Goal: Information Seeking & Learning: Learn about a topic

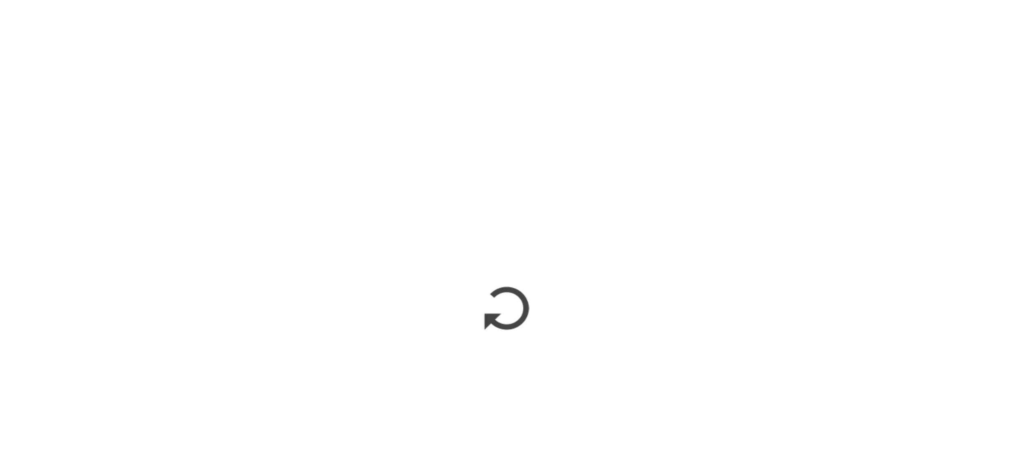
scroll to position [676, 0]
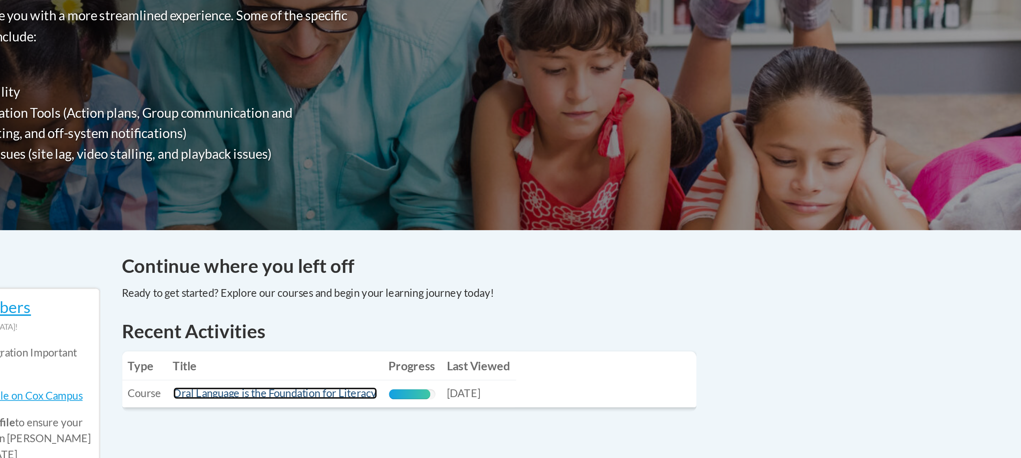
click at [521, 378] on link "Oral Language is the Foundation for Literacy" at bounding box center [519, 376] width 114 height 7
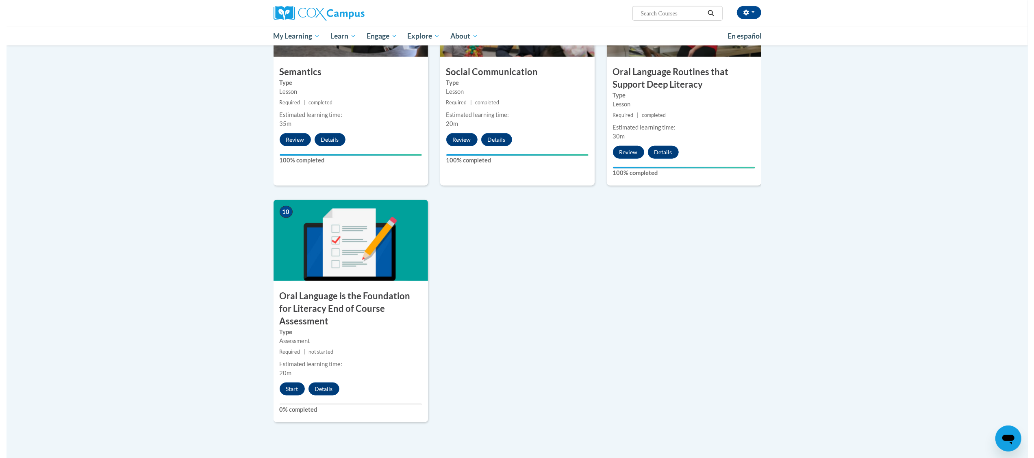
scroll to position [645, 0]
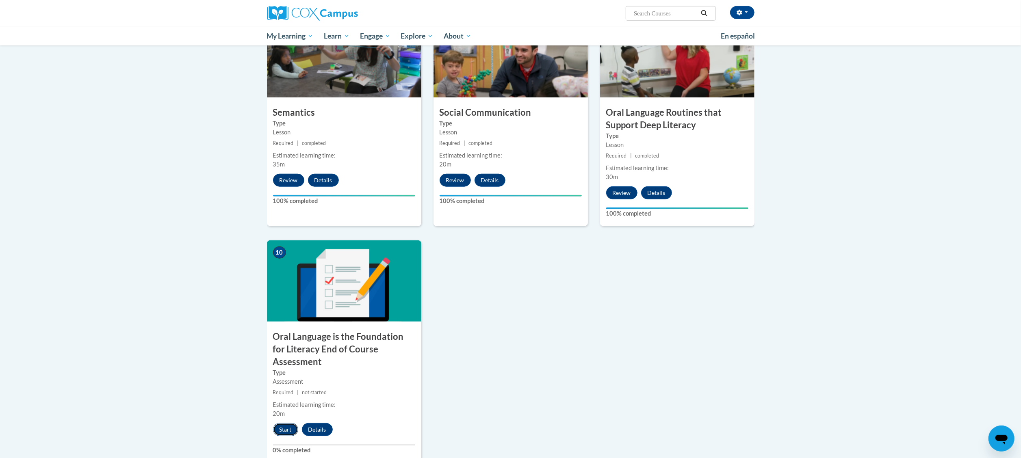
click at [287, 424] on button "Start" at bounding box center [285, 430] width 25 height 13
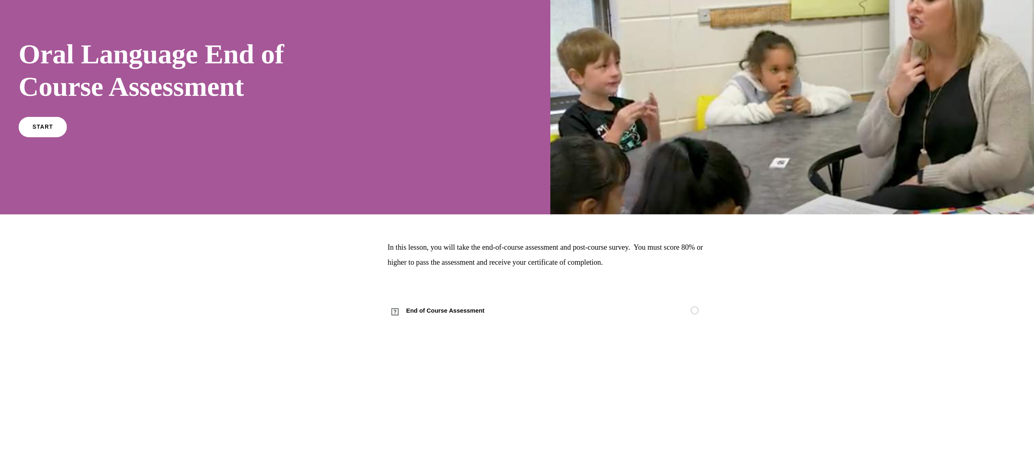
scroll to position [641, 0]
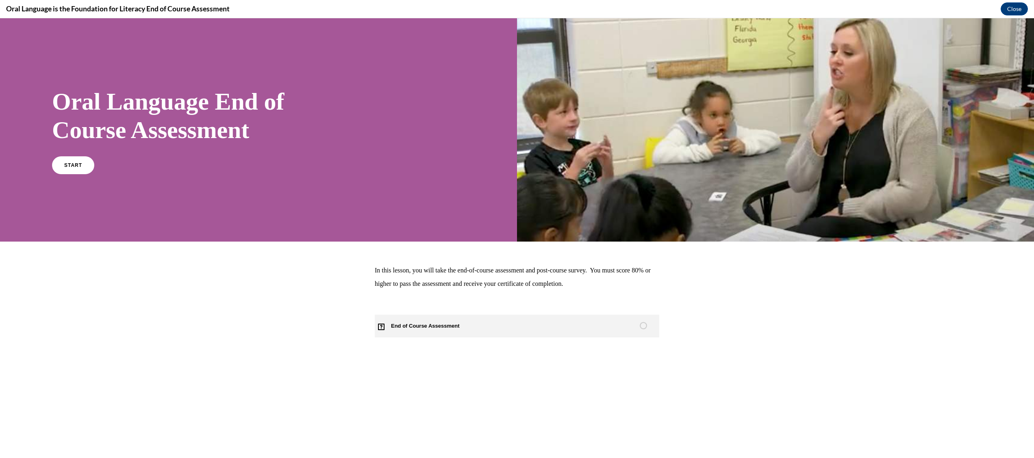
click at [423, 324] on span "End of Course Assessment" at bounding box center [430, 326] width 111 height 23
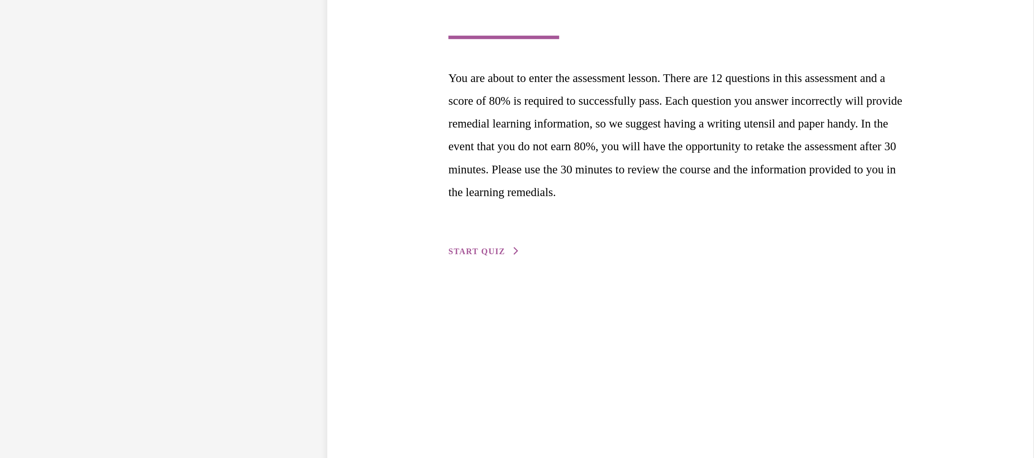
click at [157, 64] on span "START QUIZ" at bounding box center [157, 67] width 33 height 6
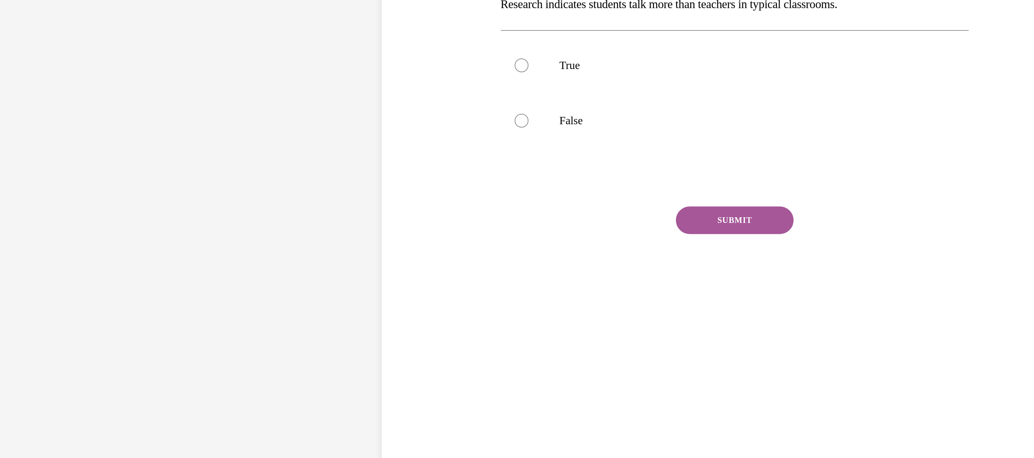
click at [418, 24] on div at bounding box center [331, 23] width 275 height 10
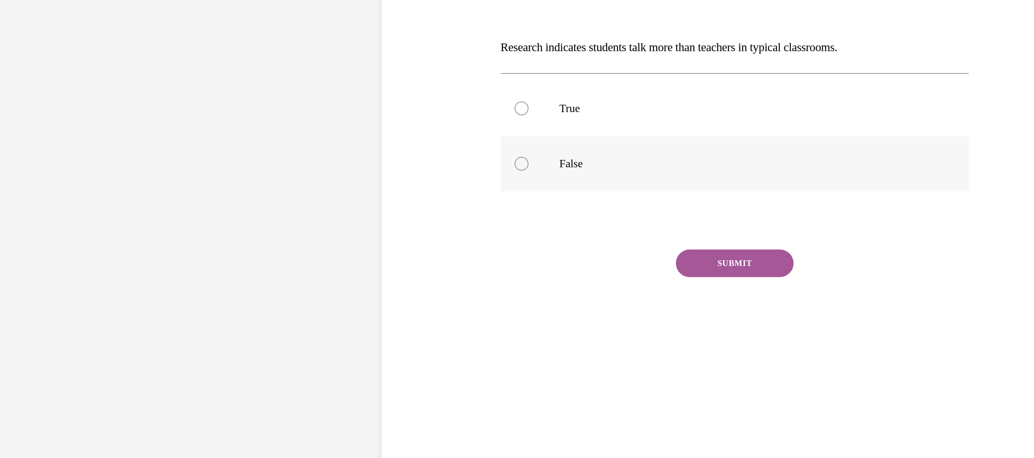
click at [202, 17] on div at bounding box center [206, 15] width 8 height 8
click at [202, 17] on input "False" at bounding box center [206, 15] width 8 height 8
radio input "true"
click at [321, 70] on button "SUBMIT" at bounding box center [331, 73] width 69 height 16
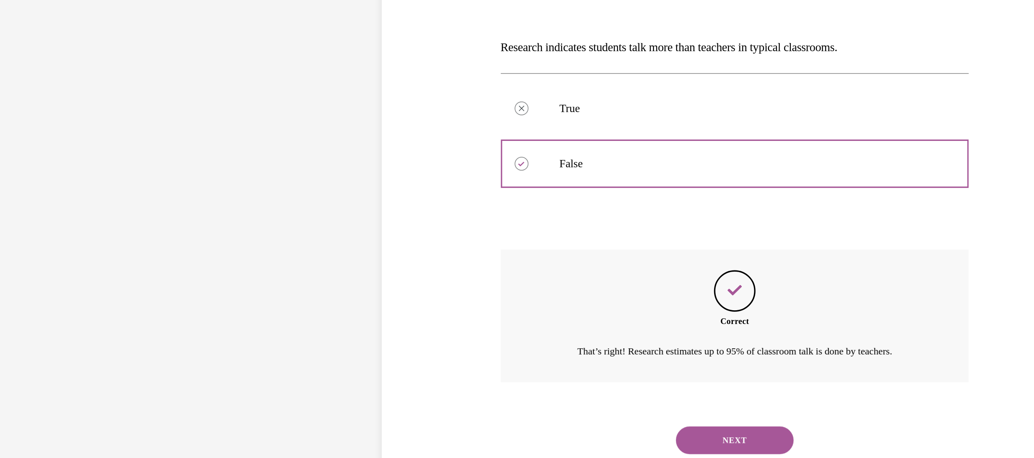
scroll to position [25, 0]
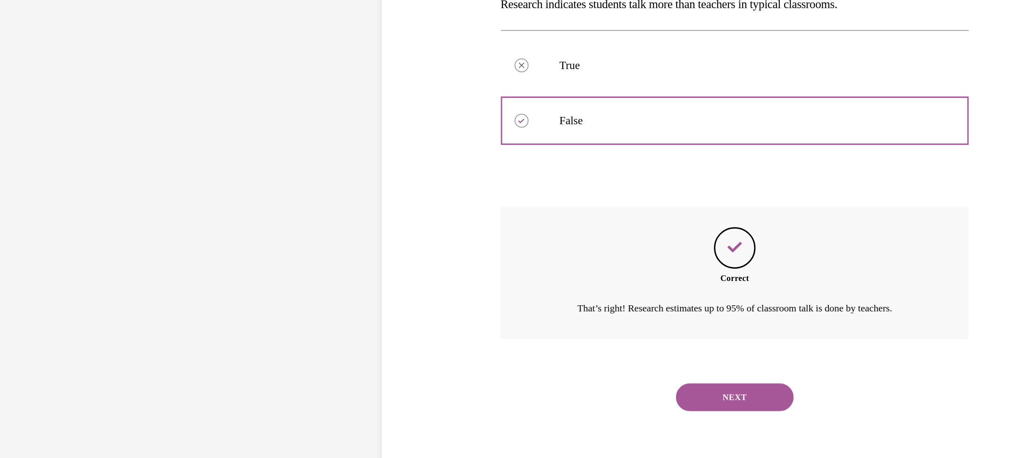
click at [324, 152] on button "NEXT" at bounding box center [331, 152] width 69 height 16
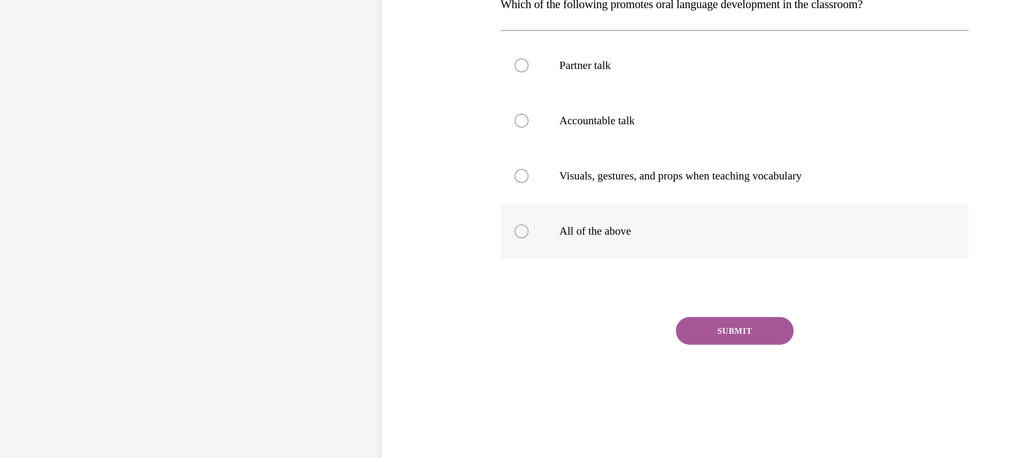
click at [202, 54] on div at bounding box center [206, 55] width 8 height 8
click at [202, 54] on input "All of the above" at bounding box center [206, 55] width 8 height 8
radio input "true"
click at [313, 112] on button "SUBMIT" at bounding box center [331, 113] width 69 height 16
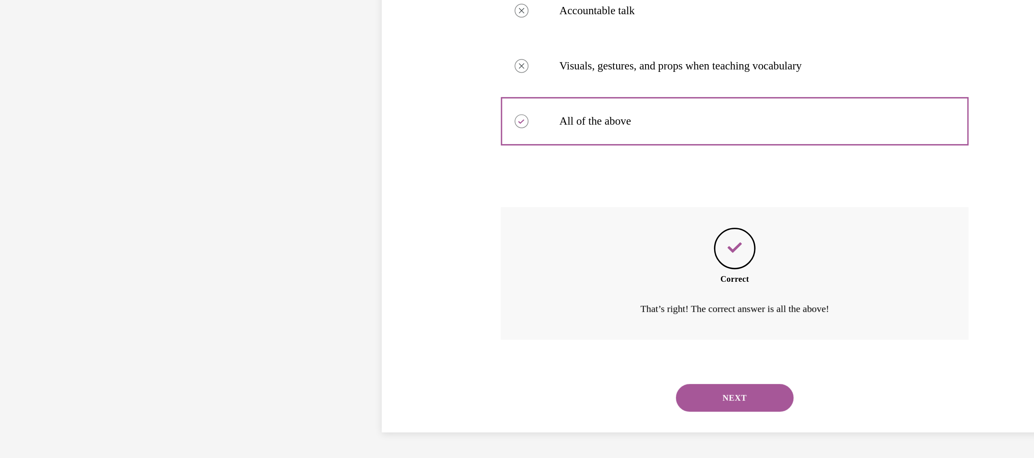
scroll to position [641, 0]
click at [322, 116] on button "NEXT" at bounding box center [331, 113] width 69 height 16
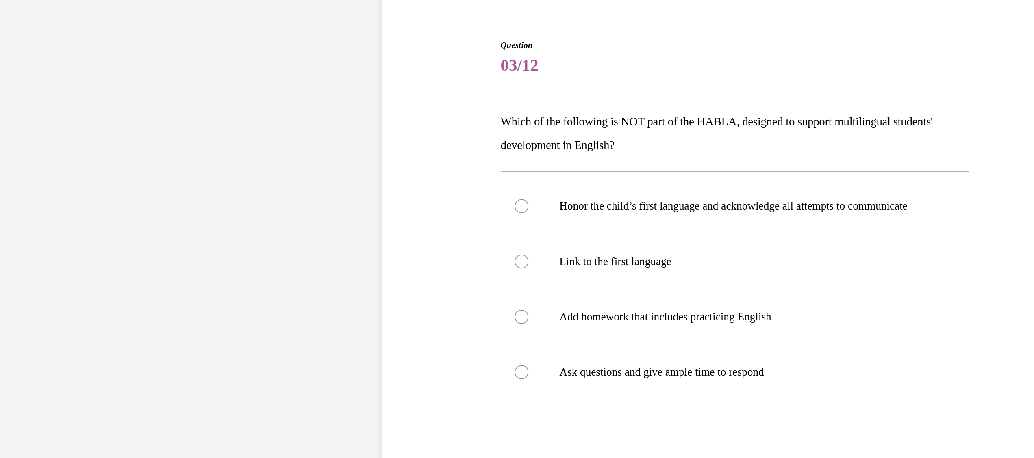
scroll to position [640, 0]
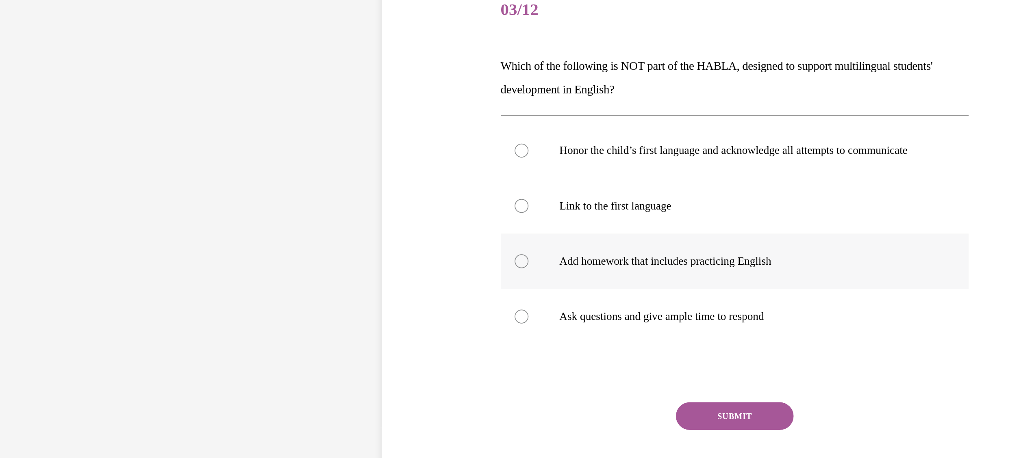
click at [202, 102] on div at bounding box center [206, 98] width 8 height 8
click at [202, 102] on input "Add homework that includes practicing English" at bounding box center [206, 98] width 8 height 8
radio input "true"
click at [331, 193] on button "SUBMIT" at bounding box center [331, 189] width 69 height 16
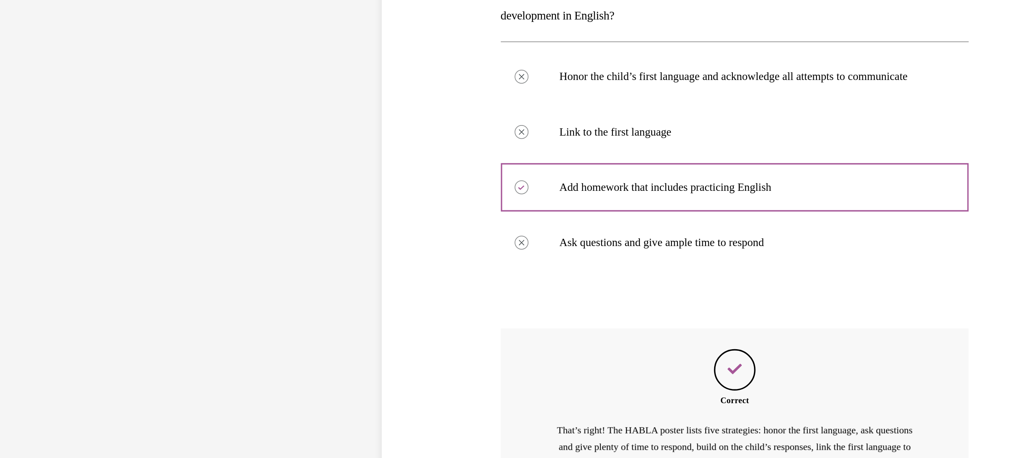
scroll to position [77, 0]
click at [408, 116] on div at bounding box center [331, 120] width 275 height 10
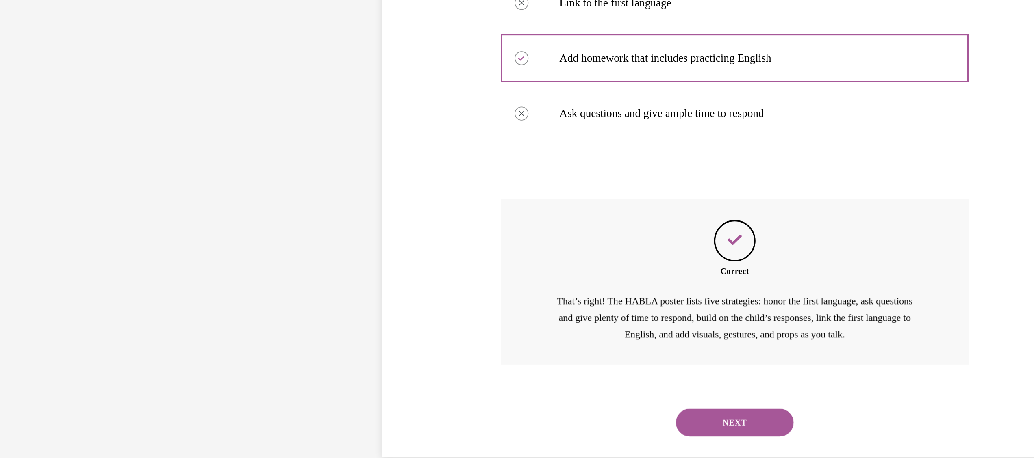
scroll to position [640, 0]
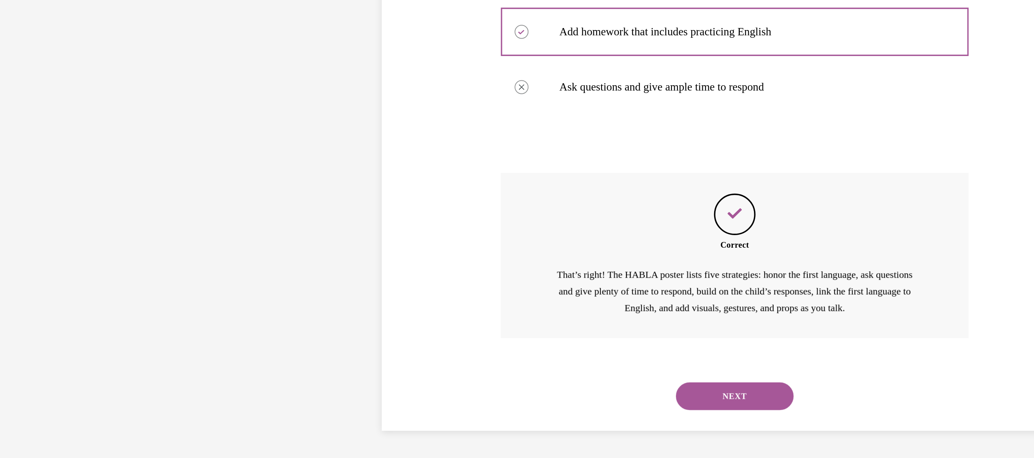
click at [329, 111] on button "NEXT" at bounding box center [331, 113] width 69 height 16
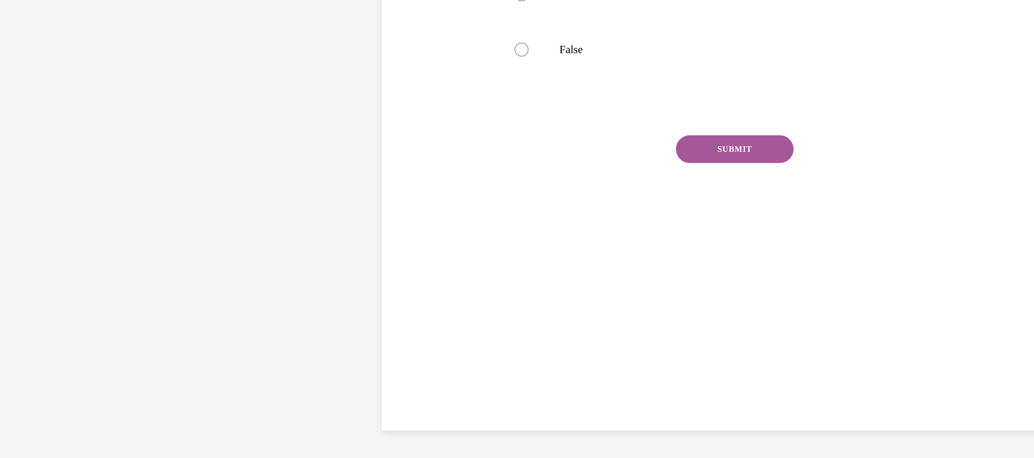
scroll to position [25, 0]
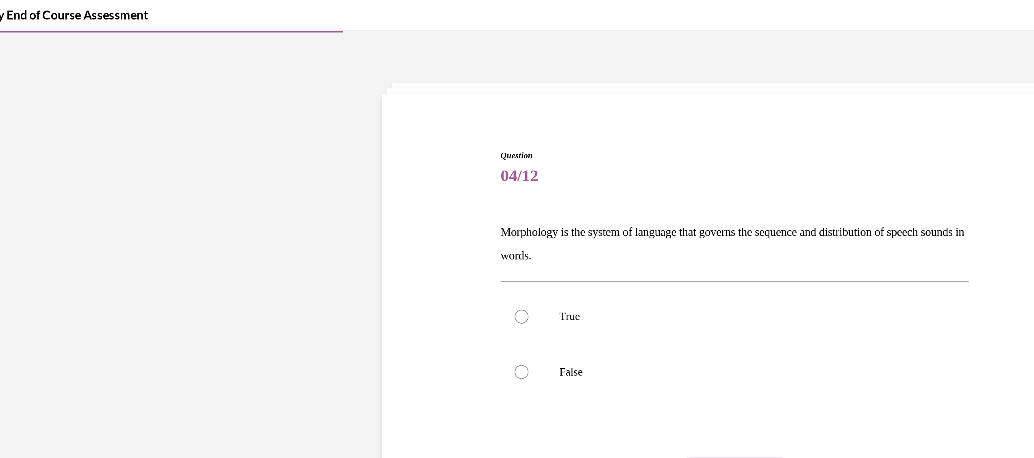
scroll to position [639, 0]
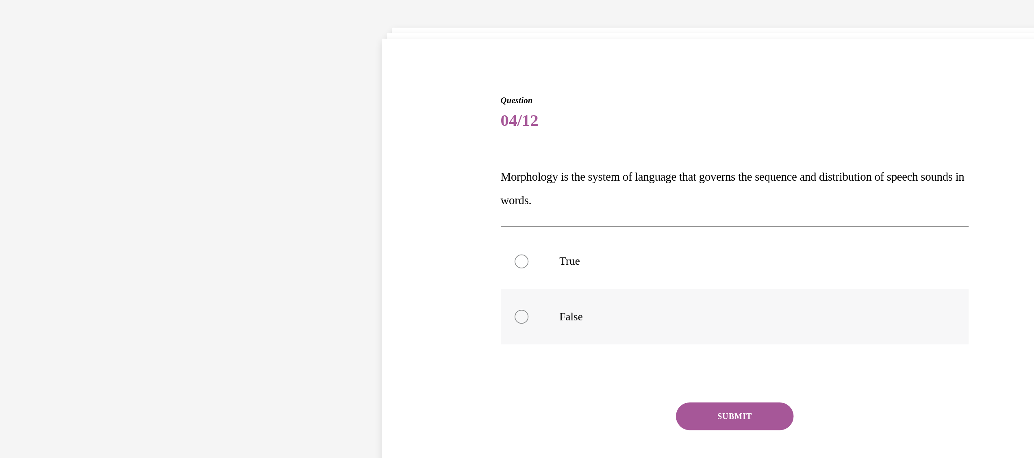
click at [202, 176] on div at bounding box center [206, 176] width 8 height 8
click at [202, 176] on input "False" at bounding box center [206, 176] width 8 height 8
radio input "true"
click at [332, 232] on button "SUBMIT" at bounding box center [331, 235] width 69 height 16
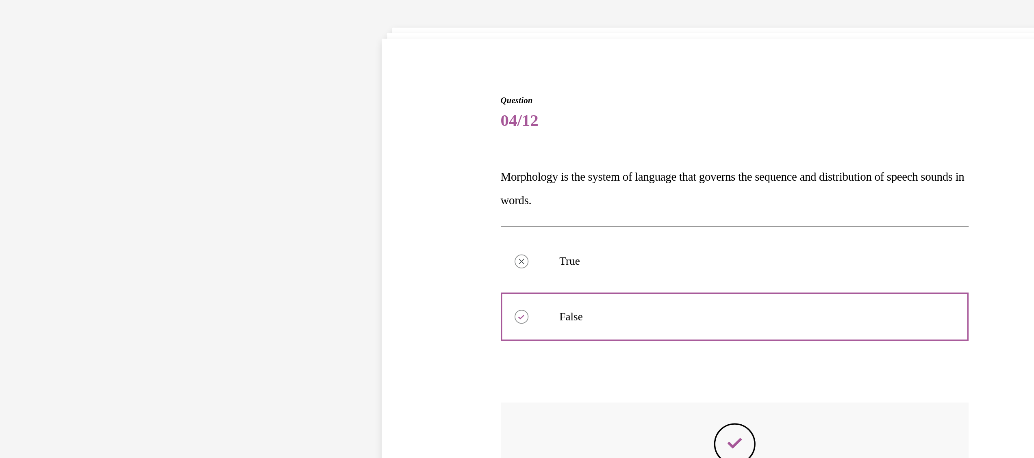
click at [477, 118] on div "Question 04/12 Morphology is the system of language that governs the sequence a…" at bounding box center [331, 195] width 419 height 348
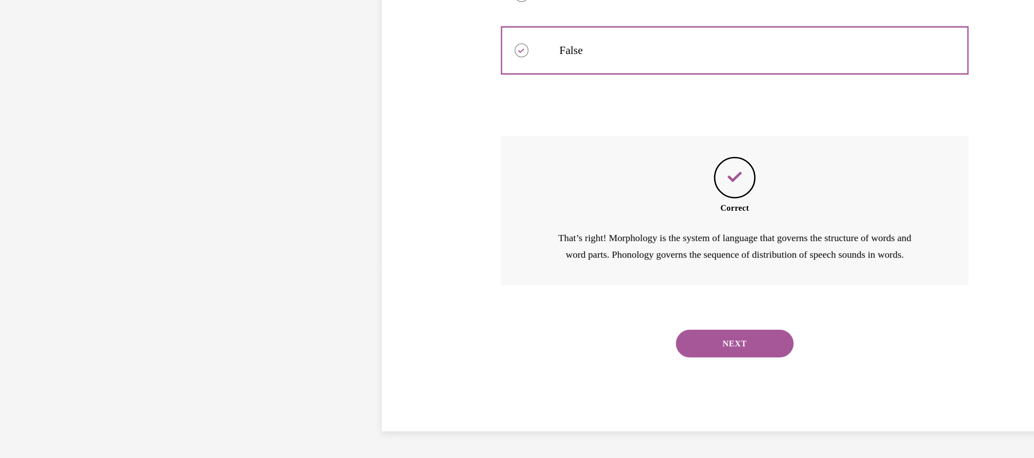
click at [323, 90] on button "NEXT" at bounding box center [331, 82] width 69 height 16
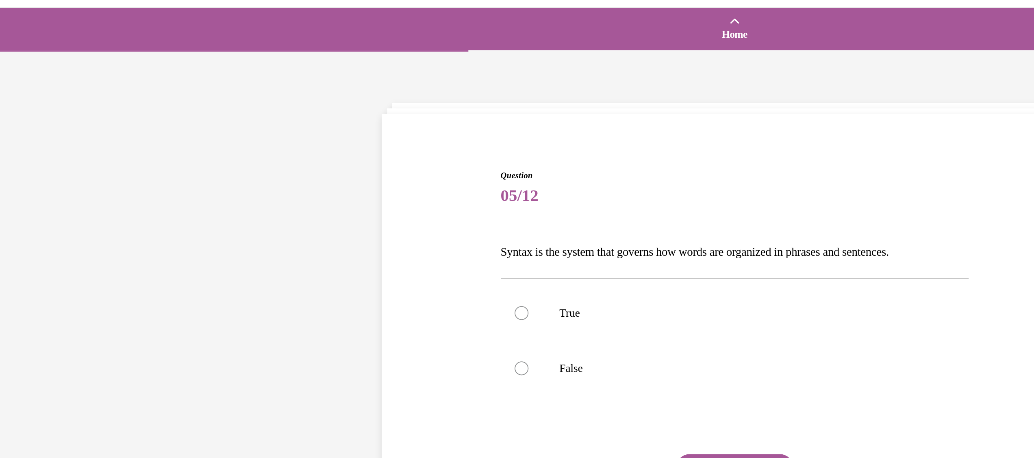
scroll to position [639, 0]
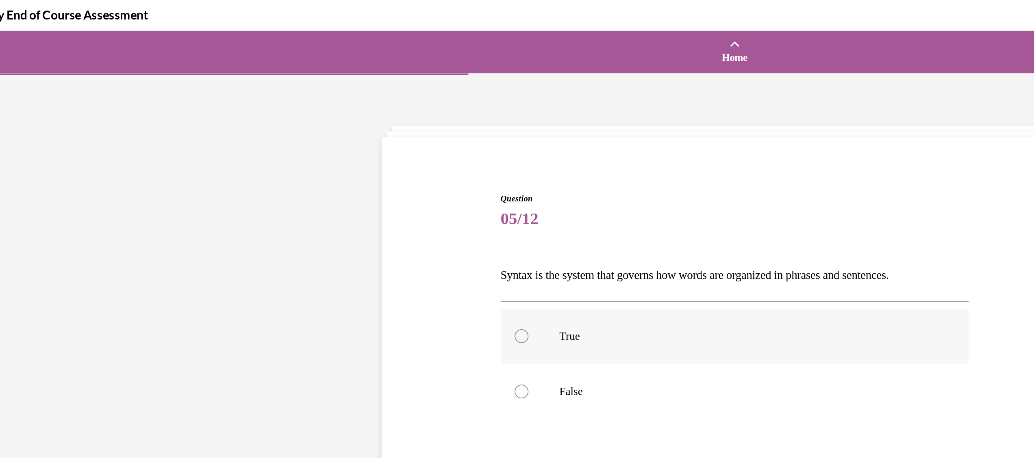
click at [198, 215] on label "True" at bounding box center [331, 210] width 275 height 33
click at [202, 214] on input "True" at bounding box center [206, 210] width 8 height 8
radio input "true"
click at [443, 165] on div "Question 05/12 Syntax is the system that governs how words are organized in phr…" at bounding box center [331, 243] width 275 height 234
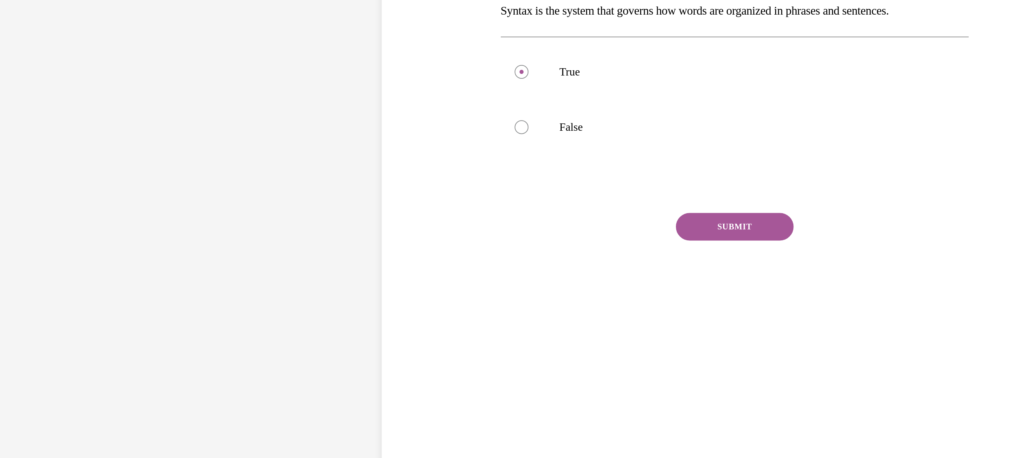
click at [308, 53] on button "SUBMIT" at bounding box center [331, 55] width 69 height 16
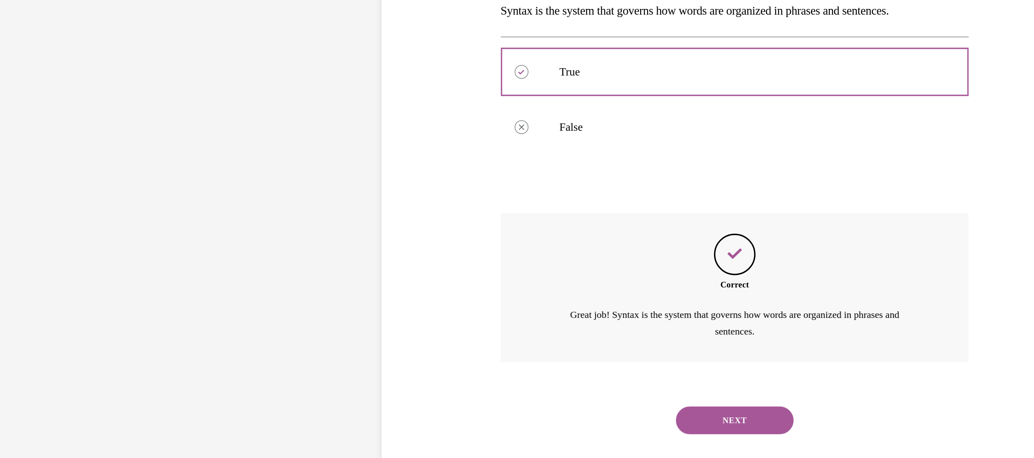
click at [332, 166] on button "NEXT" at bounding box center [331, 169] width 69 height 16
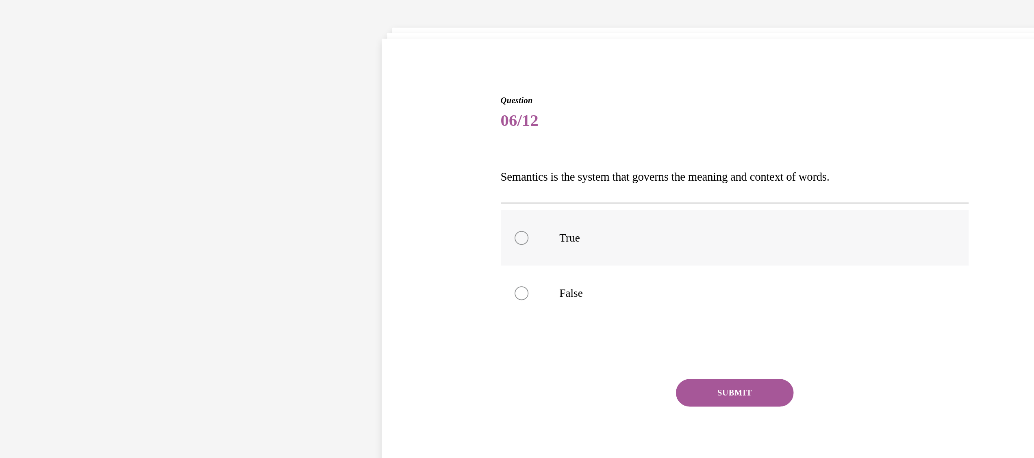
click at [202, 132] on div at bounding box center [206, 130] width 8 height 8
click at [202, 132] on input "True" at bounding box center [206, 130] width 8 height 8
radio input "true"
click at [316, 219] on button "SUBMIT" at bounding box center [331, 221] width 69 height 16
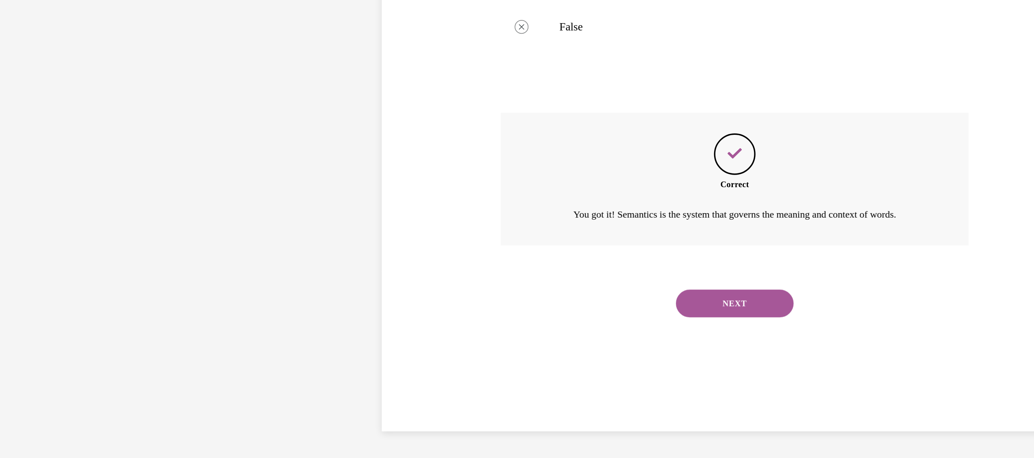
click at [331, 55] on button "NEXT" at bounding box center [331, 58] width 69 height 16
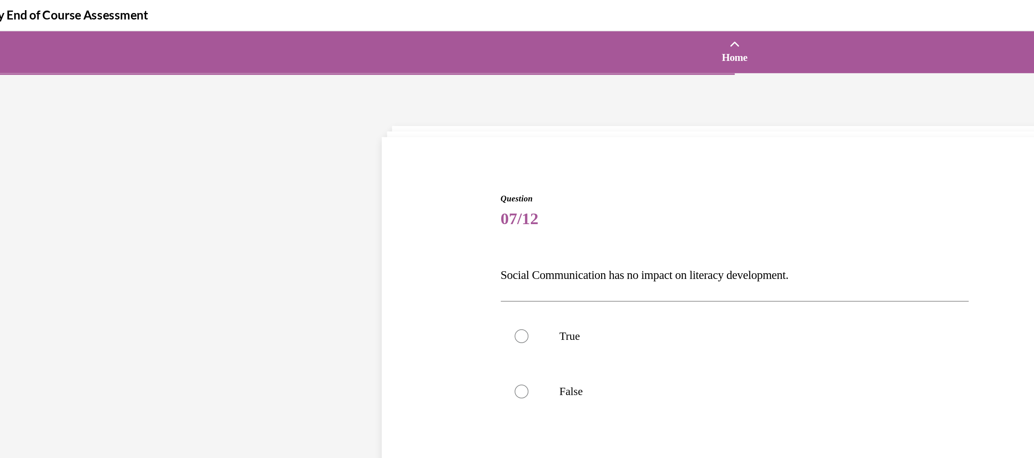
scroll to position [25, 0]
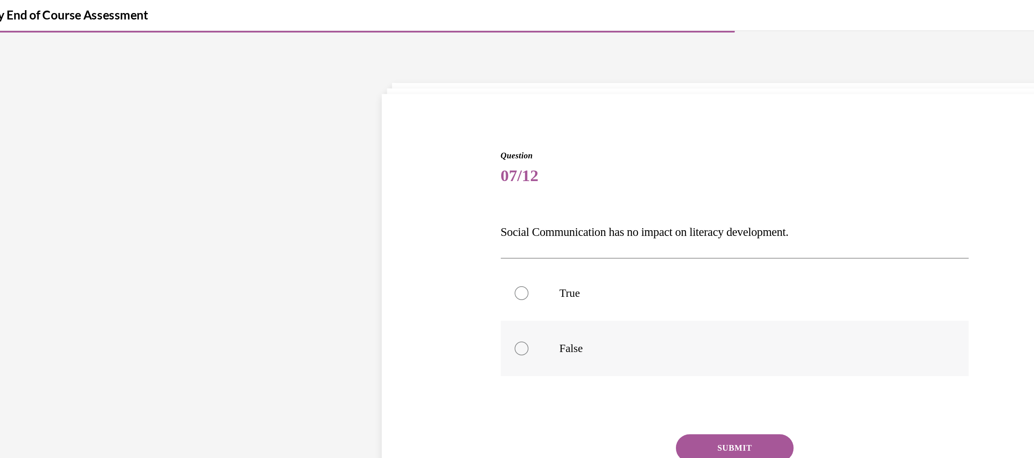
click at [210, 213] on label "False" at bounding box center [331, 217] width 275 height 33
click at [210, 213] on input "False" at bounding box center [206, 217] width 8 height 8
radio input "true"
click at [330, 274] on button "SUBMIT" at bounding box center [331, 276] width 69 height 16
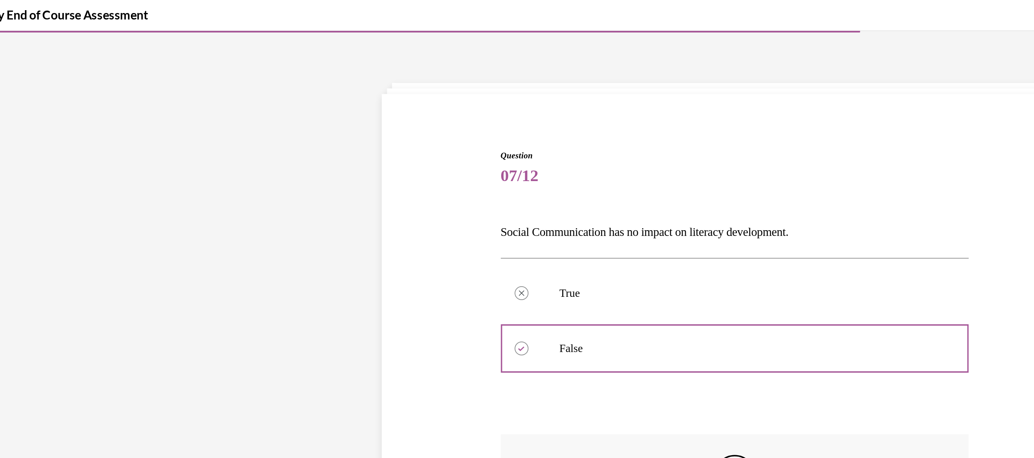
click at [498, 139] on div "Question 07/12 Social Communication has no impact on literacy development. True…" at bounding box center [331, 243] width 419 height 334
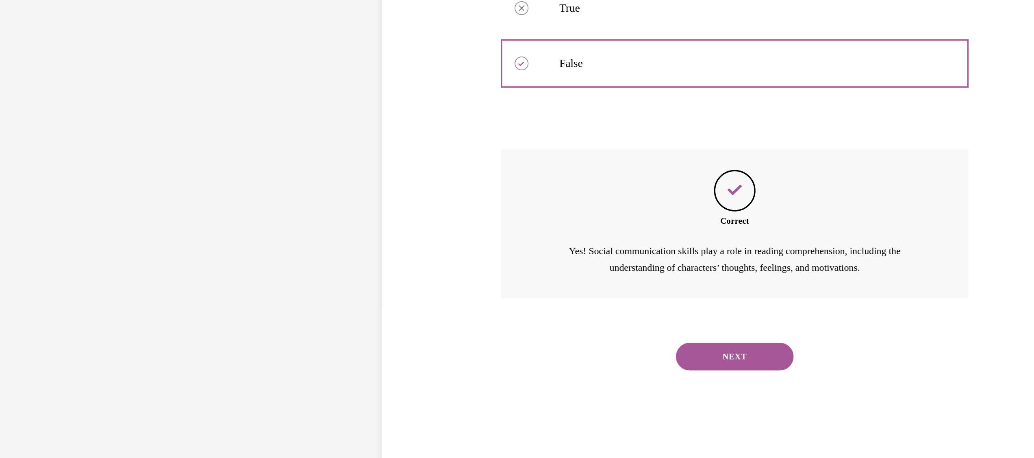
scroll to position [638, 0]
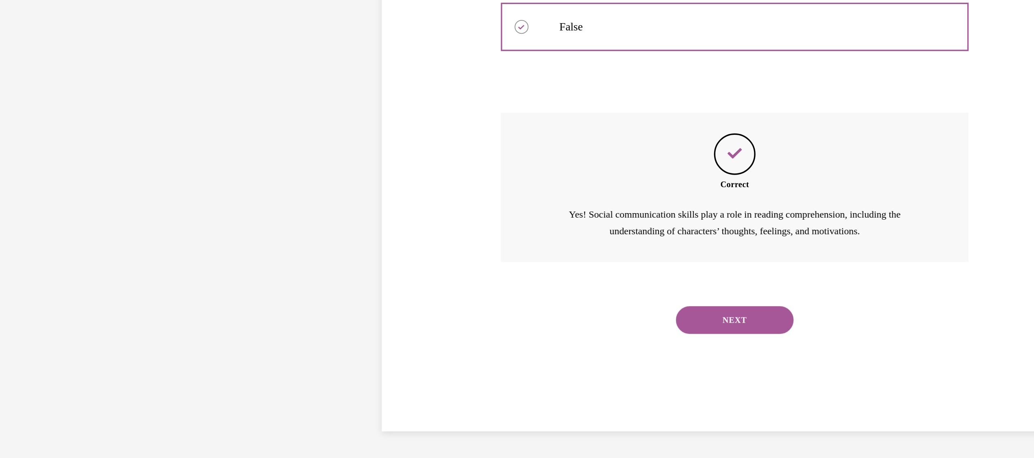
click at [332, 75] on button "NEXT" at bounding box center [331, 68] width 69 height 16
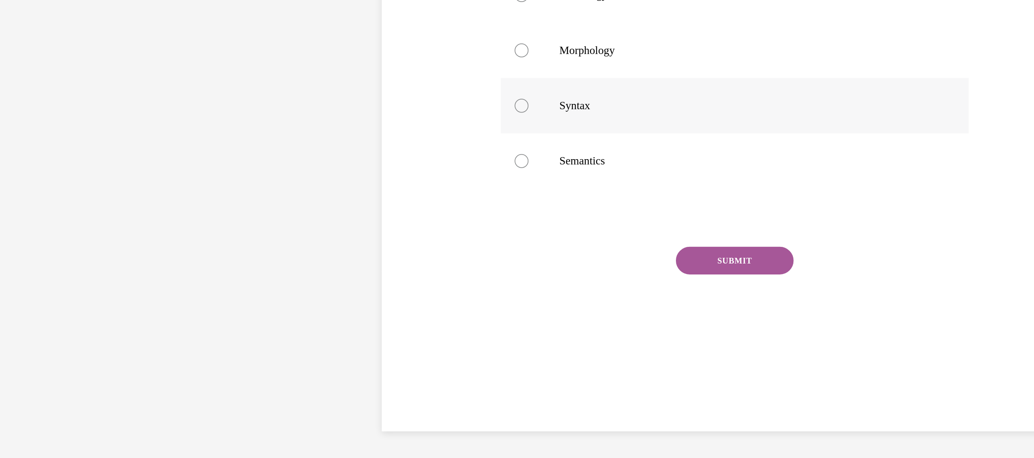
radio input "true"
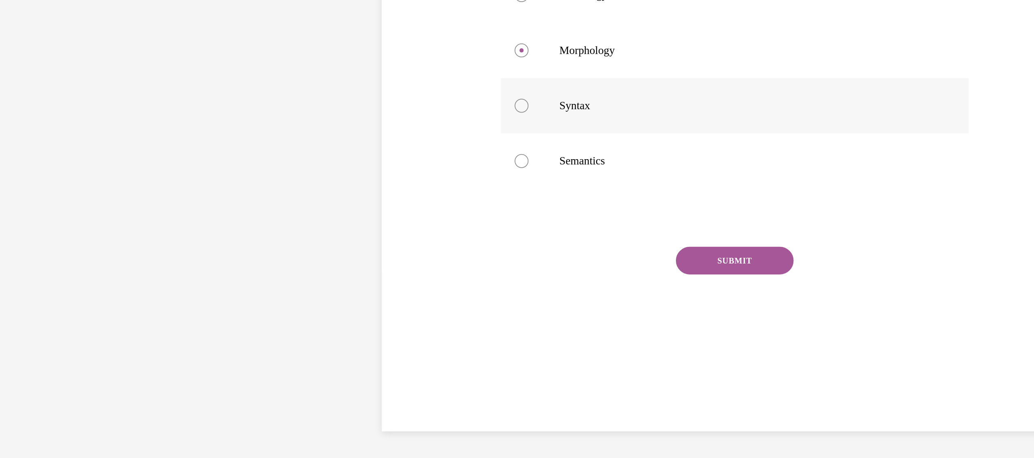
radio input "true"
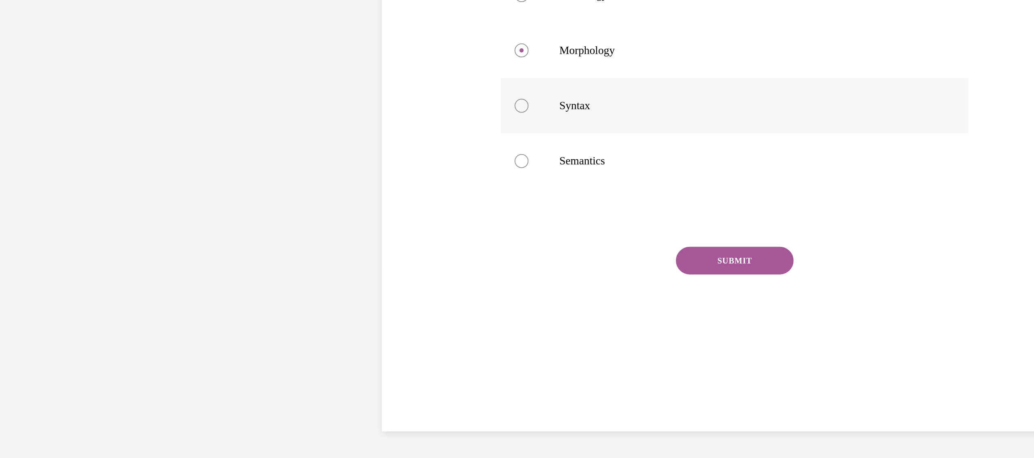
radio input "true"
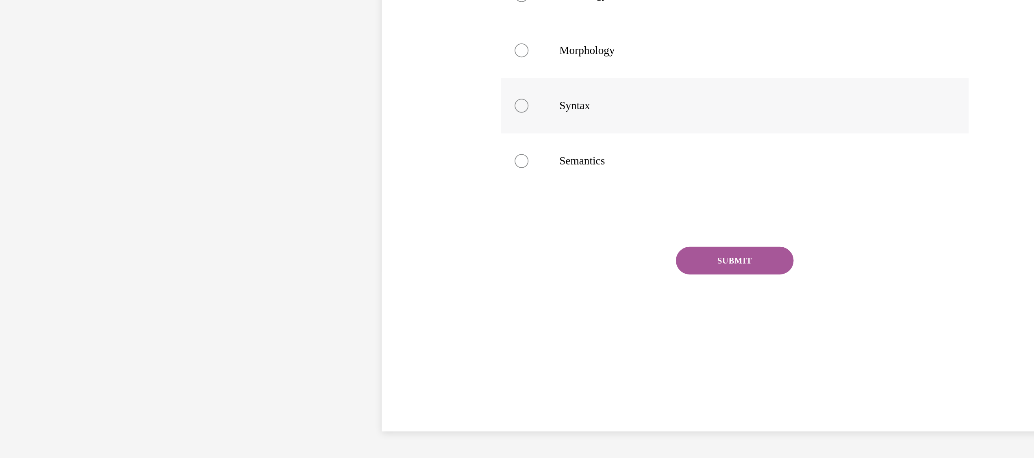
radio input "true"
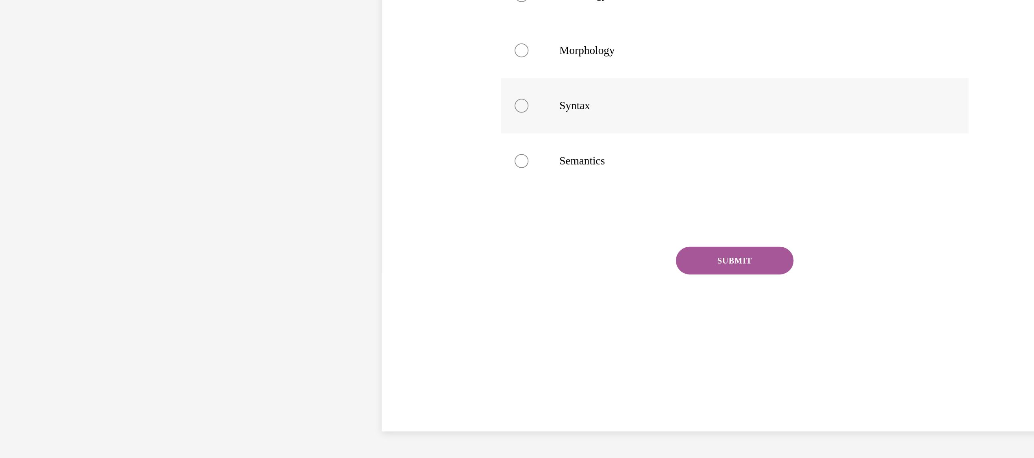
radio input "true"
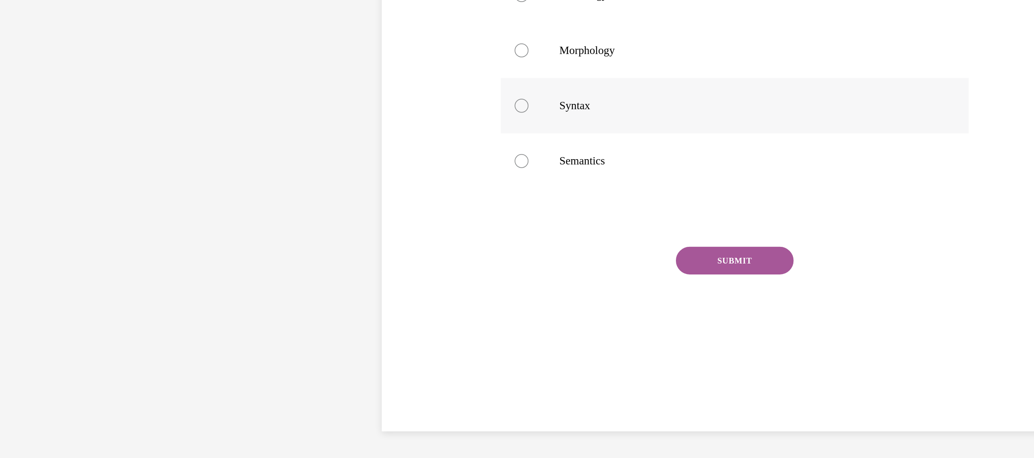
radio input "true"
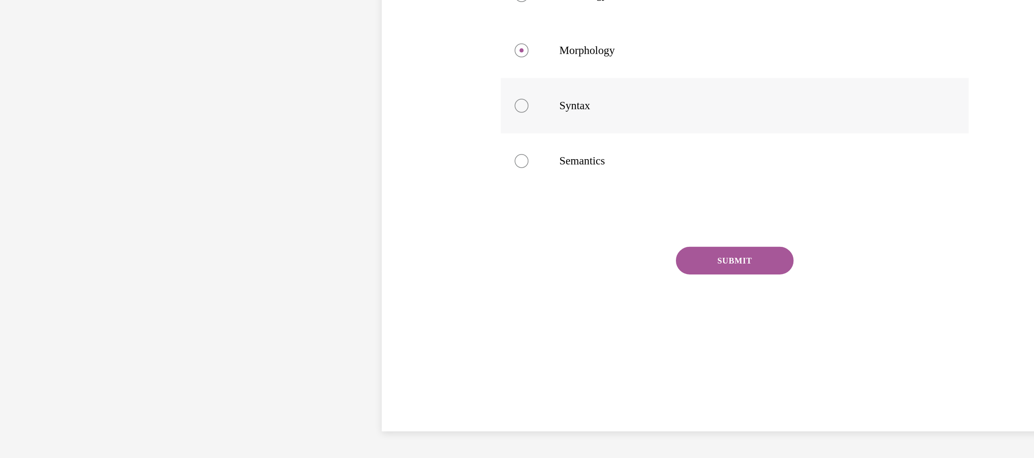
radio input "true"
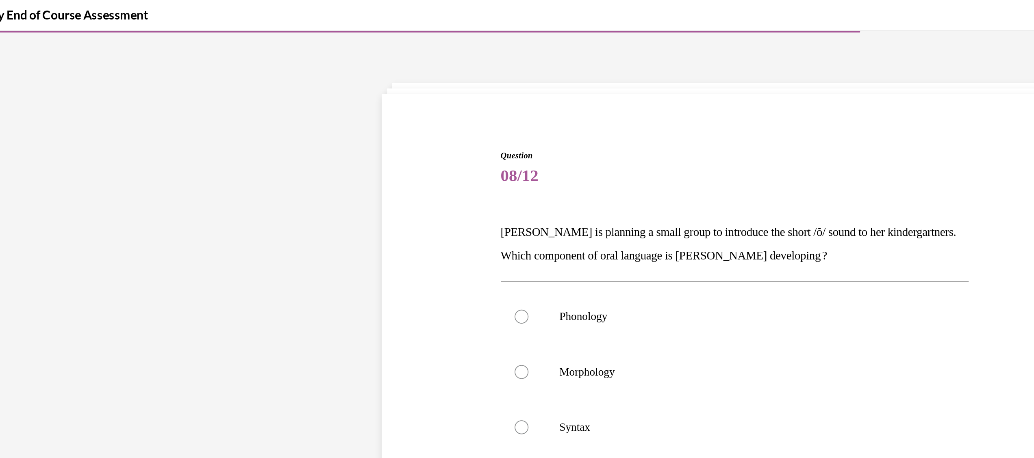
scroll to position [638, 0]
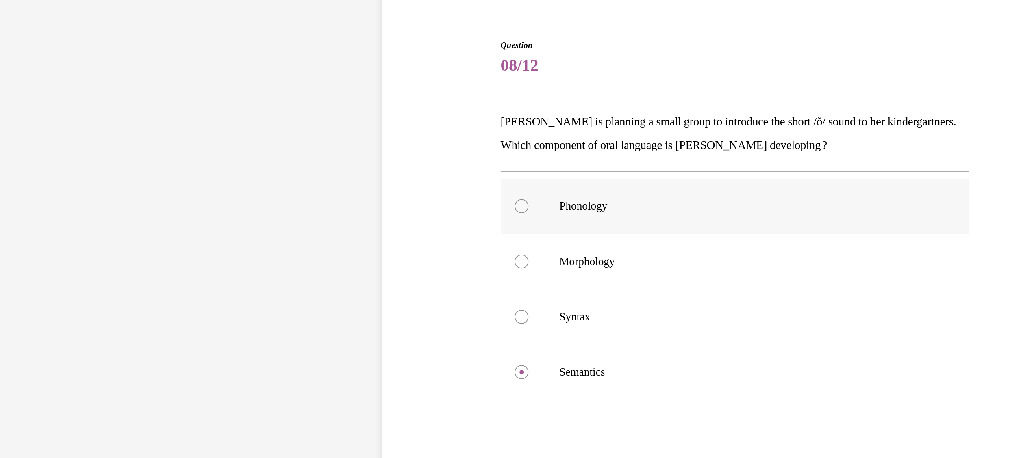
click at [202, 91] on div at bounding box center [206, 89] width 8 height 8
click at [202, 91] on input "Phonology" at bounding box center [206, 89] width 8 height 8
radio input "true"
click at [491, 140] on div "Question 08/12 Mrs. Coleman is planning a small group to introduce the short /ŏ…" at bounding box center [331, 134] width 419 height 337
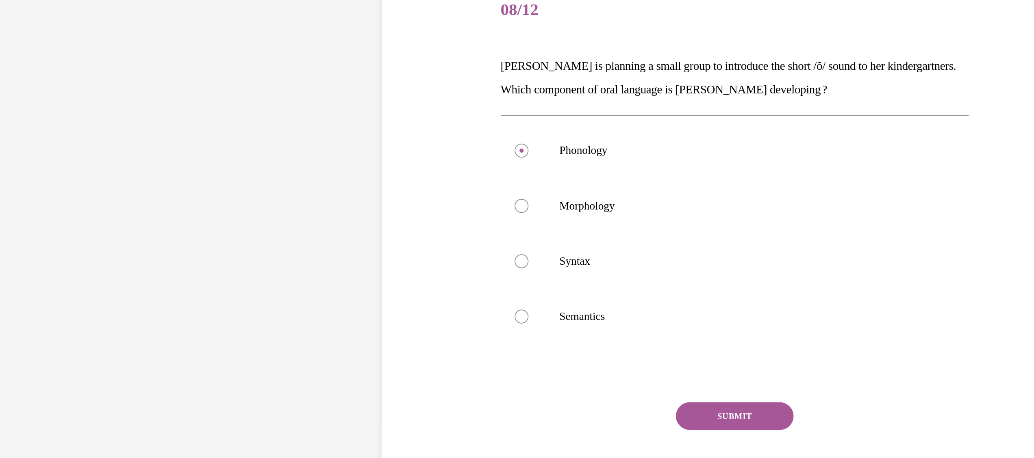
click at [328, 191] on button "SUBMIT" at bounding box center [331, 189] width 69 height 16
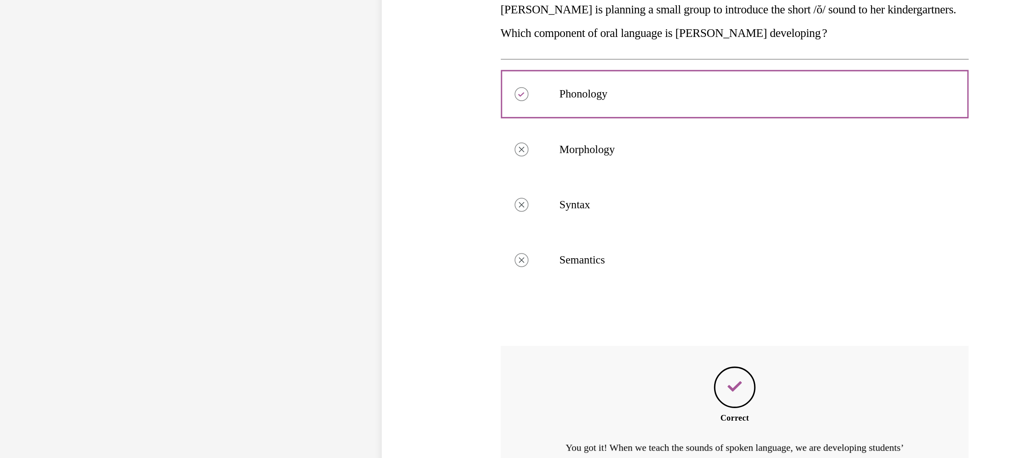
scroll to position [59, 0]
click at [491, 94] on div "Question 08/12 Mrs. Coleman is planning a small group to introduce the short /ŏ…" at bounding box center [331, 82] width 419 height 413
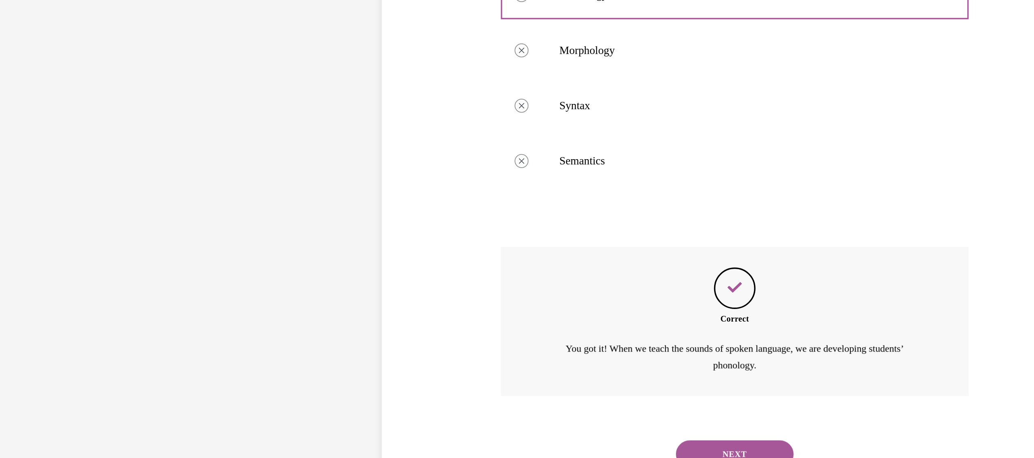
scroll to position [638, 0]
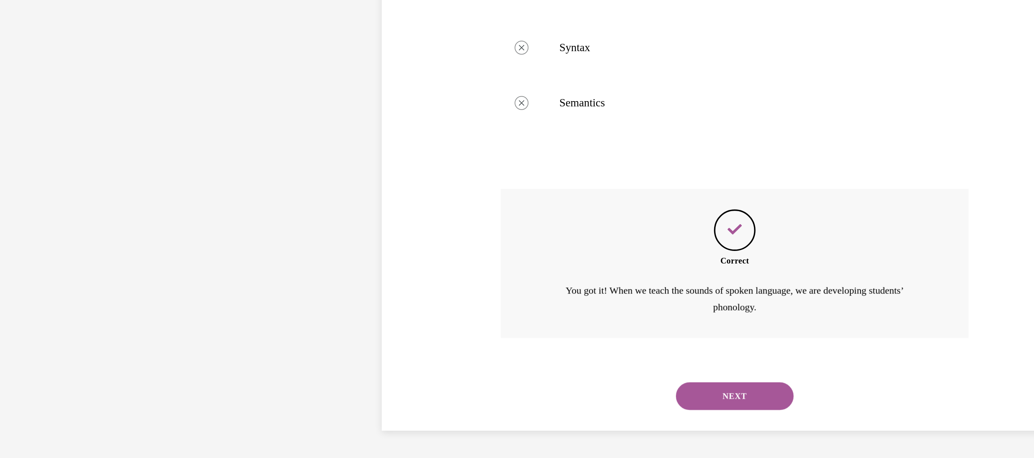
click at [313, 115] on button "NEXT" at bounding box center [331, 113] width 69 height 16
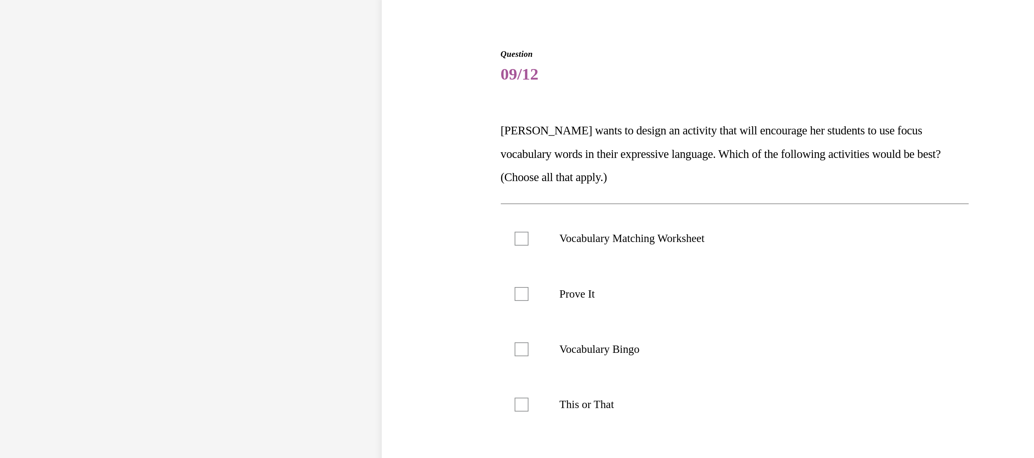
scroll to position [637, 0]
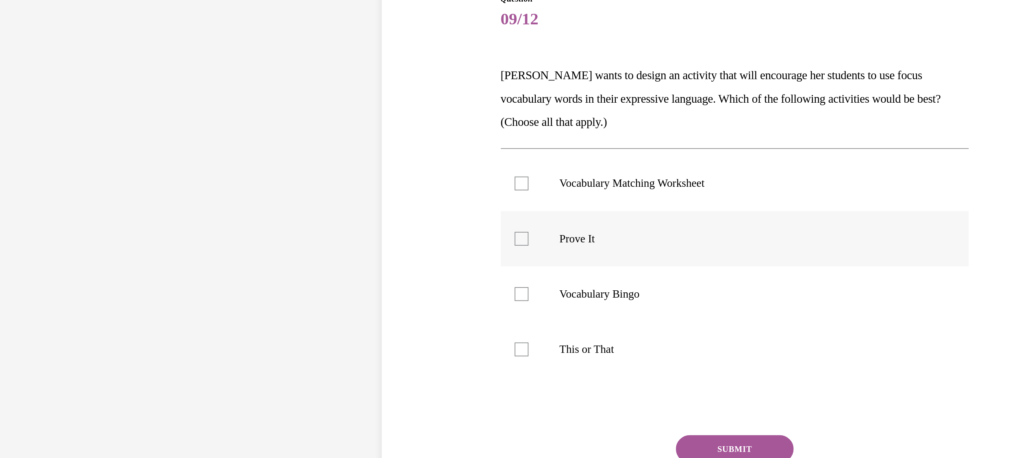
click at [202, 102] on label "Prove It" at bounding box center [331, 88] width 275 height 33
click at [202, 93] on input "Prove It" at bounding box center [206, 89] width 8 height 8
checkbox input "true"
click at [202, 150] on div at bounding box center [206, 154] width 8 height 8
click at [202, 150] on input "This or That" at bounding box center [206, 154] width 8 height 8
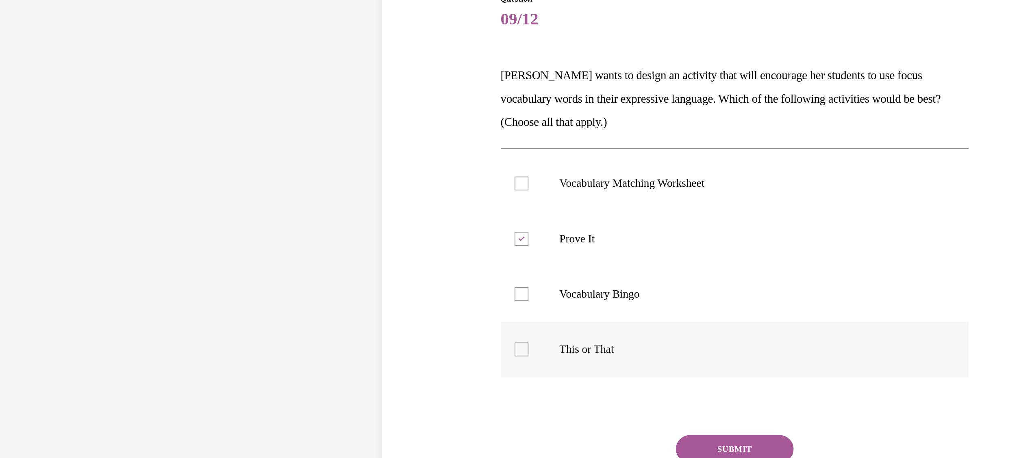
checkbox input "true"
click at [332, 208] on button "SUBMIT" at bounding box center [331, 212] width 69 height 16
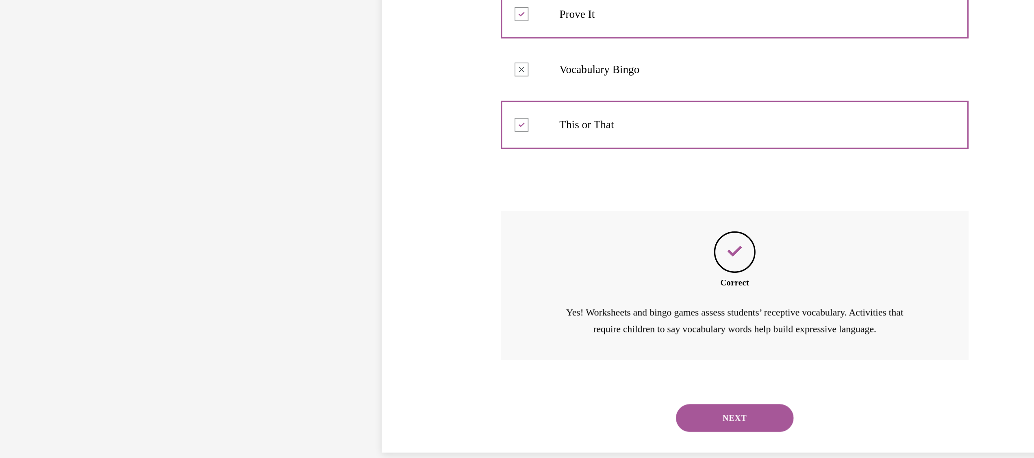
scroll to position [637, 0]
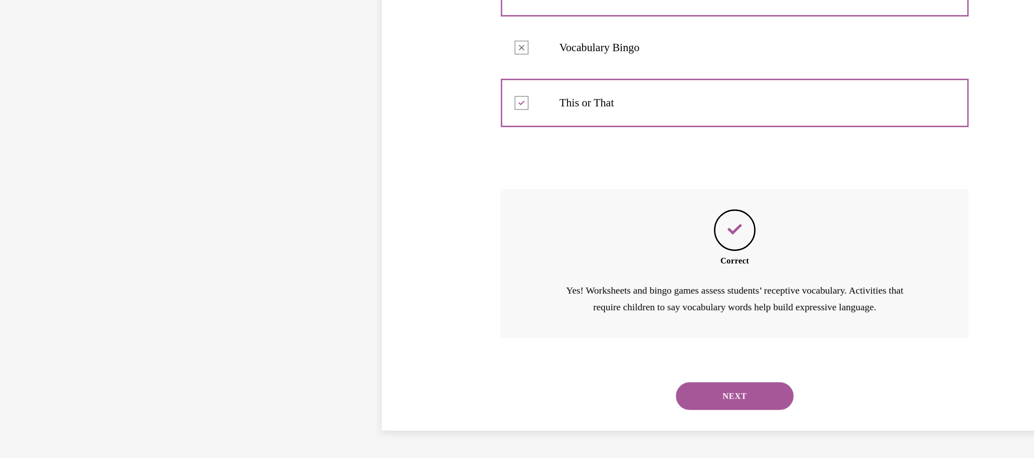
click at [322, 117] on button "NEXT" at bounding box center [331, 113] width 69 height 16
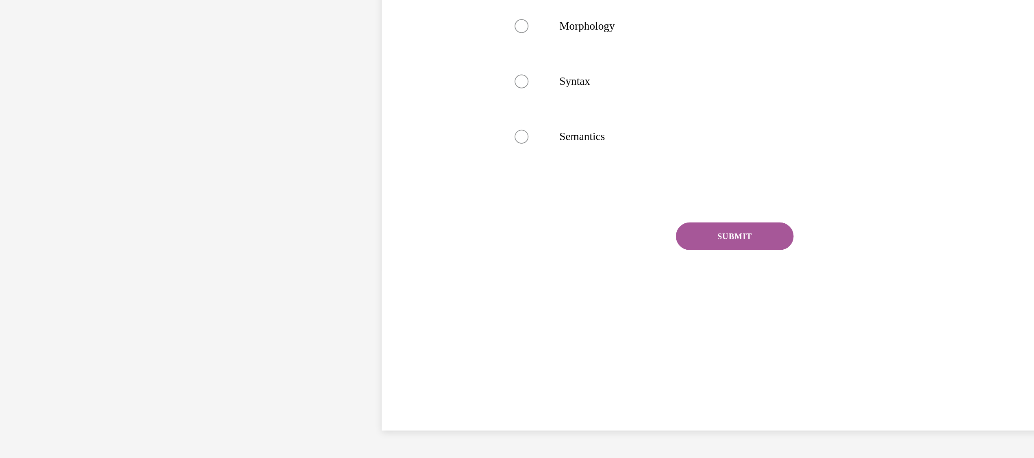
scroll to position [25, 0]
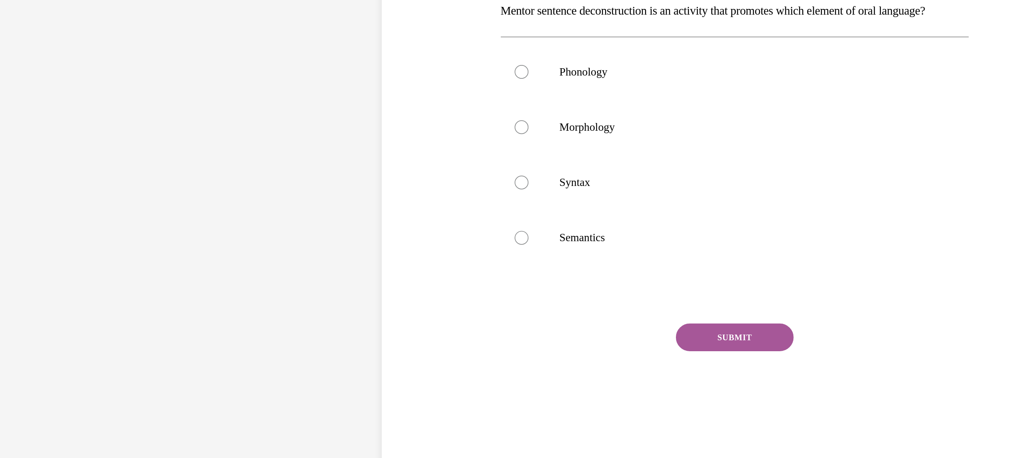
scroll to position [0, 0]
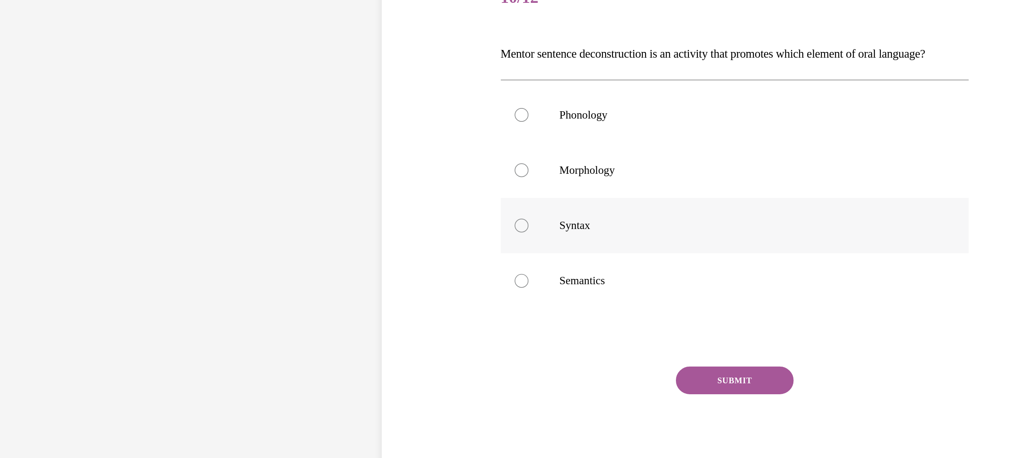
click at [202, 58] on div at bounding box center [206, 54] width 8 height 8
click at [202, 58] on input "Syntax" at bounding box center [206, 54] width 8 height 8
radio input "true"
click at [313, 153] on button "SUBMIT" at bounding box center [331, 145] width 69 height 16
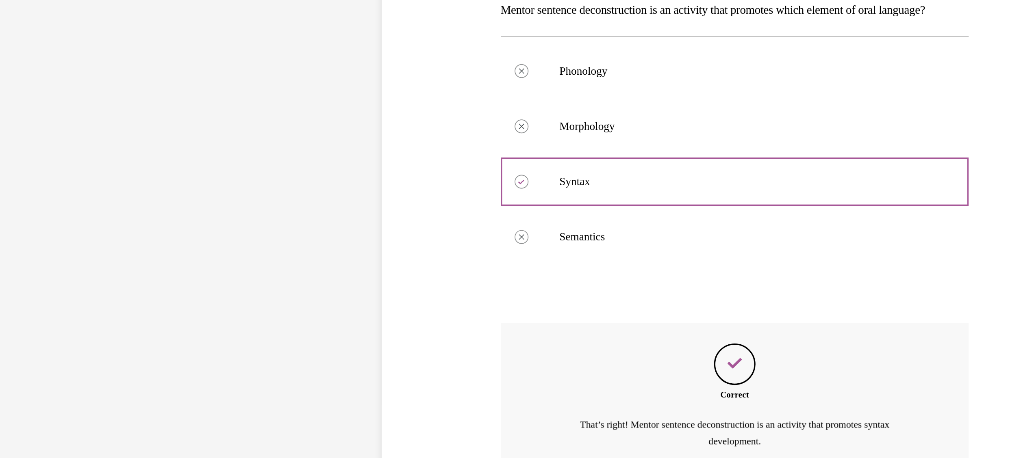
scroll to position [59, 0]
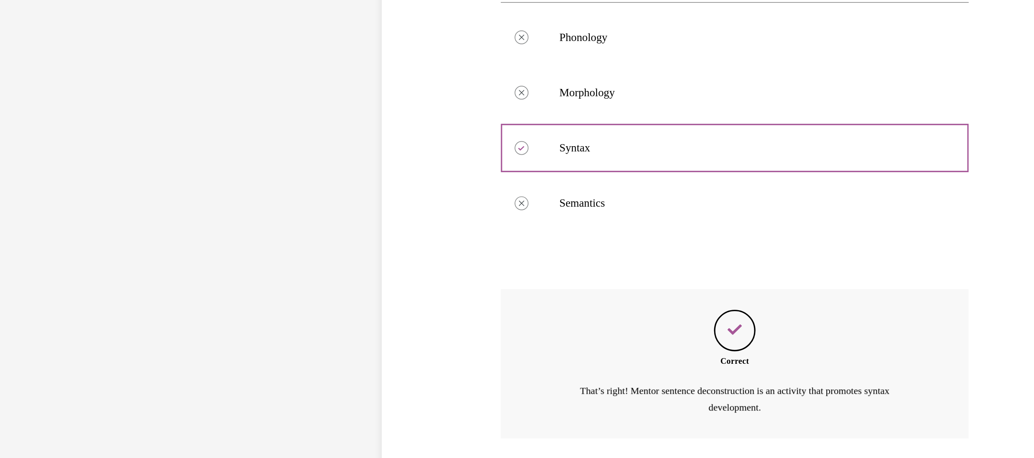
click at [480, 62] on div "Question 10/12 Mentor sentence deconstruction is an activity that promotes whic…" at bounding box center [331, 34] width 419 height 399
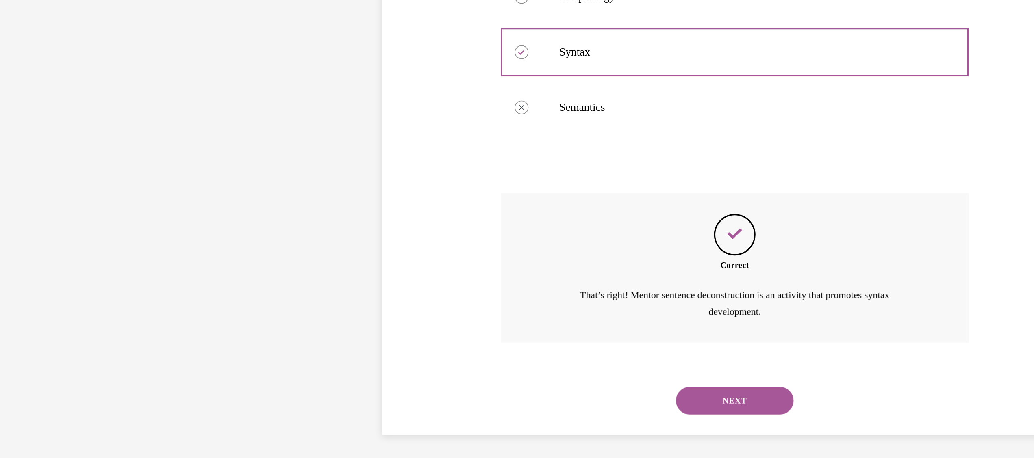
scroll to position [637, 0]
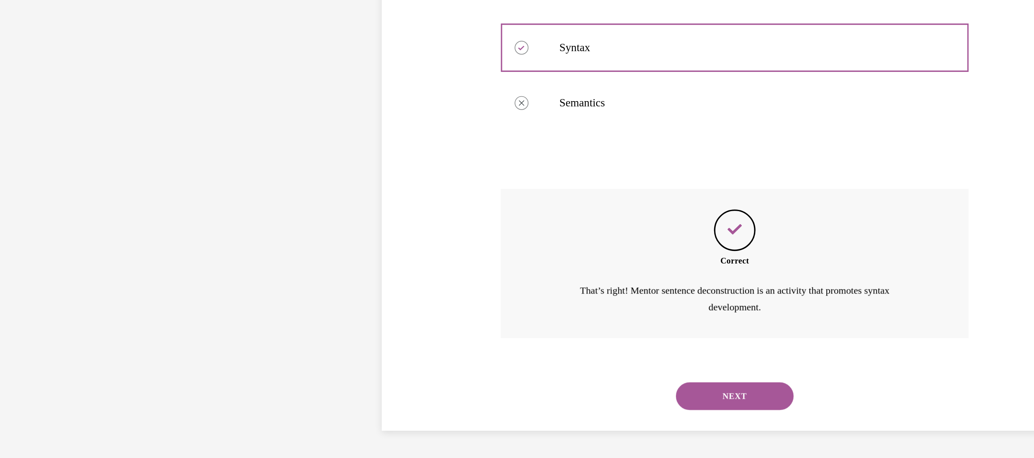
click at [324, 115] on button "NEXT" at bounding box center [331, 113] width 69 height 16
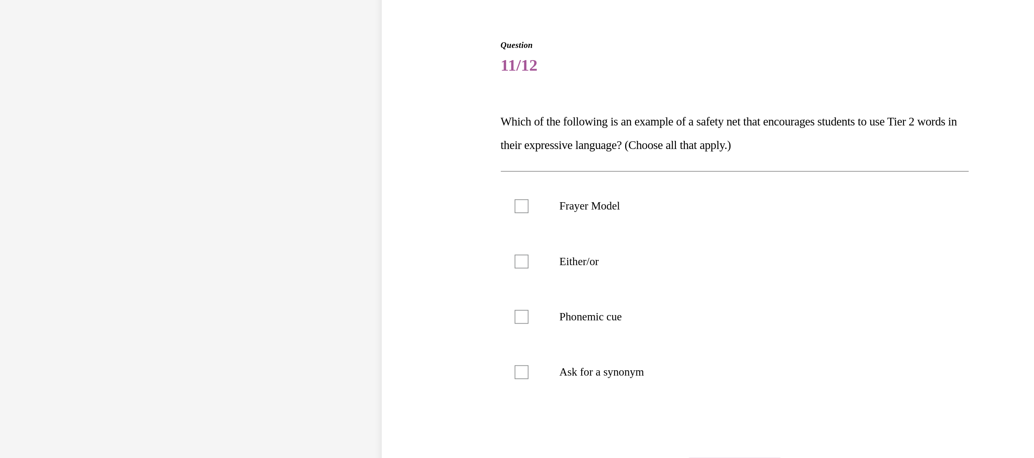
scroll to position [0, 0]
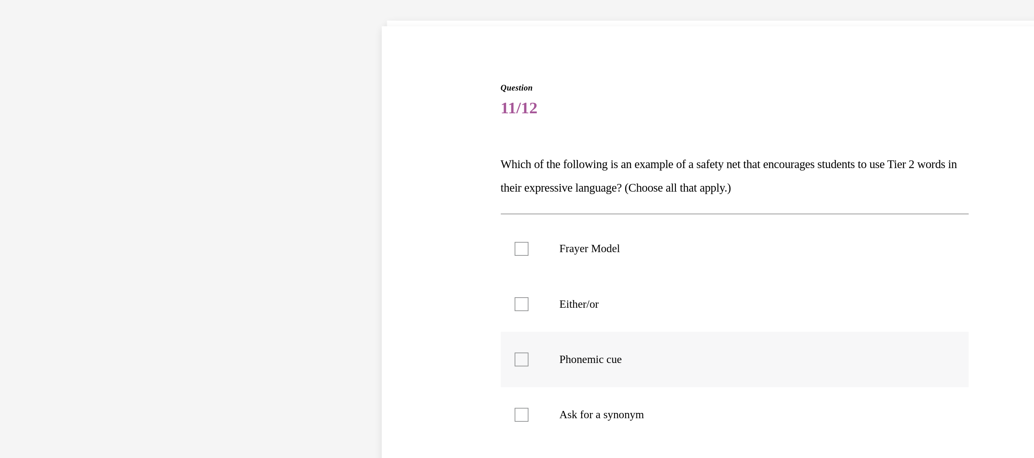
click at [202, 177] on div at bounding box center [206, 179] width 8 height 8
click at [202, 177] on input "Phonemic cue" at bounding box center [206, 179] width 8 height 8
checkbox input "true"
click at [474, 78] on div "Question 11/12 Which of the following is an example of a safety net that encour…" at bounding box center [331, 159] width 419 height 337
click at [486, 46] on div "Question 11/12 Which of the following is an example of a safety net that encour…" at bounding box center [331, 159] width 419 height 337
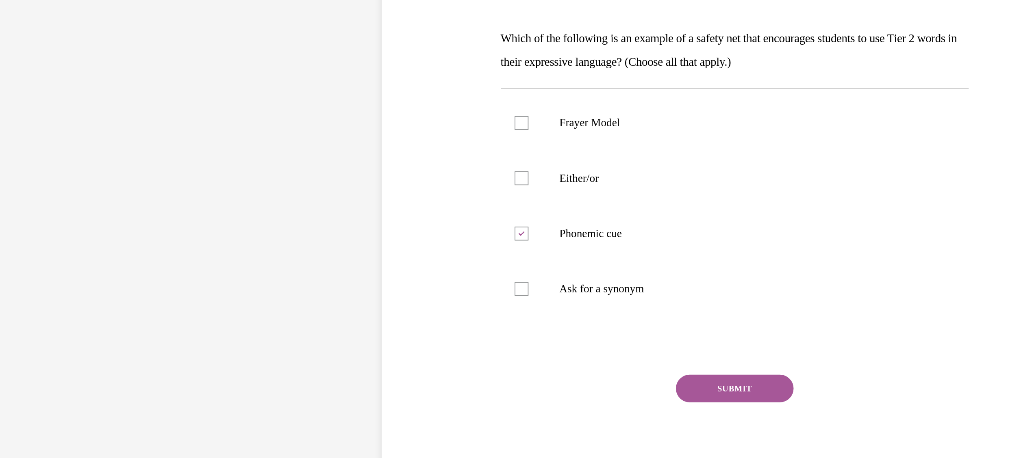
scroll to position [636, 0]
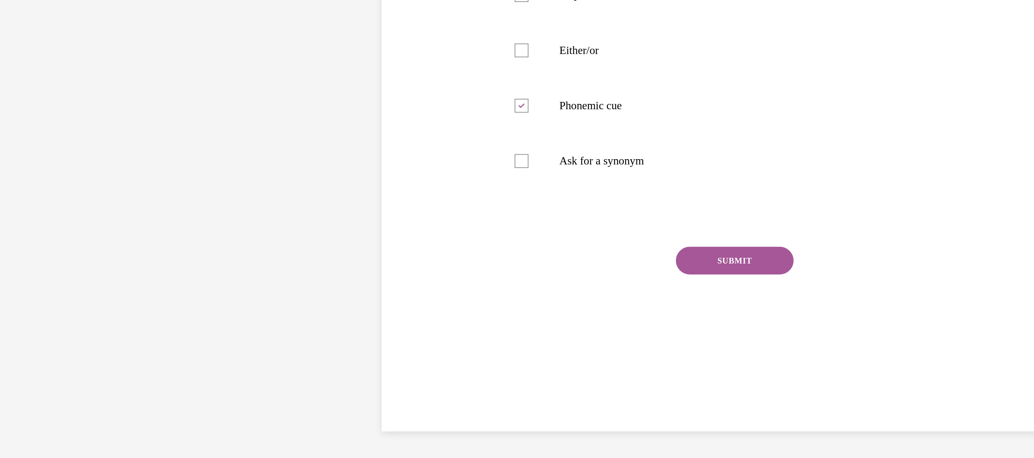
click at [326, 32] on button "SUBMIT" at bounding box center [331, 33] width 69 height 16
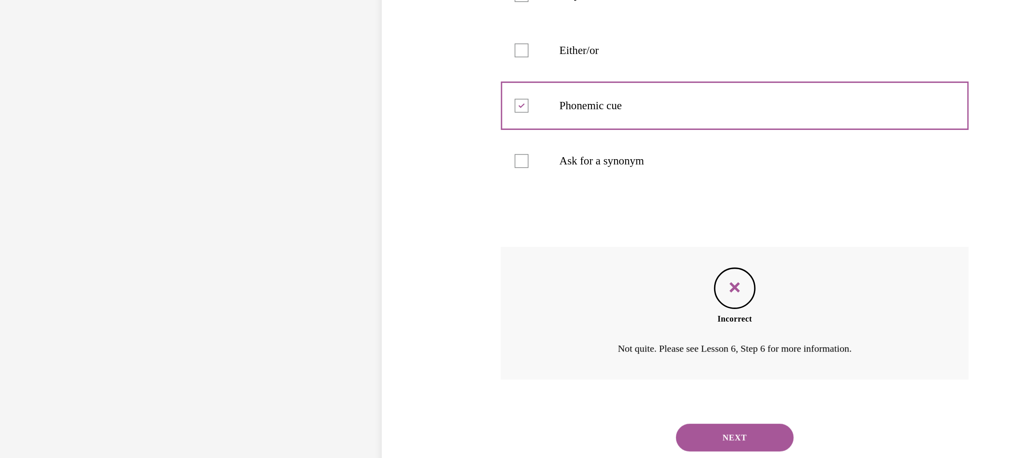
scroll to position [50, 0]
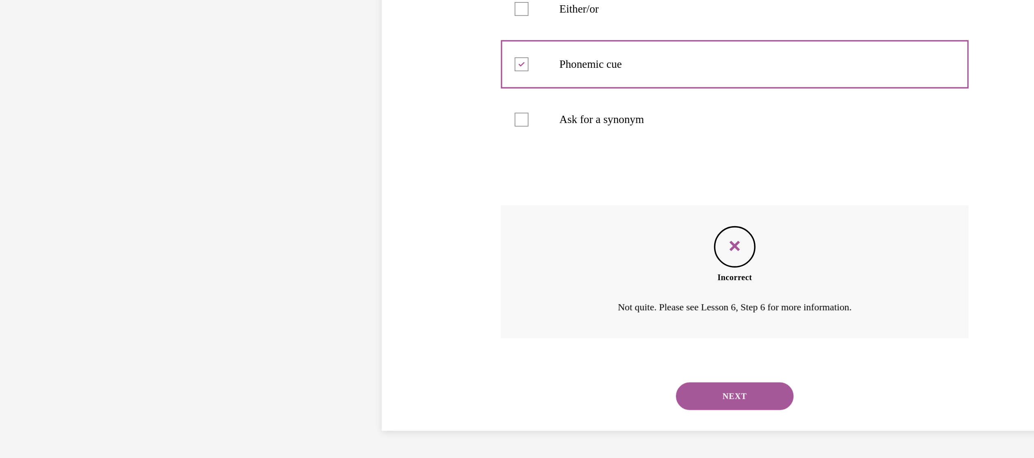
drag, startPoint x: 462, startPoint y: -31, endPoint x: 460, endPoint y: -61, distance: 30.1
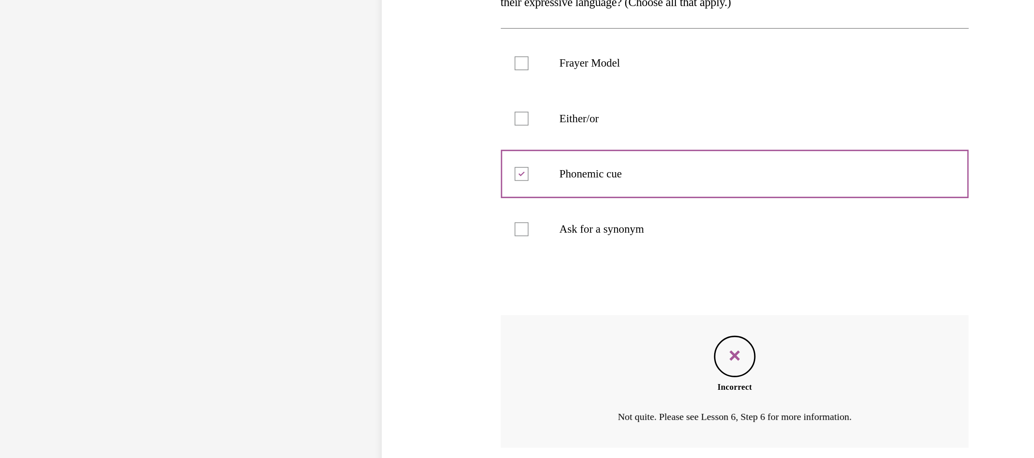
scroll to position [636, 0]
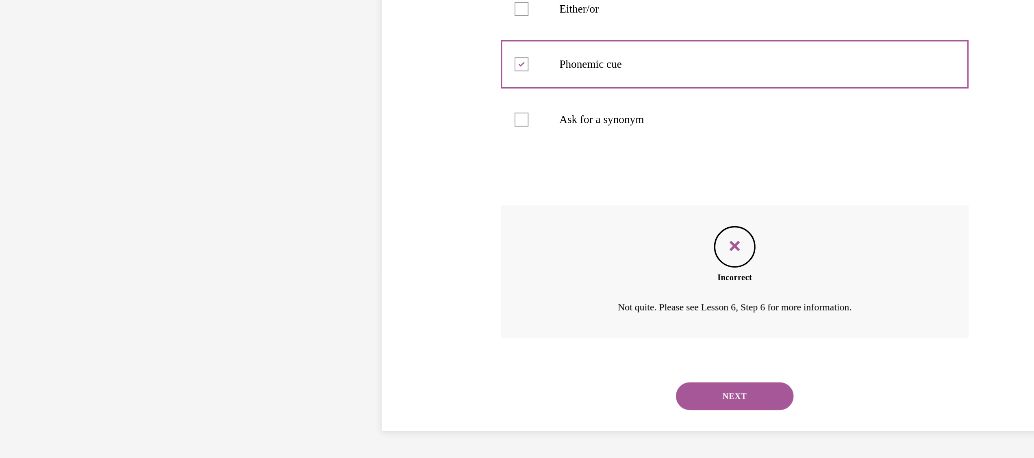
click at [323, 112] on button "NEXT" at bounding box center [331, 113] width 69 height 16
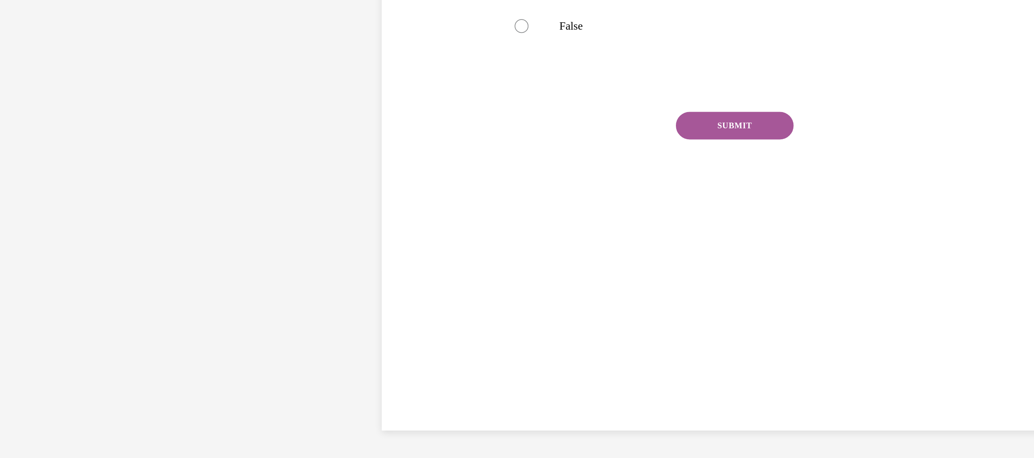
scroll to position [25, 0]
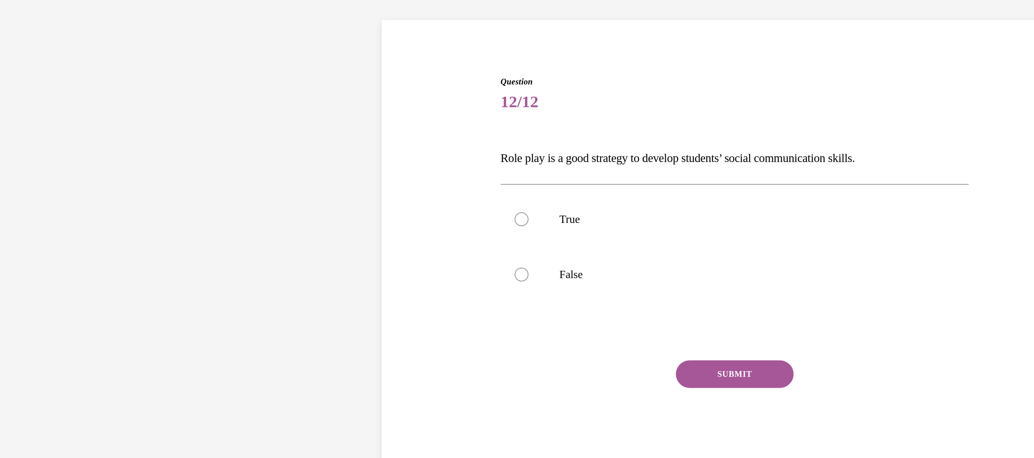
scroll to position [635, 0]
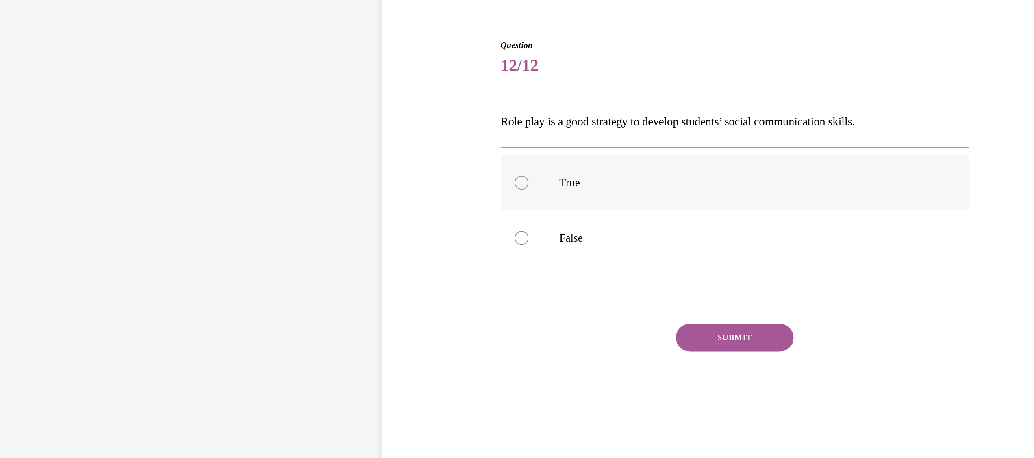
click at [204, 77] on label "True" at bounding box center [331, 75] width 275 height 33
click at [204, 77] on input "True" at bounding box center [206, 75] width 8 height 8
radio input "true"
click at [326, 163] on button "SUBMIT" at bounding box center [331, 166] width 69 height 16
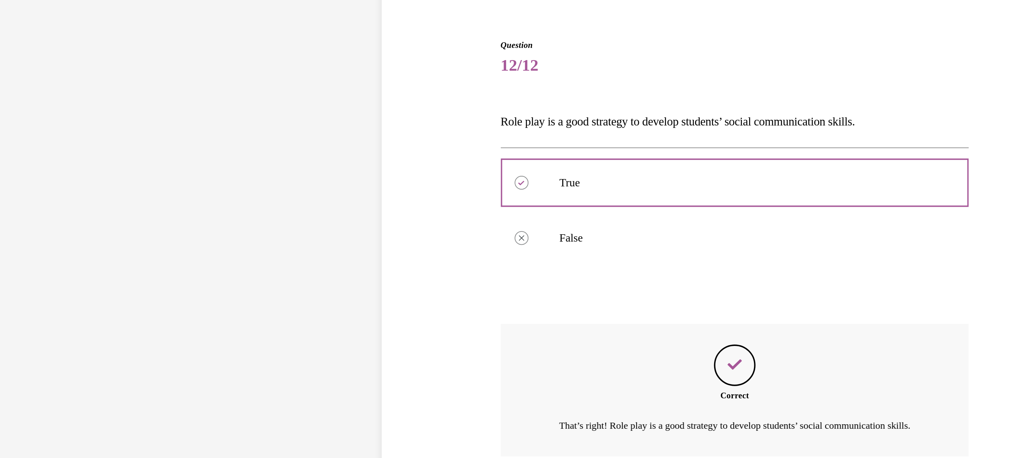
click at [452, 145] on div "Question 12/12 Role play is a good strategy to develop students’ social communi…" at bounding box center [331, 140] width 275 height 300
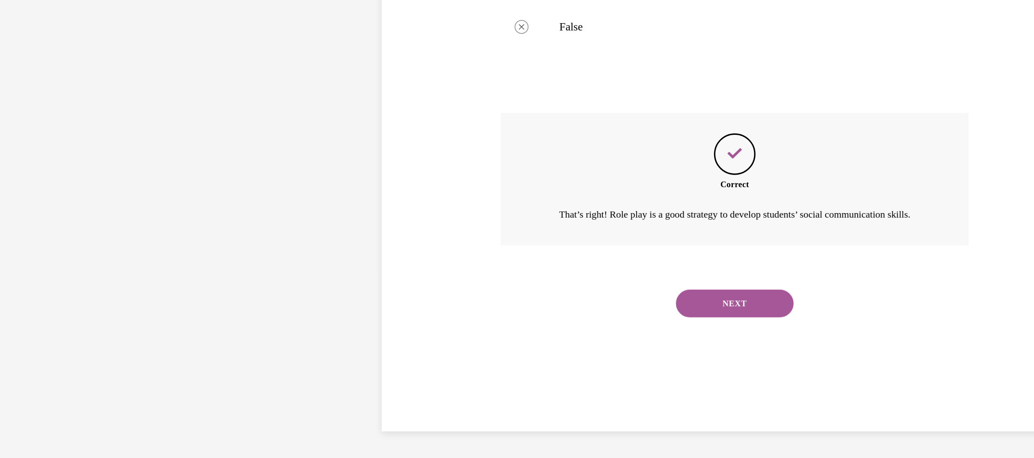
click at [326, 67] on button "NEXT" at bounding box center [331, 58] width 69 height 16
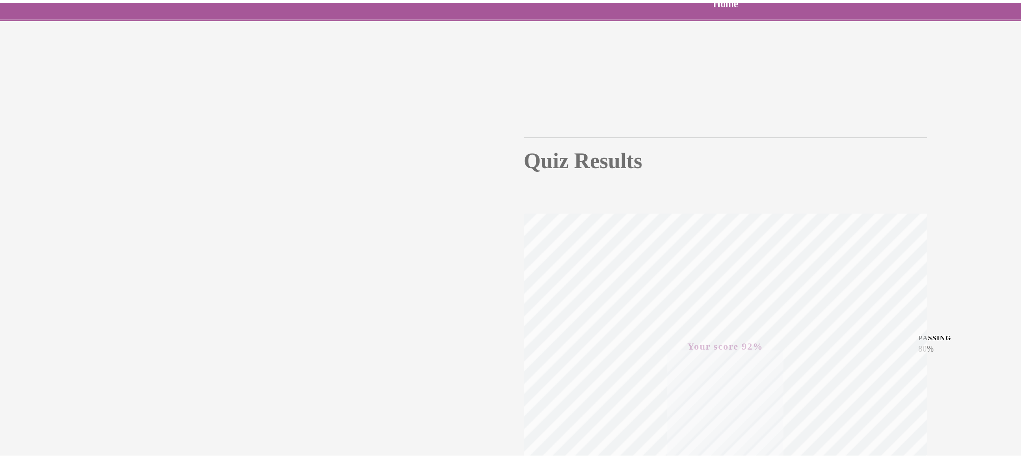
scroll to position [634, 0]
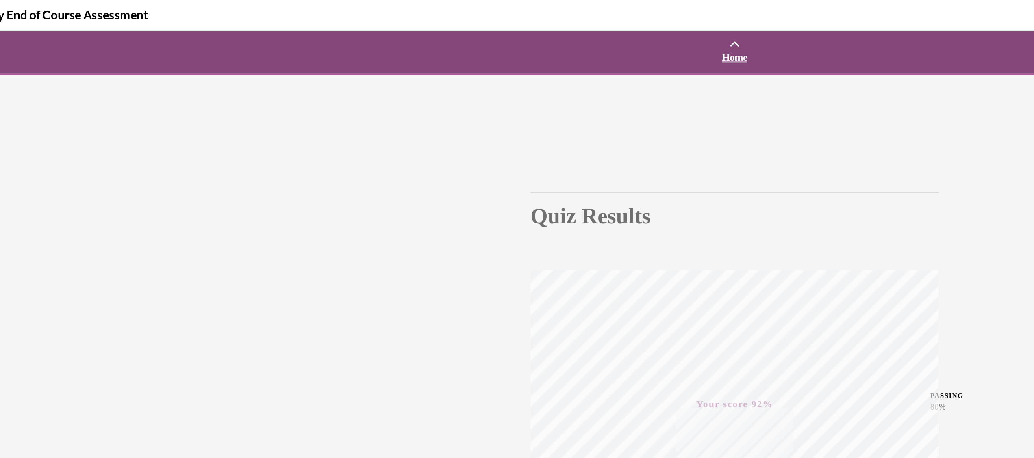
click at [317, 46] on span "Home" at bounding box center [331, 46] width 916 height 7
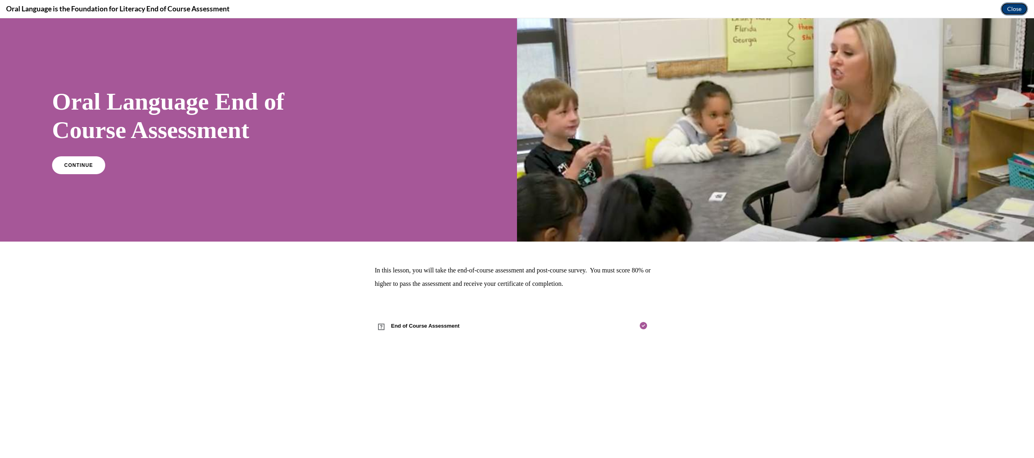
click at [1011, 13] on button "Close" at bounding box center [1014, 8] width 27 height 13
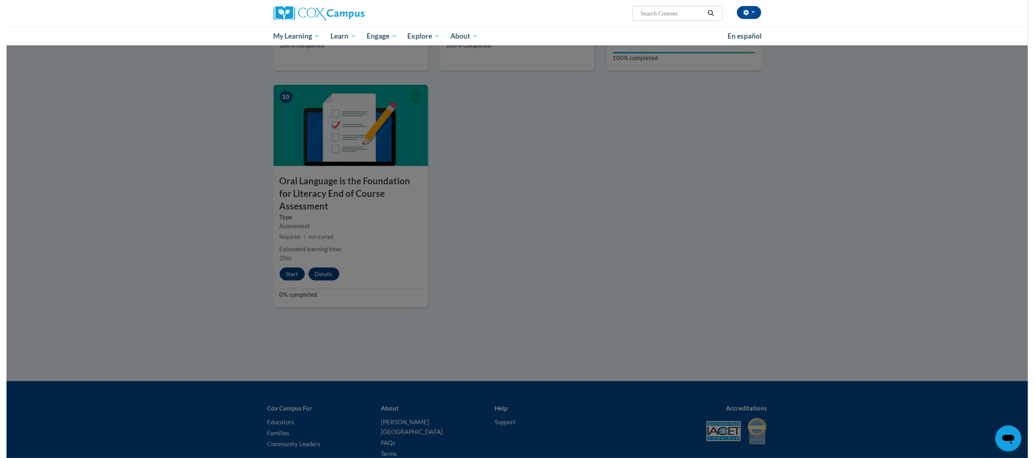
scroll to position [845, 0]
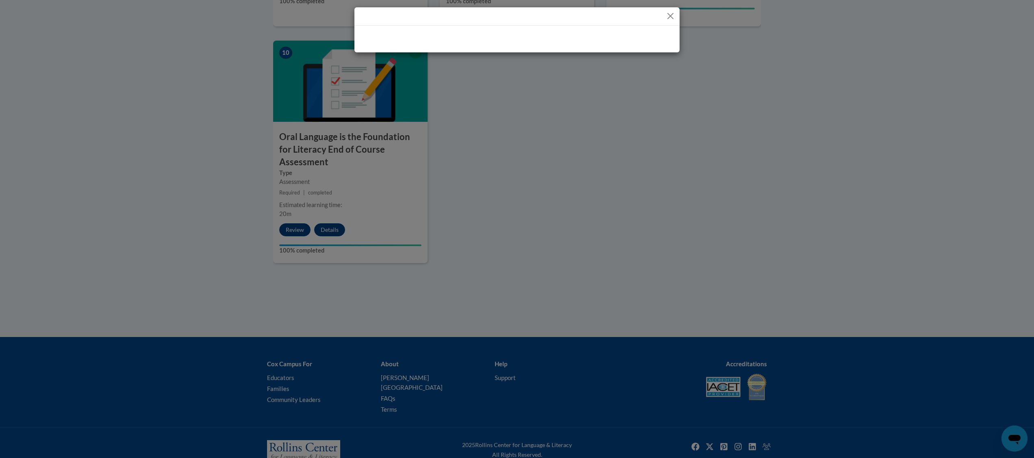
drag, startPoint x: 1028, startPoint y: 297, endPoint x: 1030, endPoint y: 404, distance: 107.3
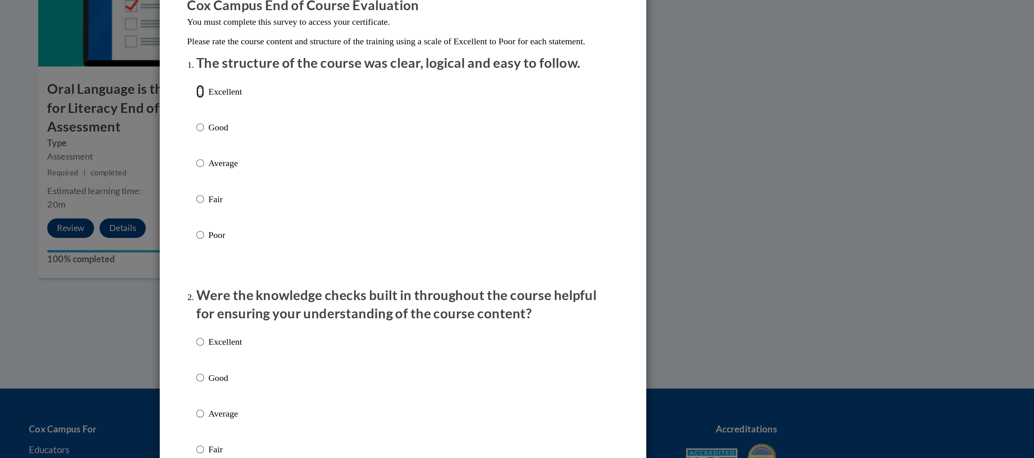
click at [379, 143] on input "Excellent" at bounding box center [381, 138] width 5 height 9
radio input "true"
click at [379, 311] on input "Excellent" at bounding box center [381, 306] width 5 height 9
radio input "true"
click at [647, 215] on div "Excellent Good Average Fair Poor" at bounding box center [517, 196] width 276 height 133
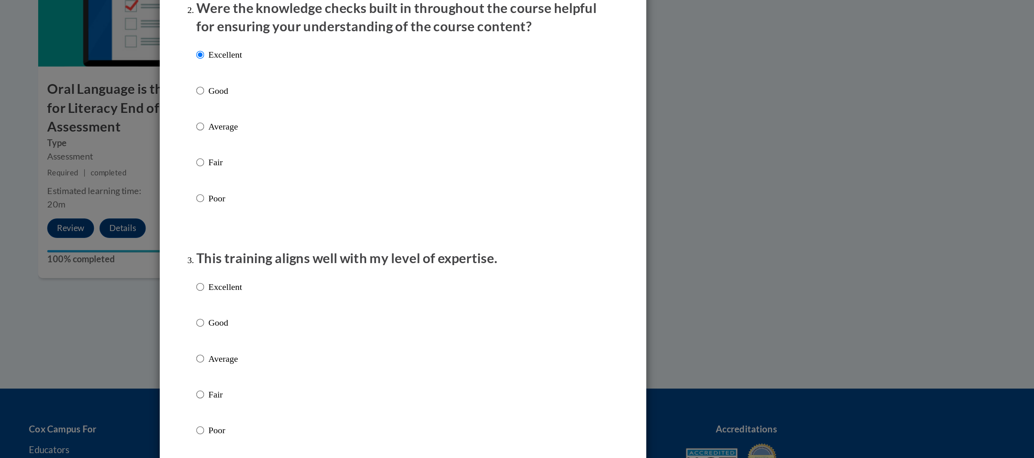
scroll to position [293, 0]
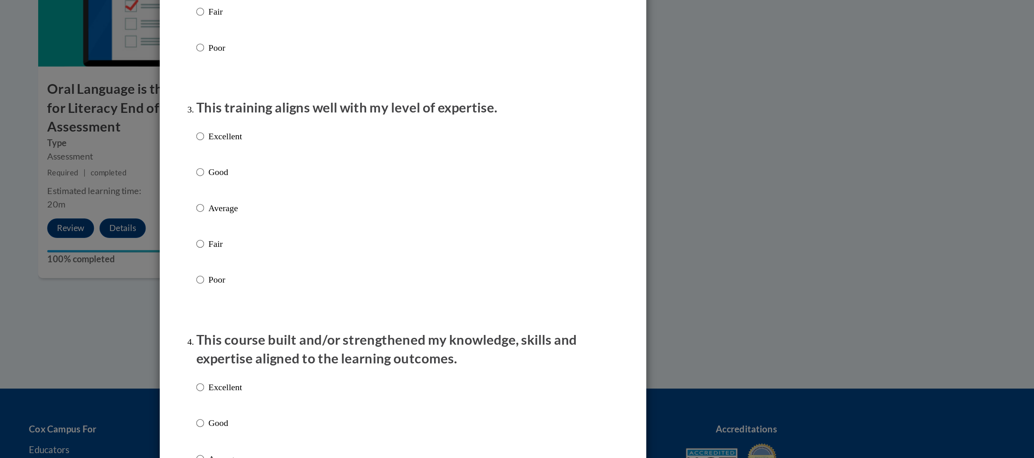
click at [387, 173] on p "Excellent" at bounding box center [398, 168] width 22 height 9
click at [380, 173] on input "Excellent" at bounding box center [381, 168] width 5 height 9
radio input "true"
click at [379, 341] on input "Excellent" at bounding box center [381, 336] width 5 height 9
radio input "true"
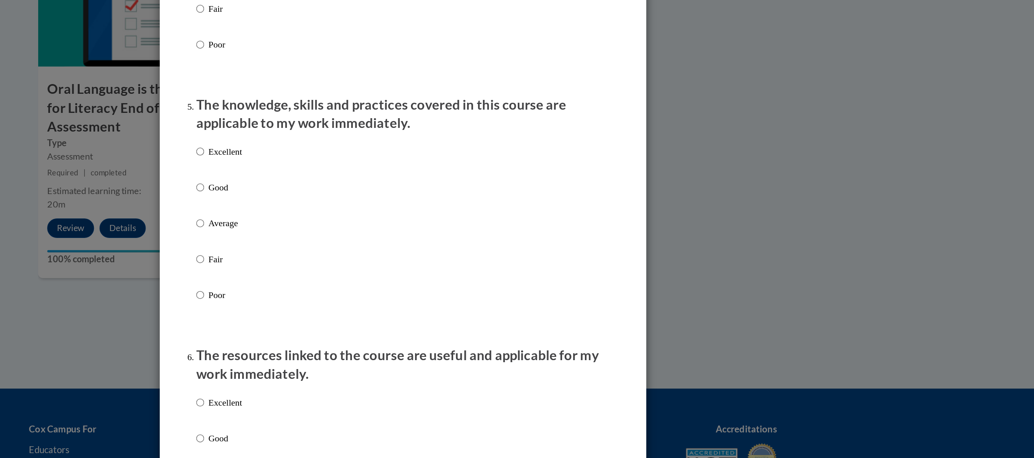
scroll to position [650, 0]
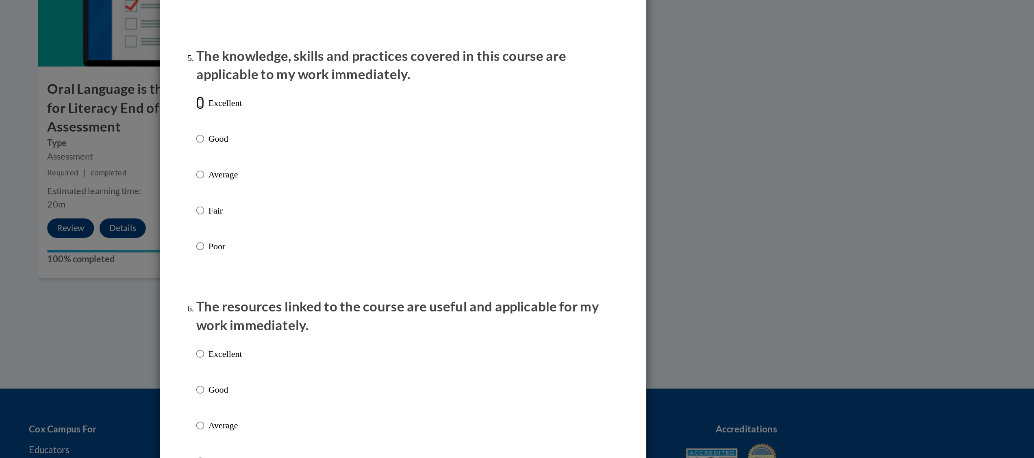
click at [379, 151] on input "Excellent" at bounding box center [381, 146] width 5 height 9
radio input "true"
click at [641, 211] on div "Excellent Good Average Fair Poor" at bounding box center [517, 204] width 276 height 133
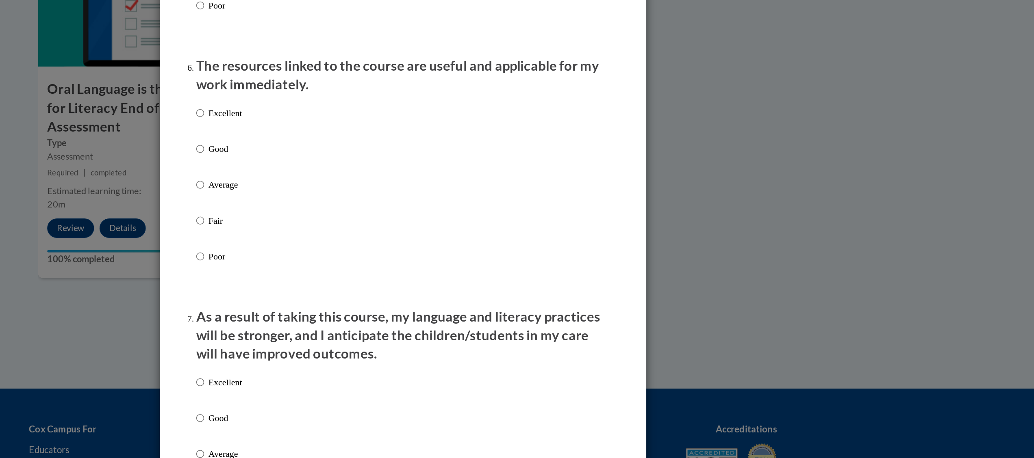
scroll to position [813, 0]
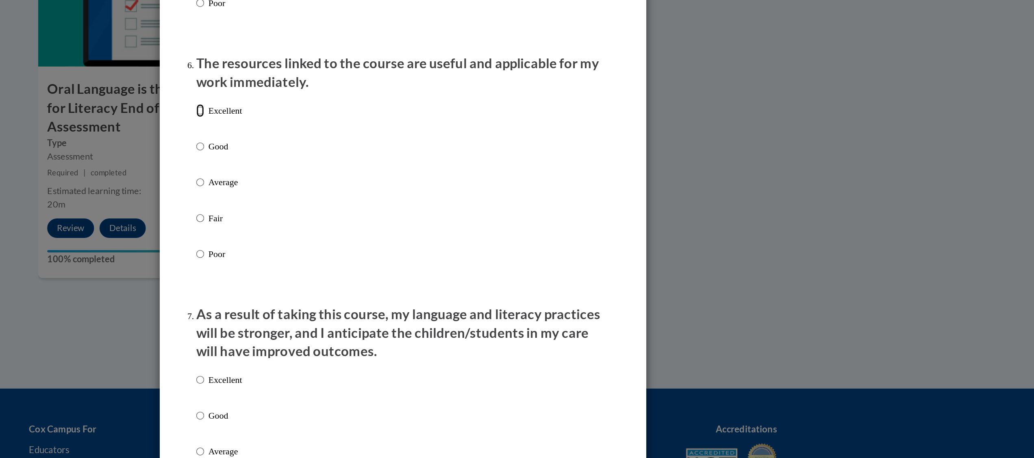
click at [379, 156] on input "Excellent" at bounding box center [381, 151] width 5 height 9
radio input "true"
click at [617, 228] on div "Excellent Good Average Fair Poor" at bounding box center [517, 209] width 276 height 133
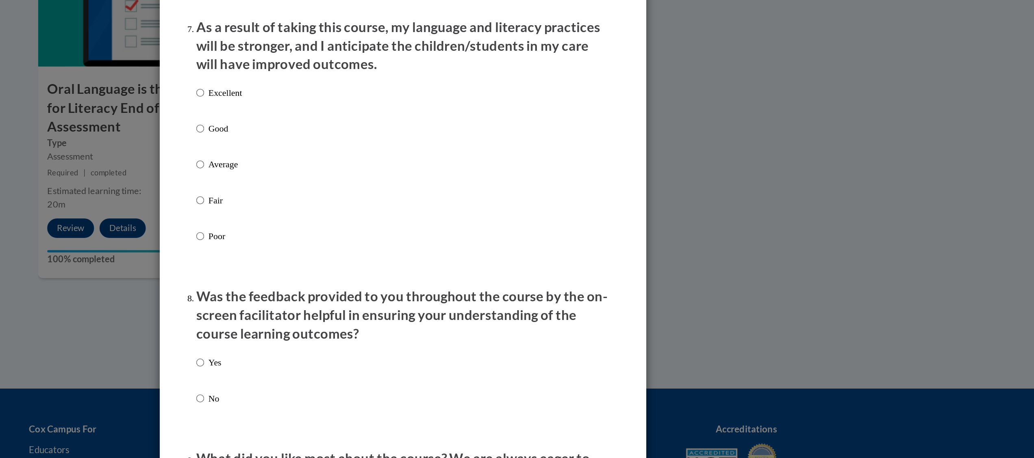
scroll to position [1041, 0]
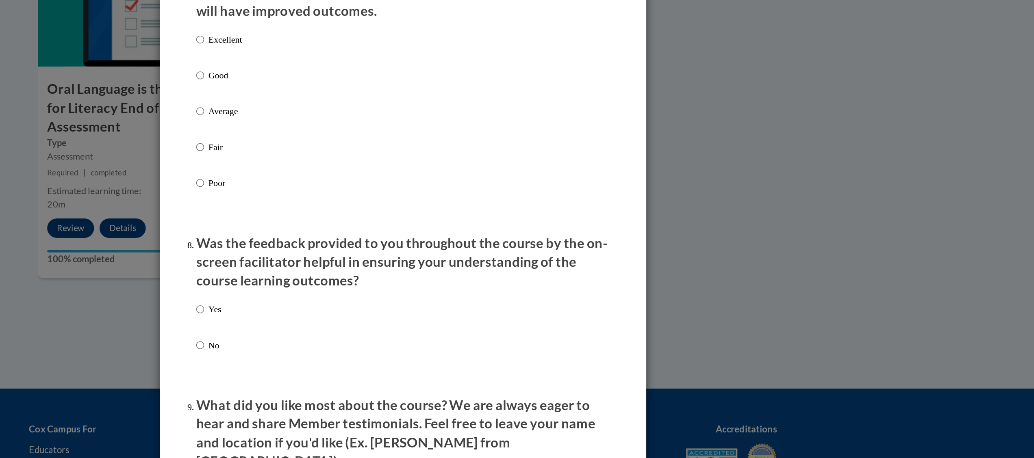
click at [387, 109] on p "Excellent" at bounding box center [398, 104] width 22 height 9
click at [381, 109] on input "Excellent" at bounding box center [381, 104] width 5 height 9
radio input "true"
click at [379, 294] on label "Yes" at bounding box center [387, 291] width 17 height 22
click at [379, 289] on input "Yes" at bounding box center [381, 284] width 5 height 9
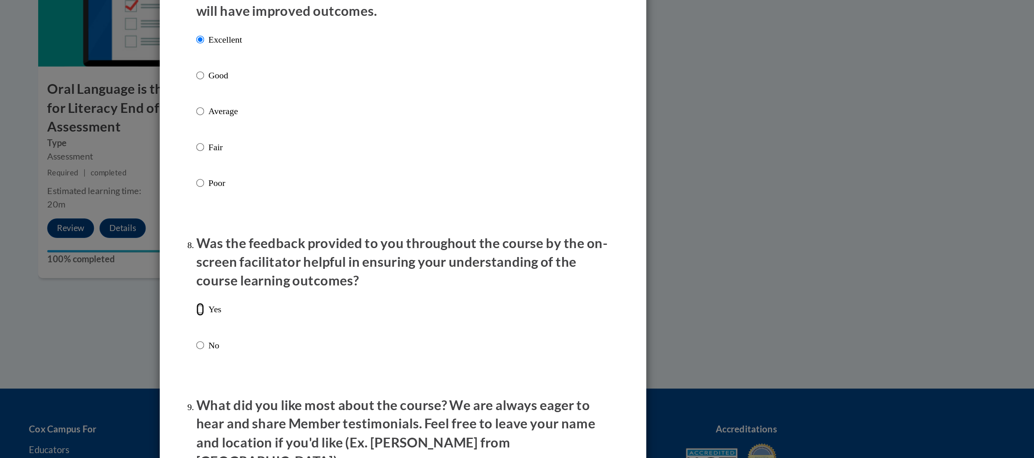
radio input "true"
click at [521, 319] on div "Yes No" at bounding box center [517, 306] width 276 height 61
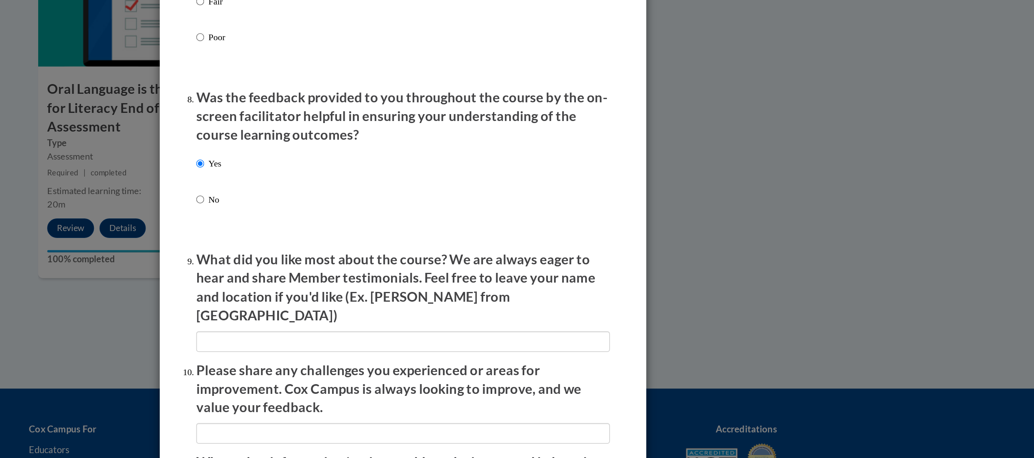
scroll to position [1171, 0]
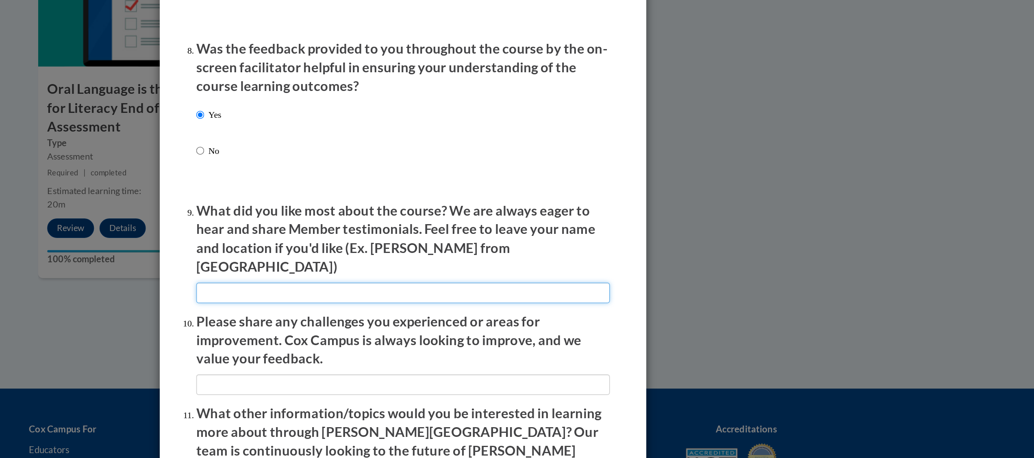
click at [505, 272] on input "textbox" at bounding box center [517, 274] width 276 height 14
type input "Seeing examples of the information used in the classroom."
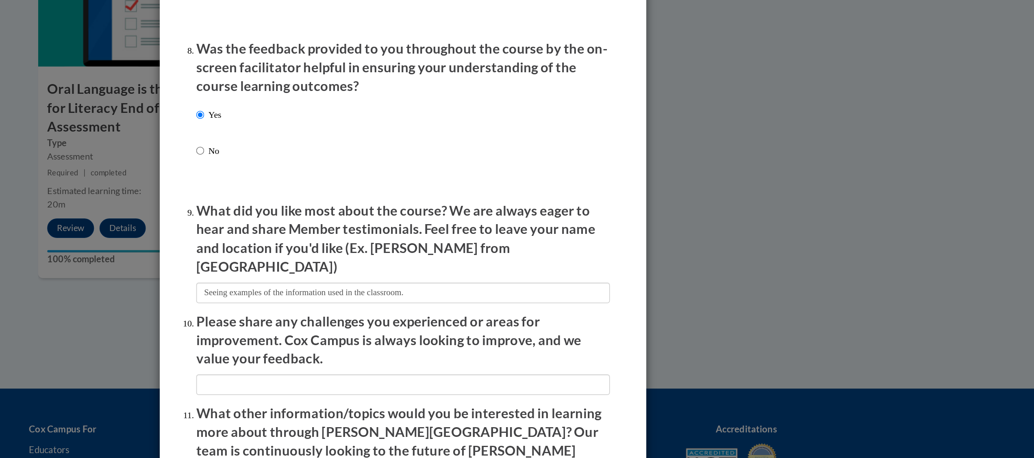
click at [558, 312] on p "Please share any challenges you experienced or areas for improvement. Cox Campu…" at bounding box center [517, 305] width 276 height 37
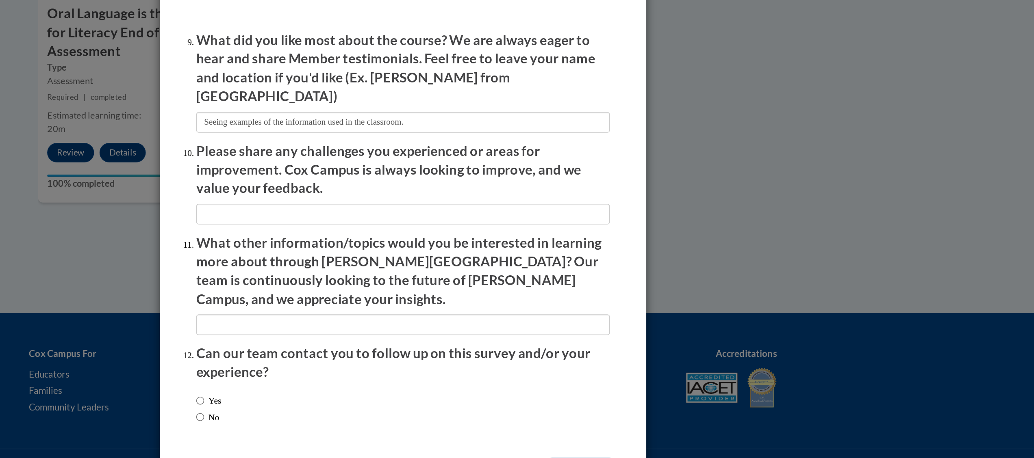
scroll to position [845, 0]
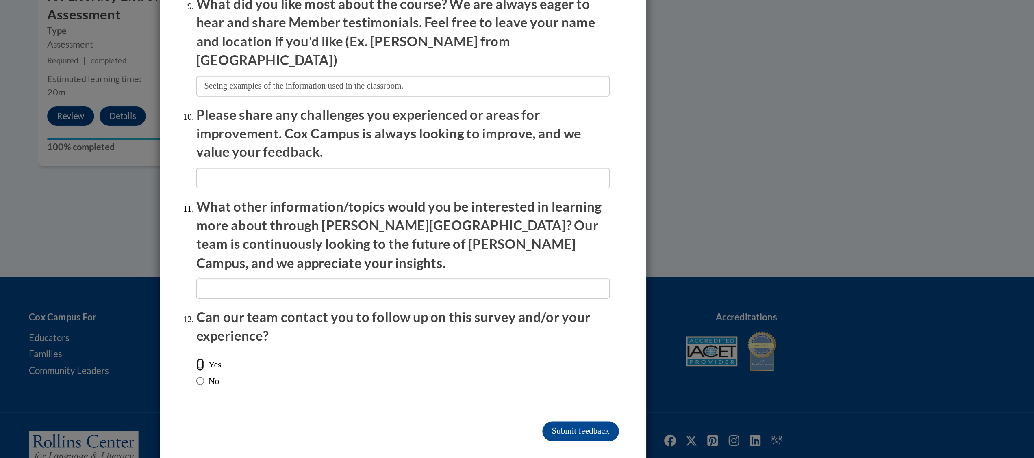
click at [379, 391] on input "Yes" at bounding box center [381, 395] width 5 height 9
radio input "true"
click at [617, 434] on input "Submit feedback" at bounding box center [635, 440] width 51 height 13
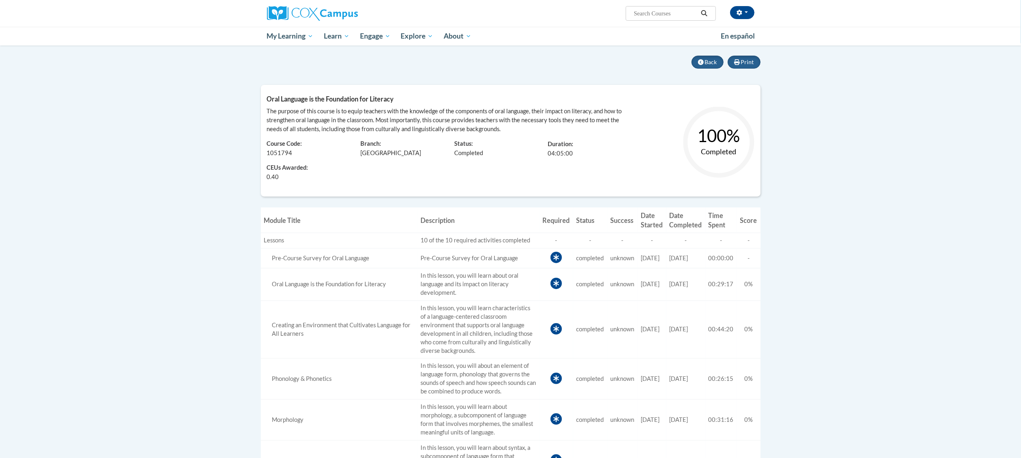
scroll to position [38, 0]
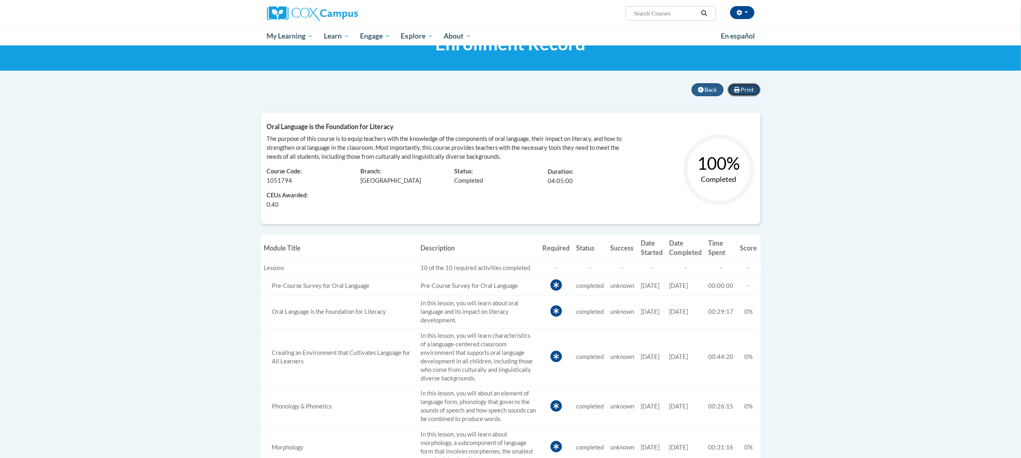
click at [742, 90] on span "Print" at bounding box center [747, 89] width 13 height 7
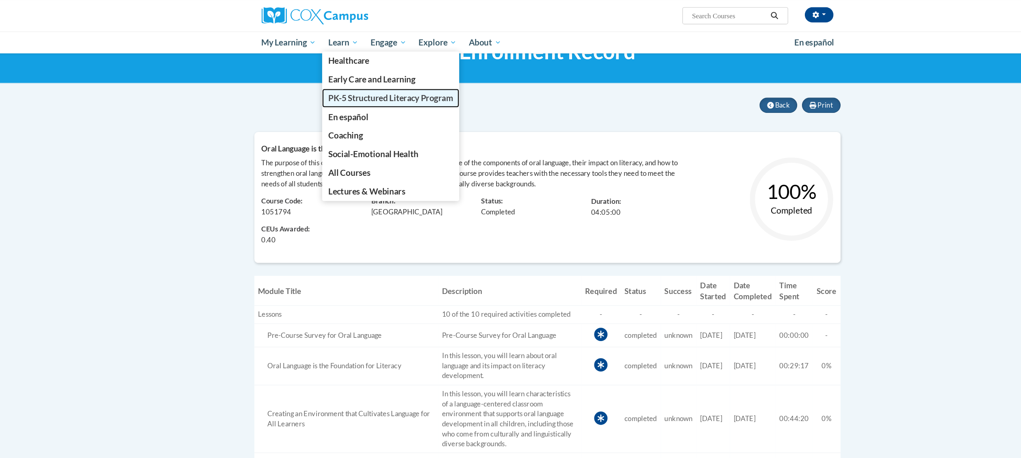
click at [350, 83] on span "PK-5 Structured Literacy Program" at bounding box center [377, 83] width 106 height 9
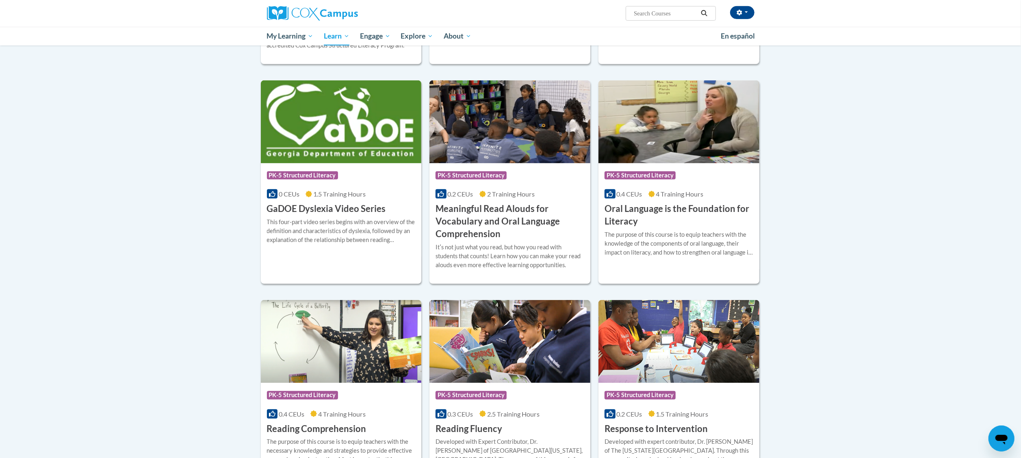
scroll to position [416, 0]
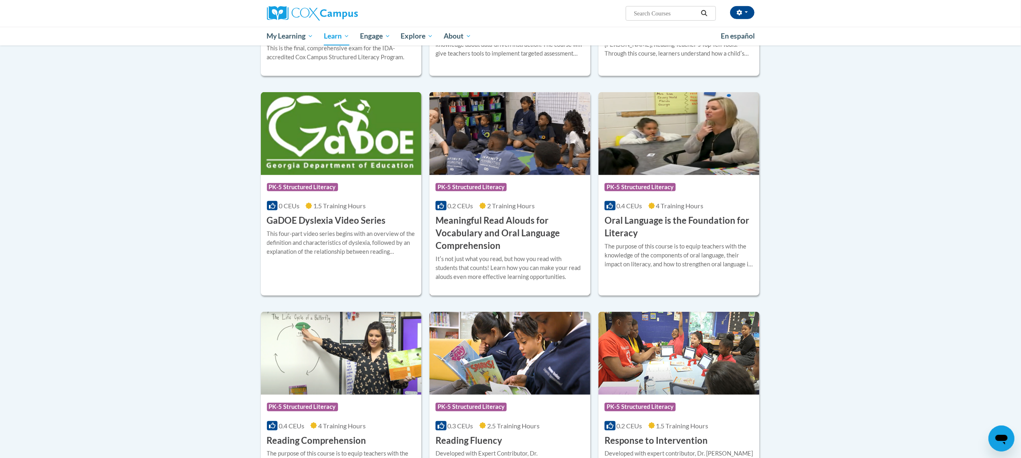
click at [487, 217] on h3 "Meaningful Read Alouds for Vocabulary and Oral Language Comprehension" at bounding box center [510, 233] width 149 height 37
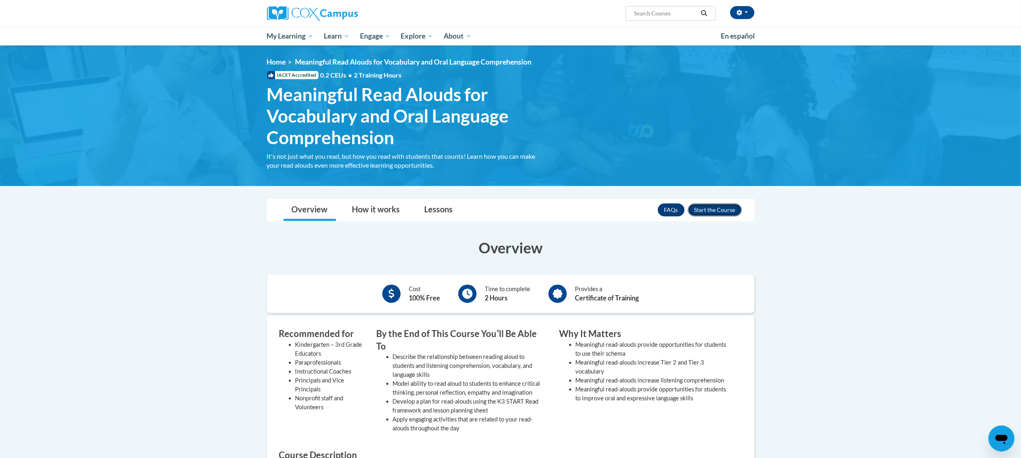
click at [716, 212] on button "Enroll" at bounding box center [715, 210] width 54 height 13
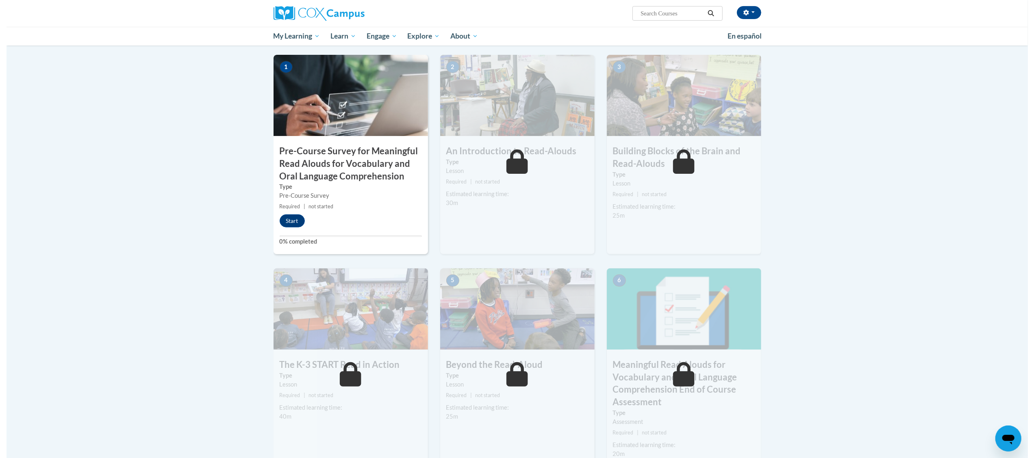
scroll to position [169, 0]
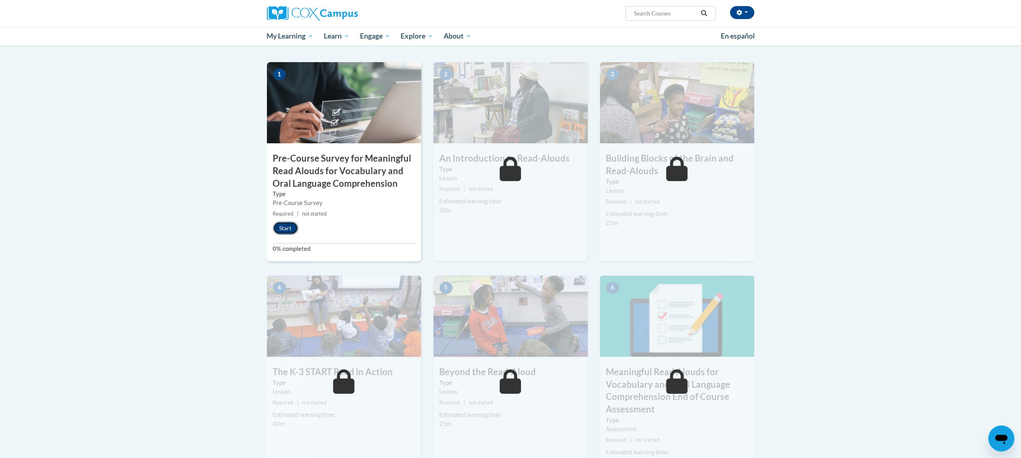
click at [283, 224] on button "Start" at bounding box center [285, 228] width 25 height 13
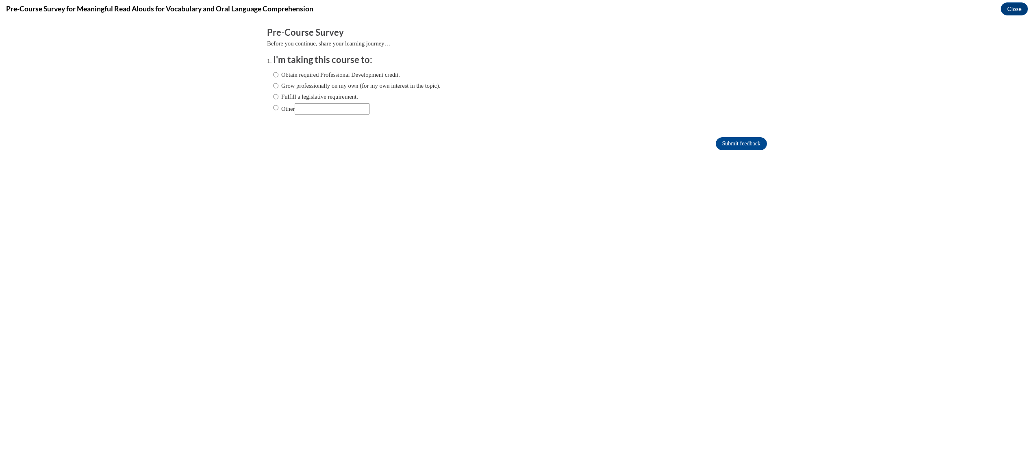
scroll to position [0, 0]
click at [273, 85] on label "Grow professionally on my own (for my own interest in the topic)." at bounding box center [356, 85] width 167 height 9
click at [273, 85] on input "Grow professionally on my own (for my own interest in the topic)." at bounding box center [275, 85] width 5 height 9
radio input "true"
click at [739, 138] on input "Submit feedback" at bounding box center [741, 143] width 51 height 13
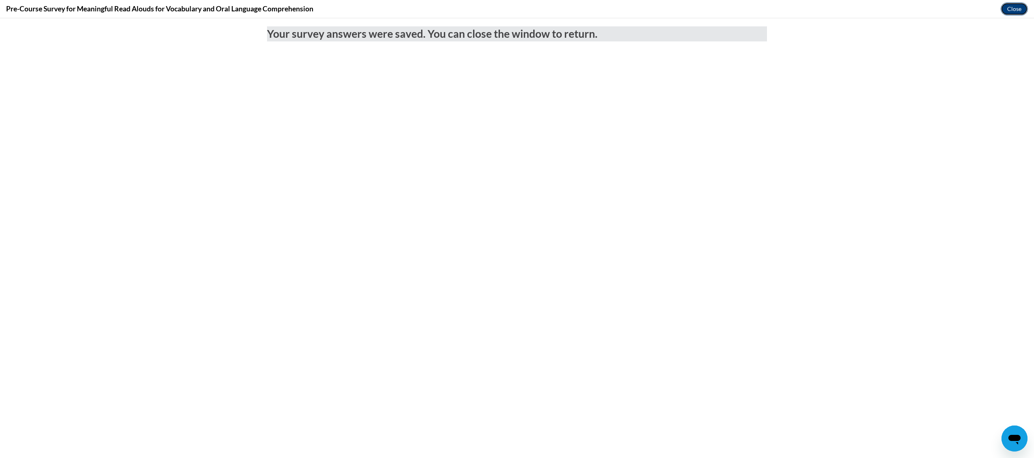
click at [1012, 5] on button "Close" at bounding box center [1014, 8] width 27 height 13
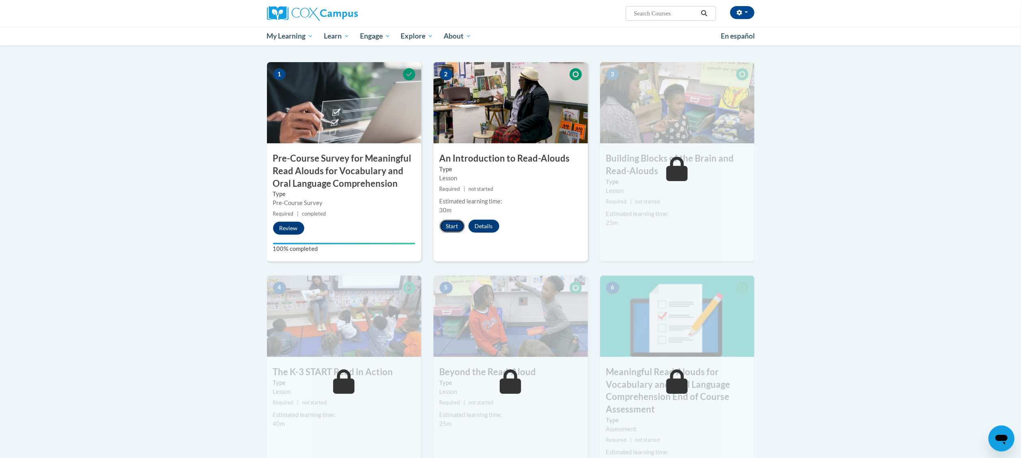
click at [454, 226] on button "Start" at bounding box center [452, 226] width 25 height 13
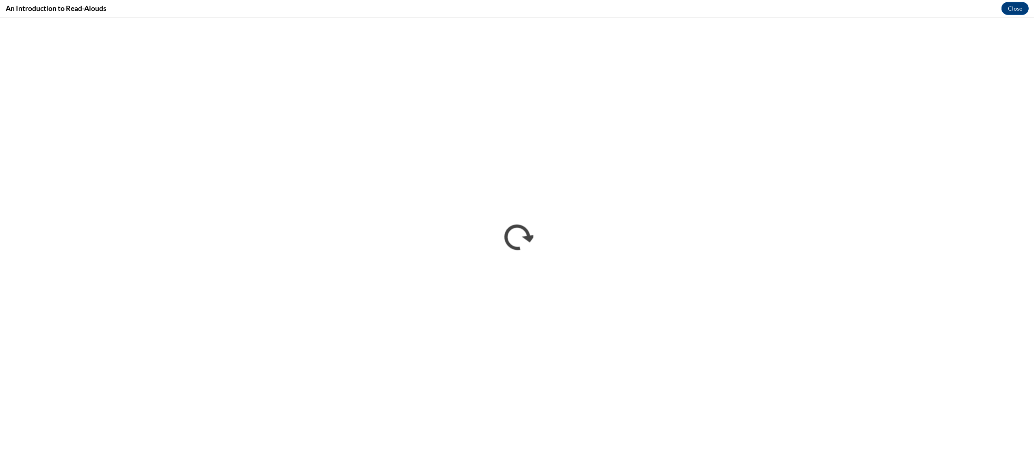
scroll to position [166, 0]
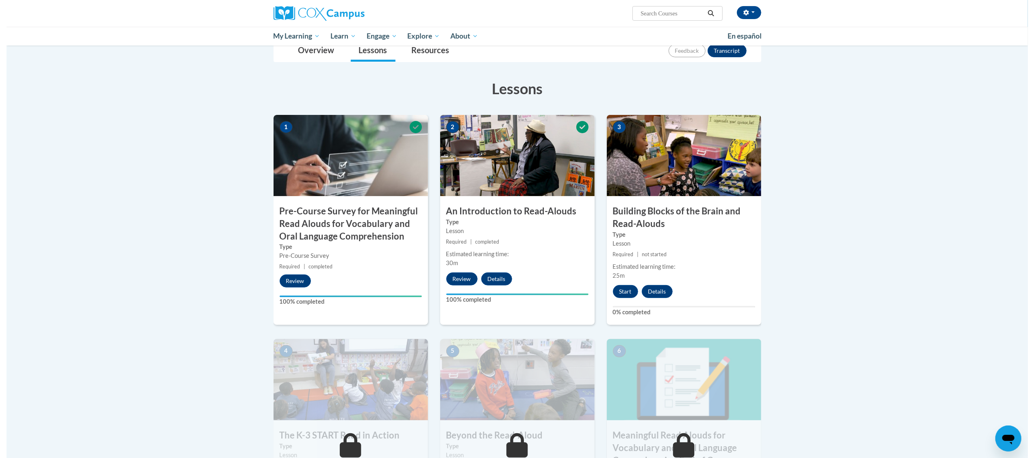
scroll to position [163, 0]
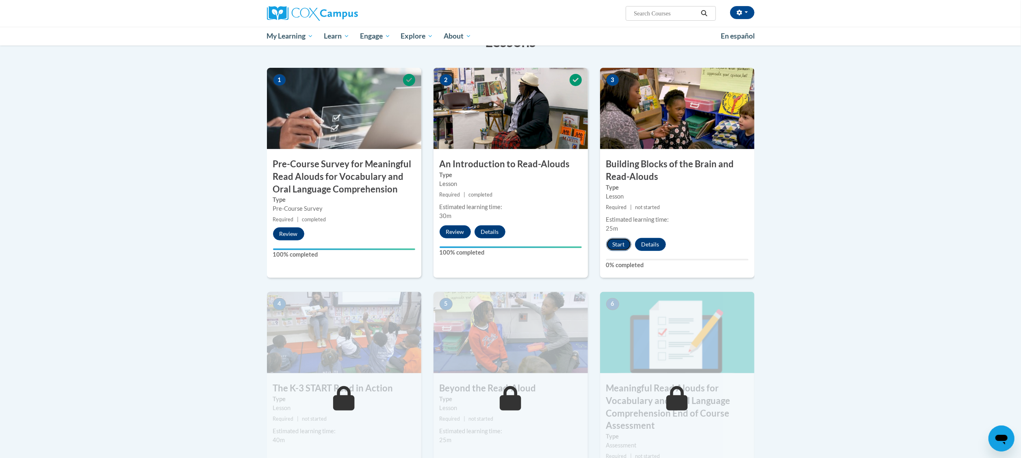
click at [615, 245] on button "Start" at bounding box center [618, 244] width 25 height 13
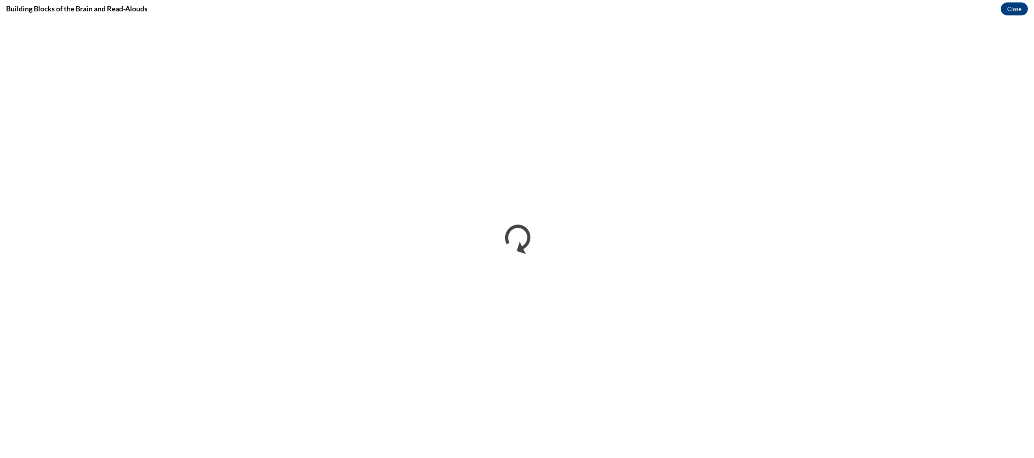
scroll to position [0, 0]
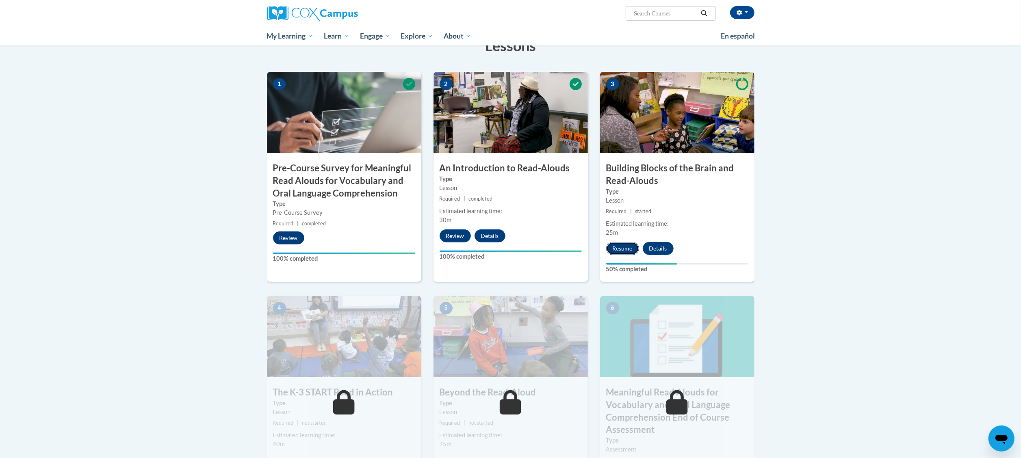
click at [615, 243] on button "Resume" at bounding box center [622, 248] width 33 height 13
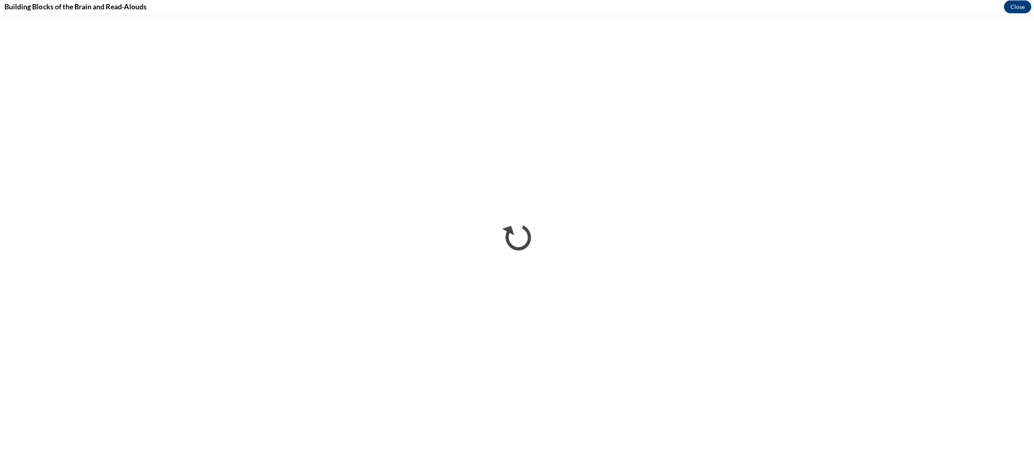
scroll to position [146, 0]
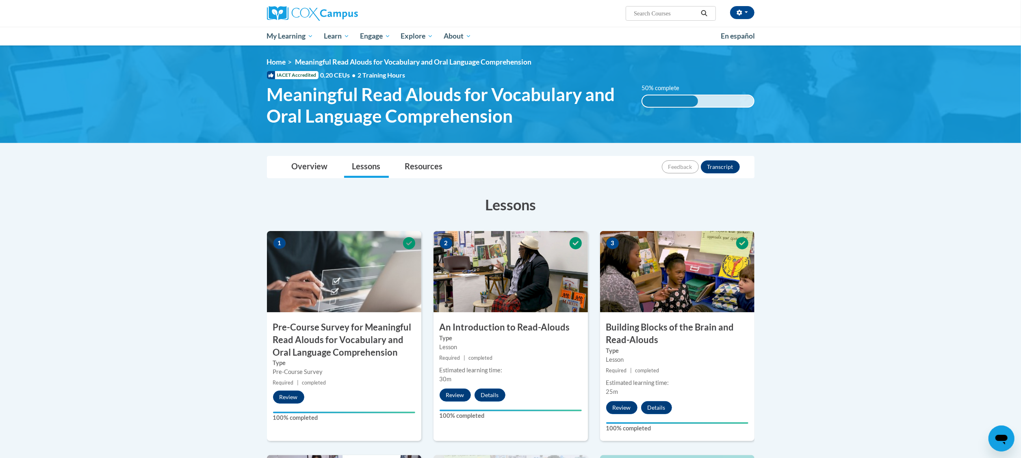
click at [807, 229] on body "[PERSON_NAME] ([GEOGRAPHIC_DATA]/Los_Angeles UTC-07:00) My Profile Inbox My Tra…" at bounding box center [510, 431] width 1021 height 862
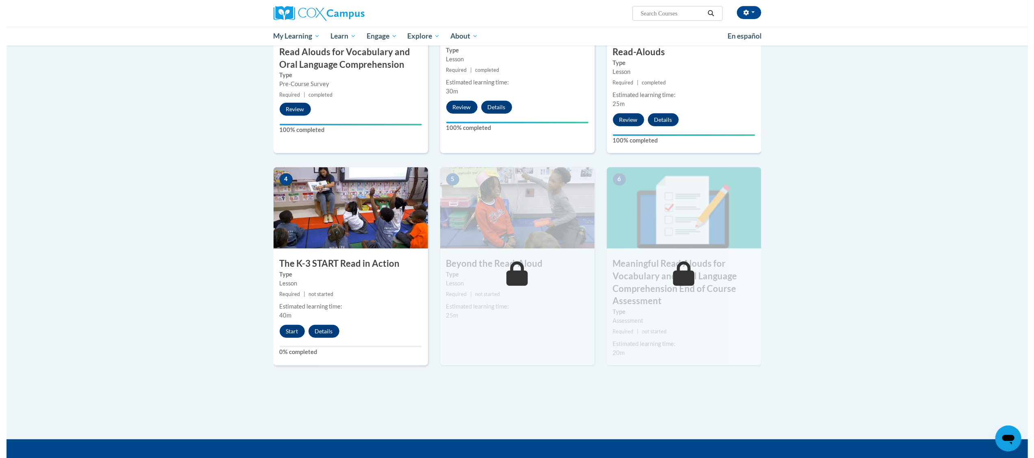
scroll to position [293, 0]
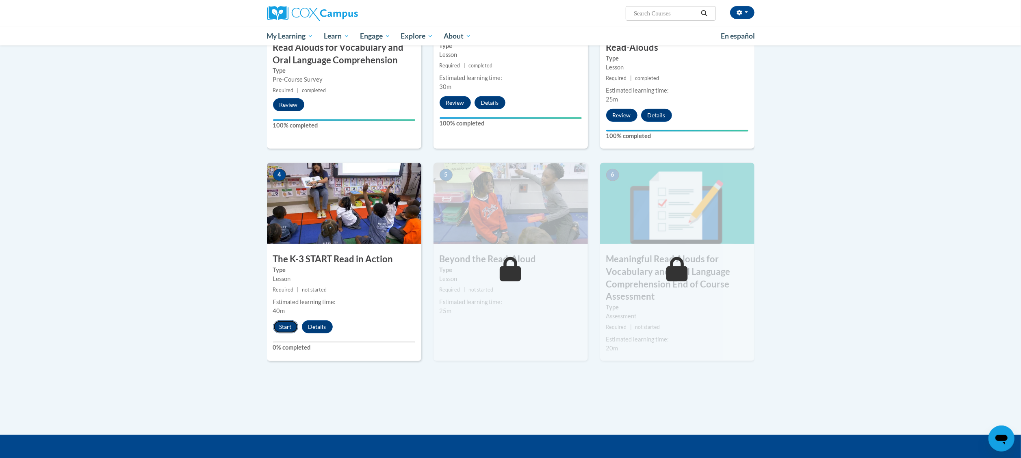
click at [290, 326] on button "Start" at bounding box center [285, 327] width 25 height 13
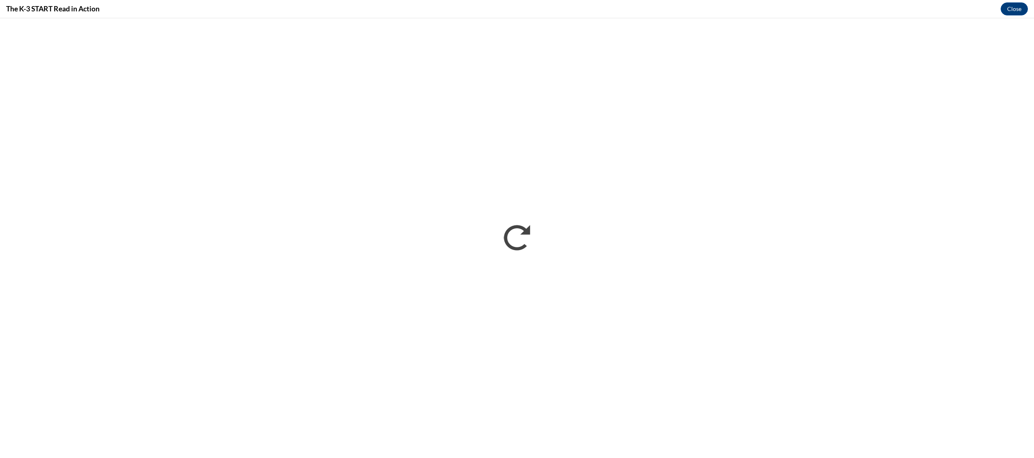
scroll to position [0, 0]
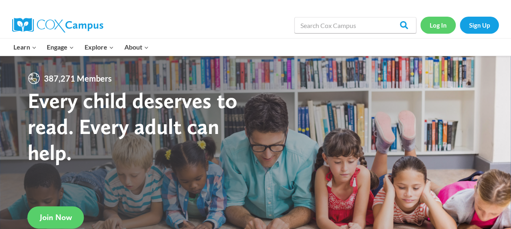
click at [441, 32] on link "Log In" at bounding box center [437, 25] width 35 height 17
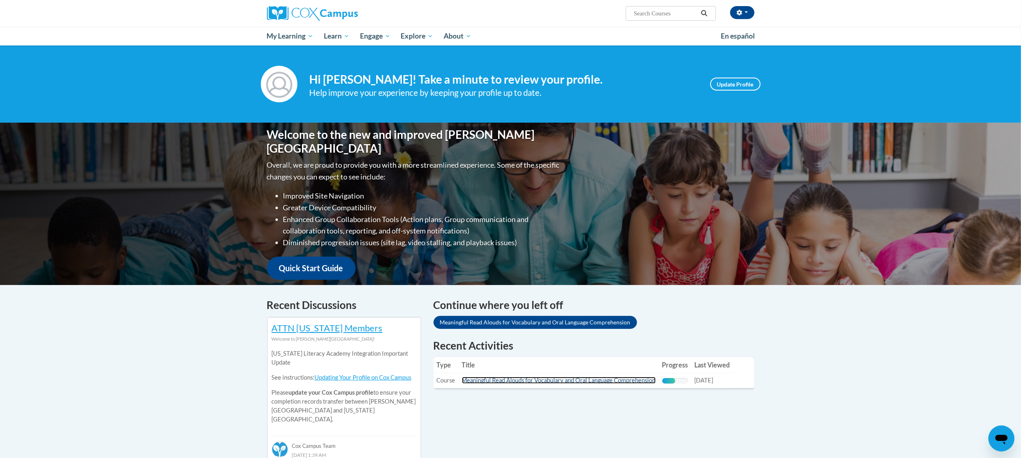
click at [610, 381] on link "Meaningful Read Alouds for Vocabulary and Oral Language Comprehension" at bounding box center [559, 380] width 194 height 7
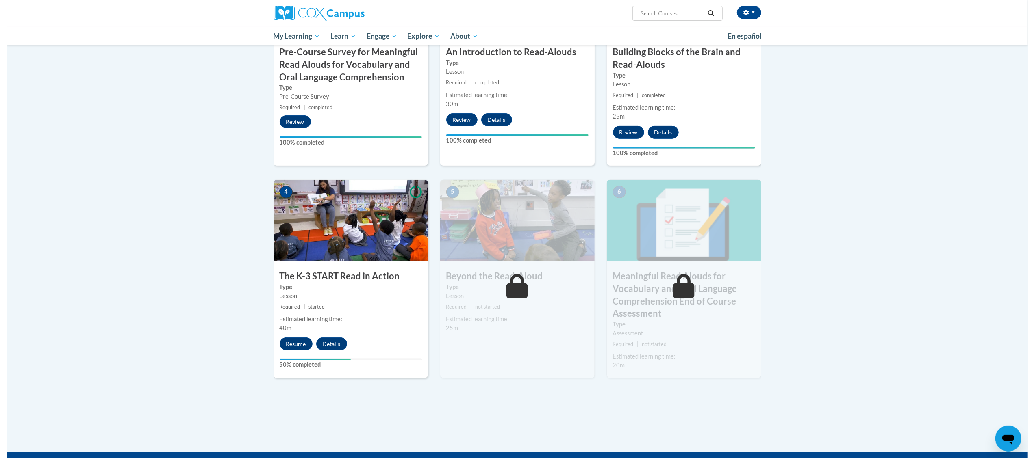
scroll to position [298, 0]
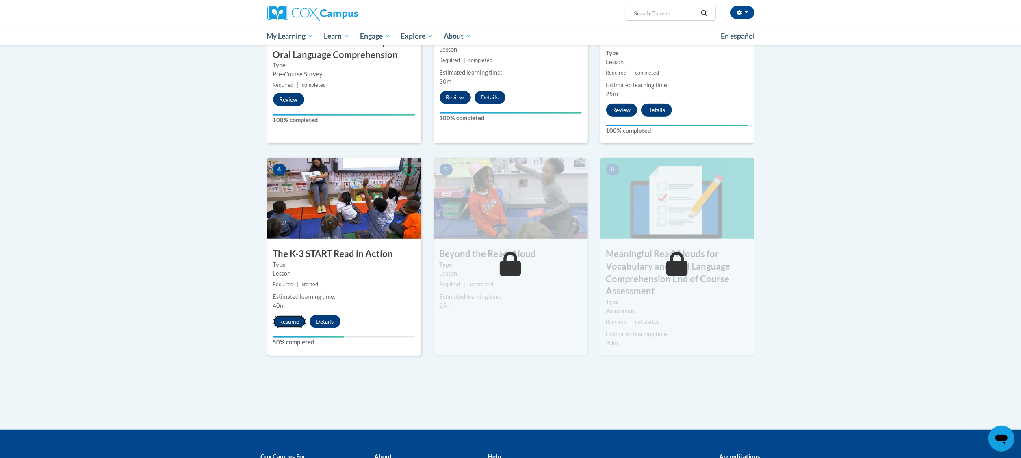
click at [293, 321] on button "Resume" at bounding box center [289, 321] width 33 height 13
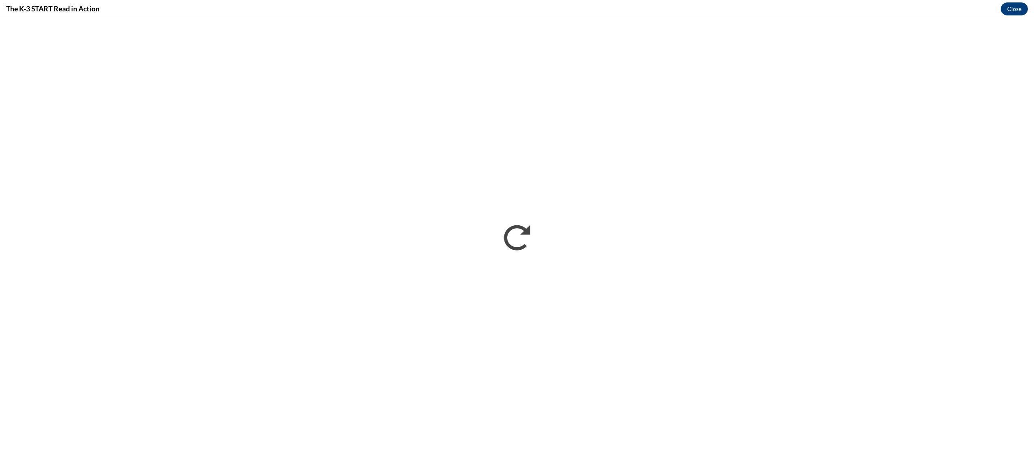
scroll to position [0, 0]
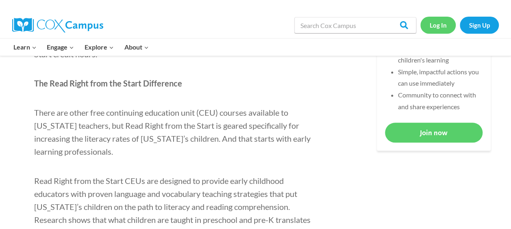
click at [441, 24] on link "Log In" at bounding box center [437, 25] width 35 height 17
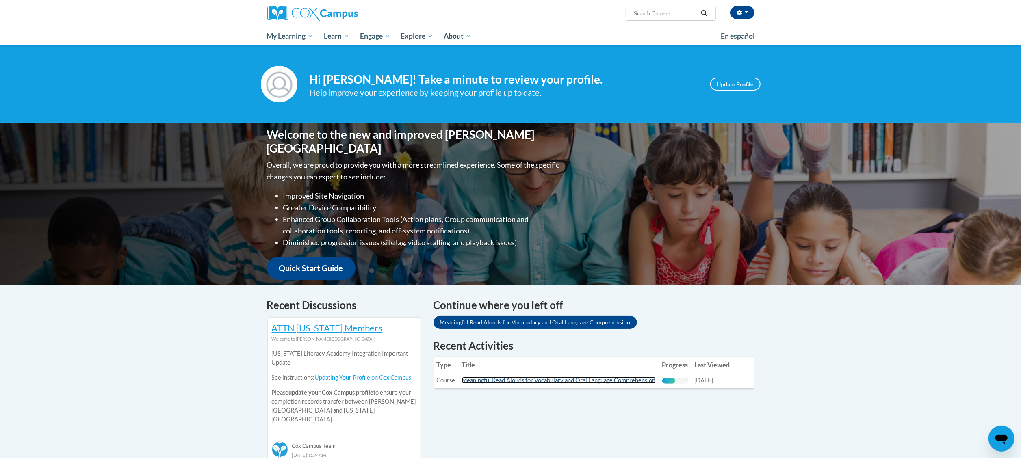
click at [592, 382] on link "Meaningful Read Alouds for Vocabulary and Oral Language Comprehension" at bounding box center [559, 380] width 194 height 7
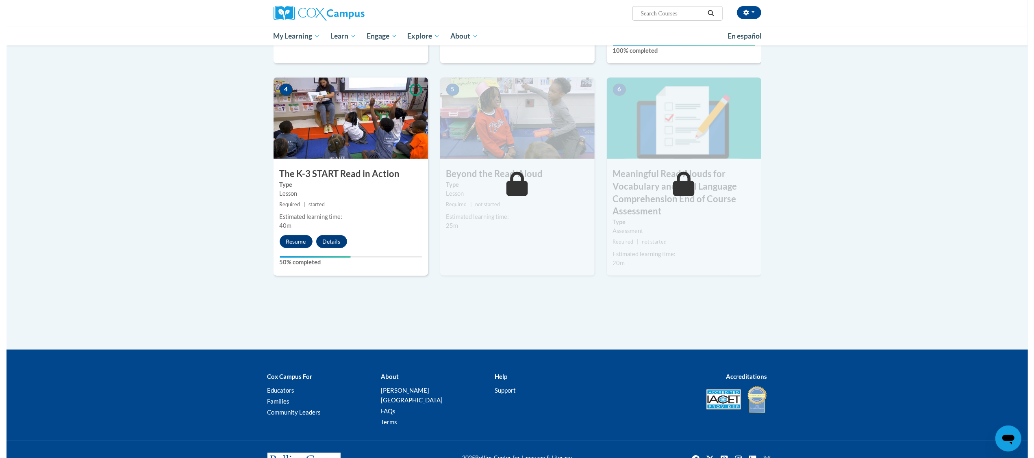
scroll to position [384, 0]
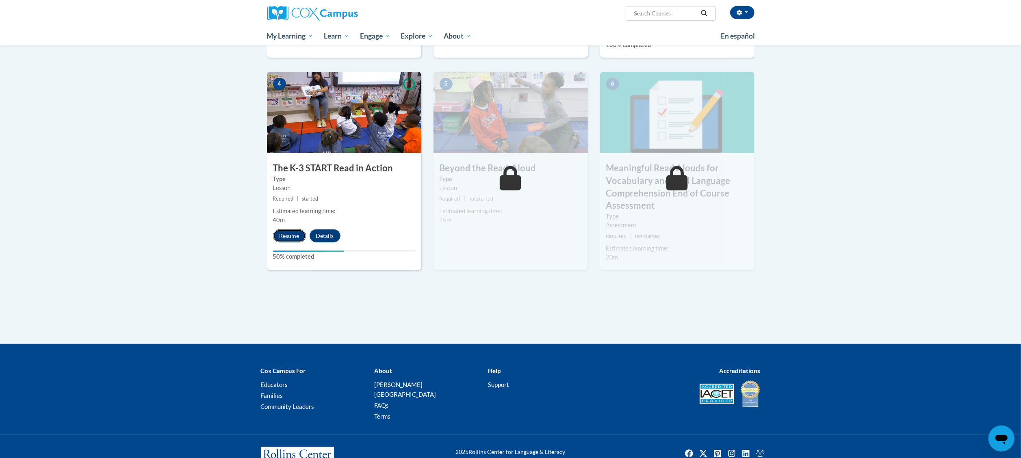
click at [285, 237] on button "Resume" at bounding box center [289, 236] width 33 height 13
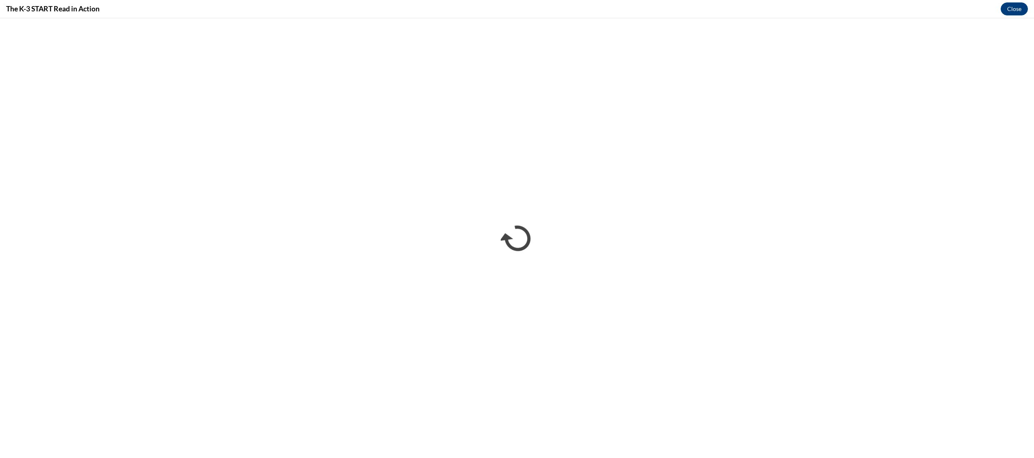
scroll to position [0, 0]
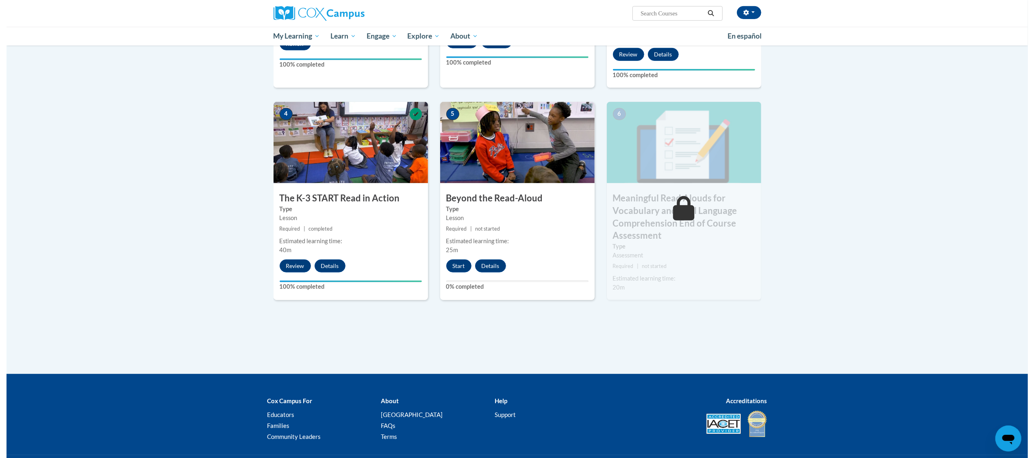
scroll to position [363, 0]
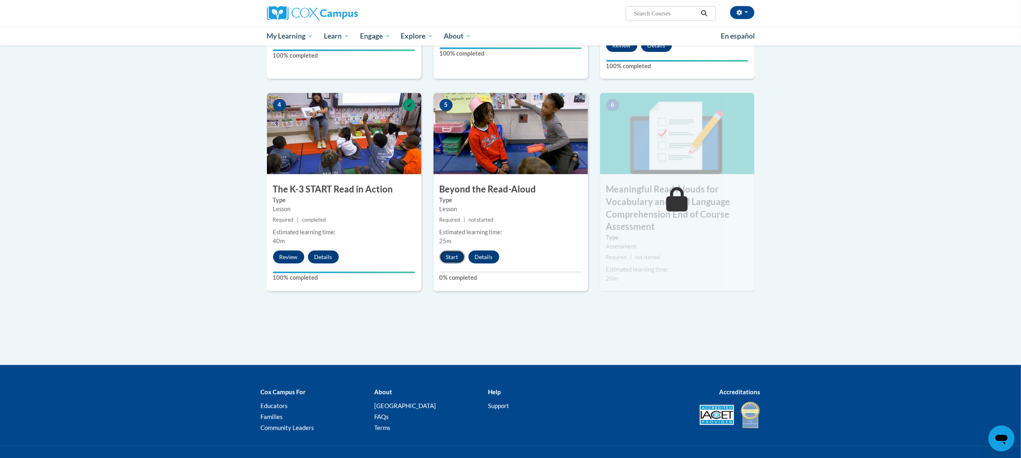
click at [448, 252] on button "Start" at bounding box center [452, 257] width 25 height 13
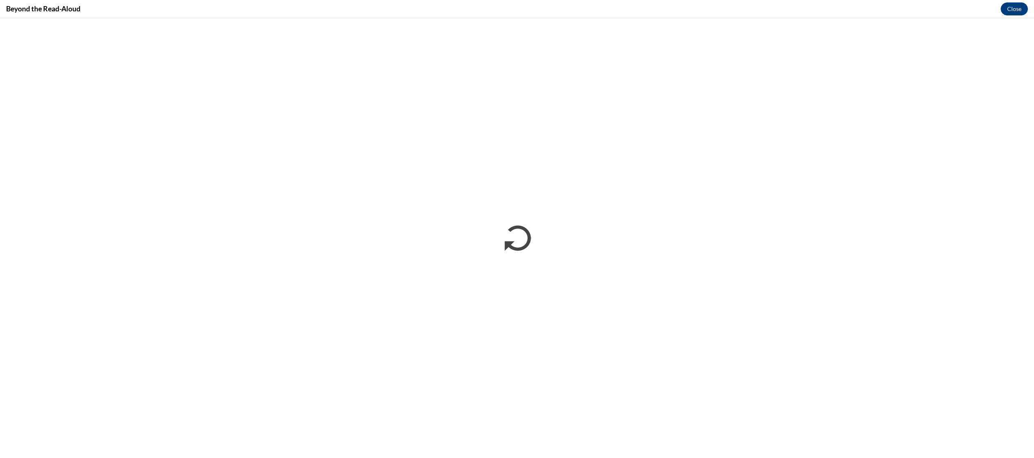
scroll to position [0, 0]
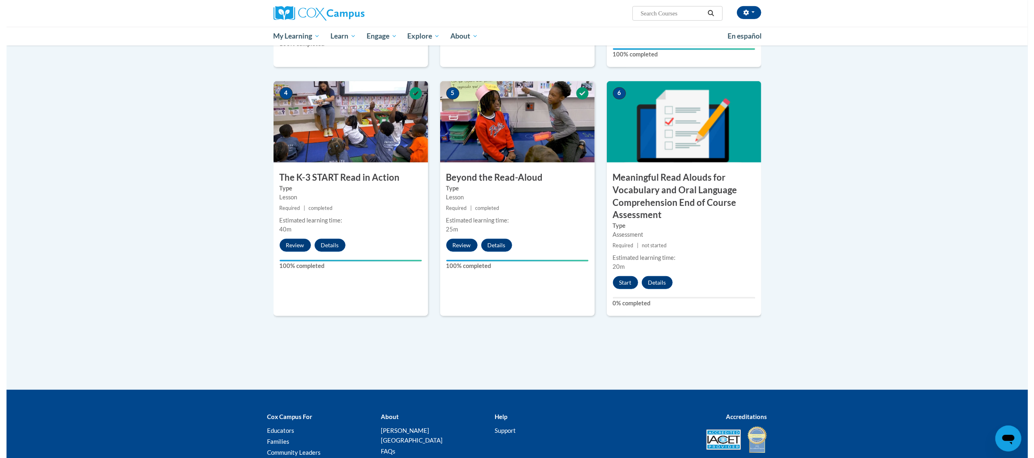
scroll to position [380, 0]
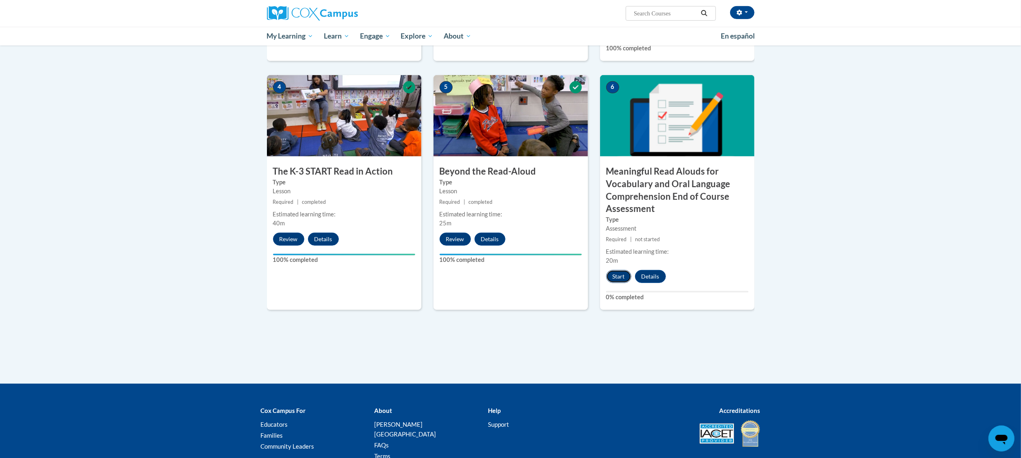
click at [613, 275] on button "Start" at bounding box center [618, 276] width 25 height 13
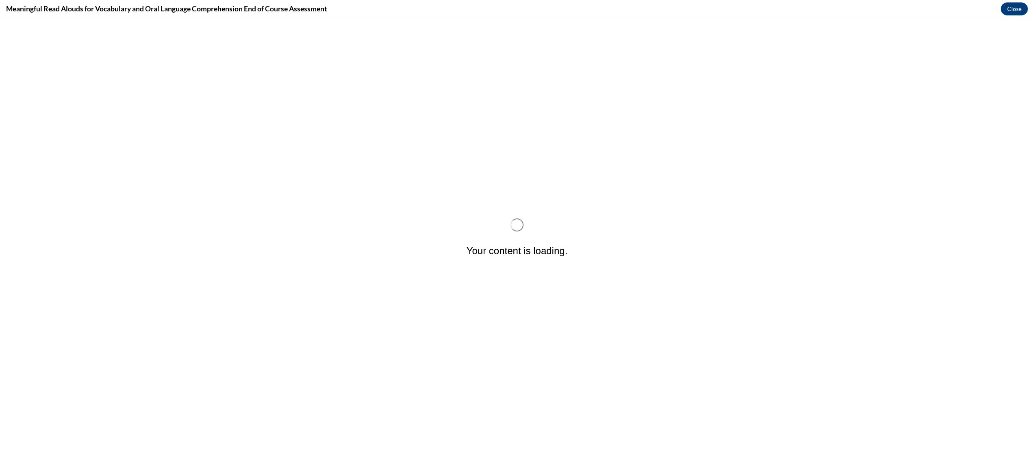
scroll to position [0, 0]
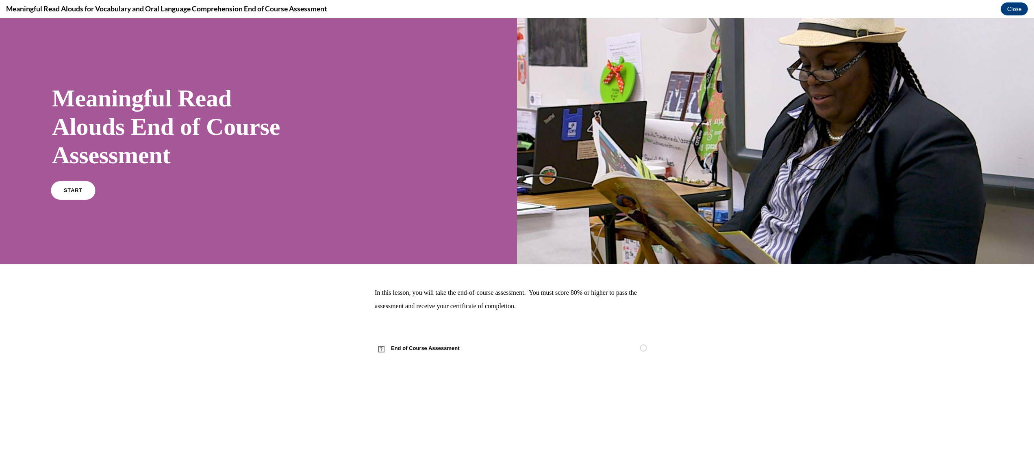
click at [71, 185] on link "START" at bounding box center [73, 190] width 44 height 19
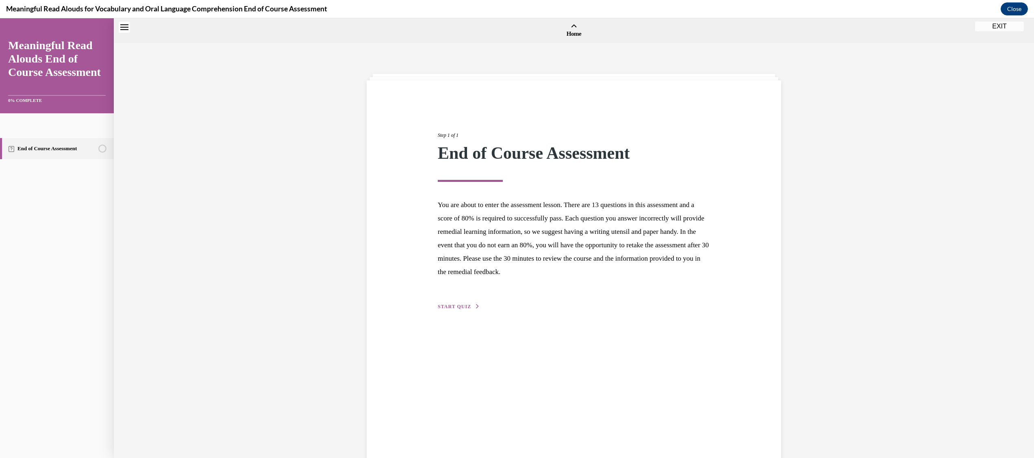
scroll to position [25, 0]
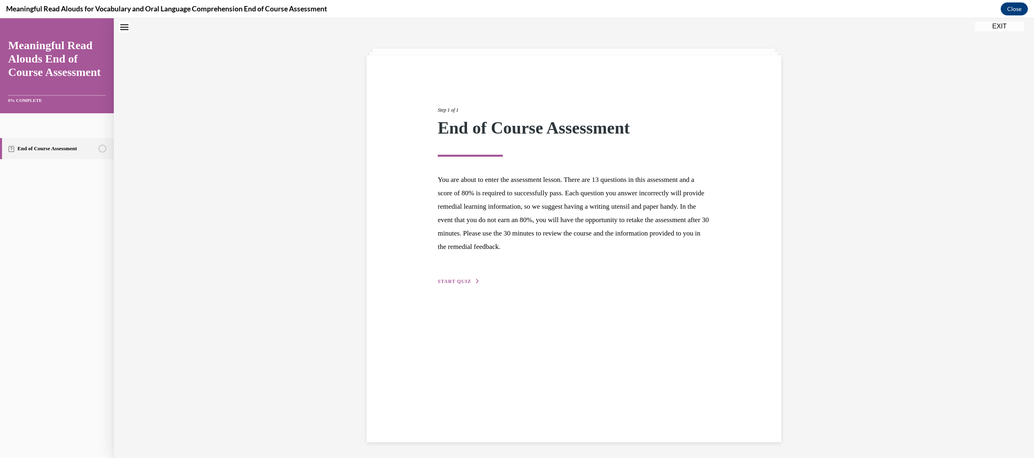
click at [449, 279] on span "START QUIZ" at bounding box center [454, 282] width 33 height 6
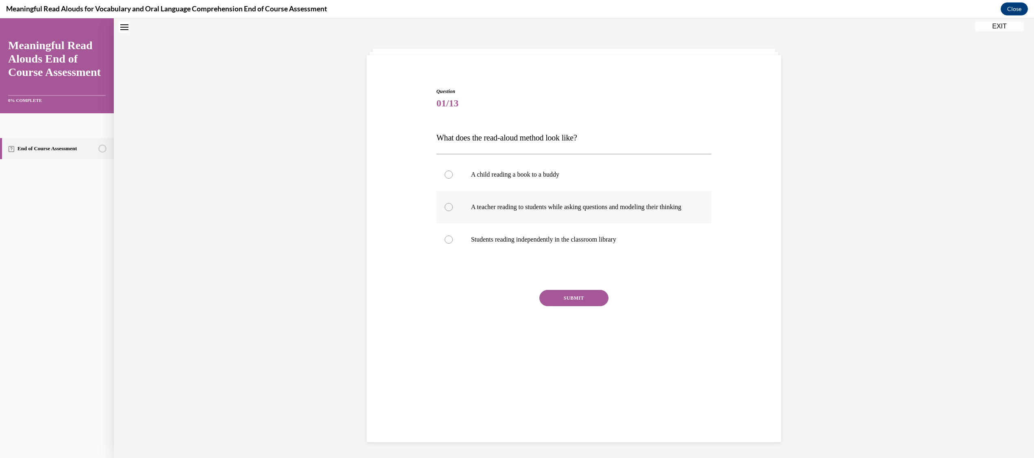
click at [450, 211] on label "A teacher reading to students while asking questions and modeling their thinking" at bounding box center [574, 207] width 275 height 33
click at [450, 211] on input "A teacher reading to students while asking questions and modeling their thinking" at bounding box center [449, 207] width 8 height 8
radio input "true"
click at [568, 296] on div "Question 01/13 What does the read-aloud method look like? A child reading a boo…" at bounding box center [574, 222] width 275 height 269
click at [569, 306] on button "SUBMIT" at bounding box center [573, 298] width 69 height 16
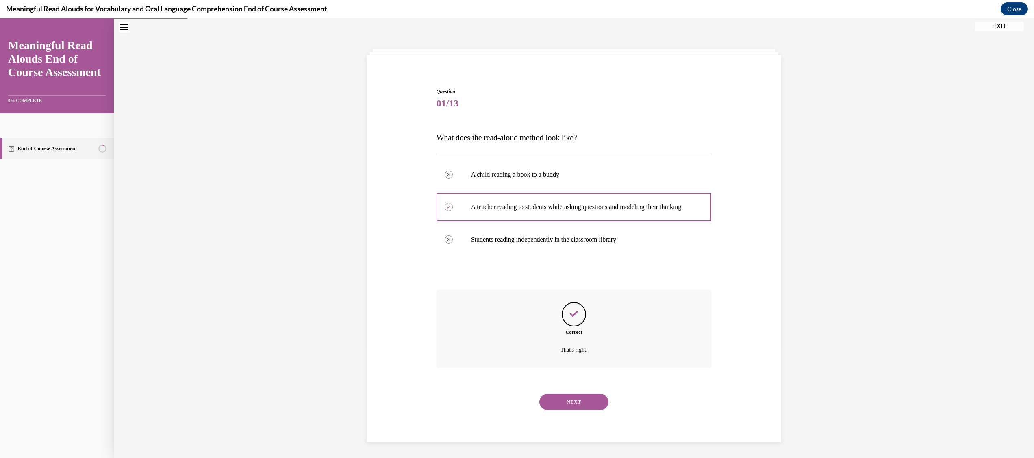
click at [580, 411] on button "NEXT" at bounding box center [573, 402] width 69 height 16
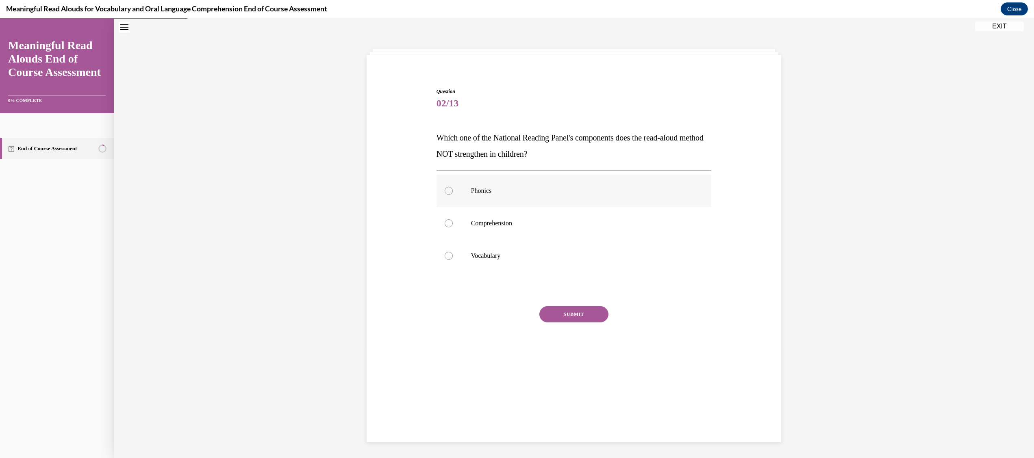
click at [445, 189] on div at bounding box center [449, 191] width 8 height 8
click at [445, 189] on input "Phonics" at bounding box center [449, 191] width 8 height 8
radio input "true"
click at [560, 316] on button "SUBMIT" at bounding box center [573, 314] width 69 height 16
click at [581, 417] on button "NEXT" at bounding box center [573, 419] width 69 height 16
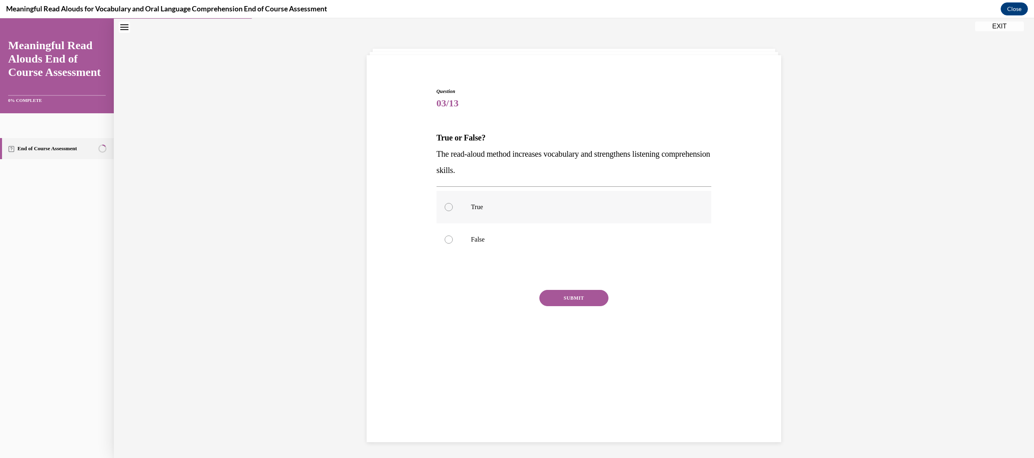
click at [448, 204] on label "True" at bounding box center [574, 207] width 275 height 33
click at [448, 204] on input "True" at bounding box center [449, 207] width 8 height 8
radio input "true"
click at [560, 298] on button "SUBMIT" at bounding box center [573, 298] width 69 height 16
click at [573, 398] on button "NEXT" at bounding box center [573, 402] width 69 height 16
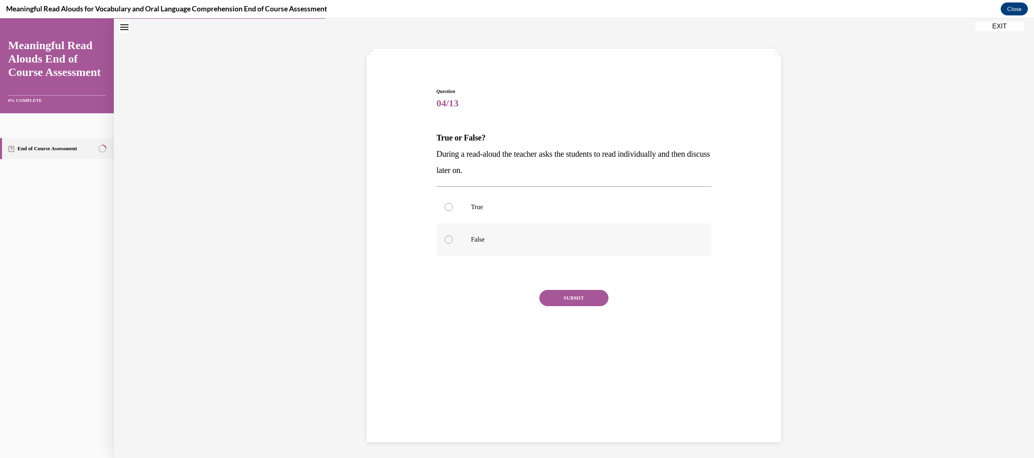
click at [451, 235] on label "False" at bounding box center [574, 240] width 275 height 33
click at [451, 236] on input "False" at bounding box center [449, 240] width 8 height 8
radio input "true"
click at [571, 295] on button "SUBMIT" at bounding box center [573, 298] width 69 height 16
click at [577, 405] on button "NEXT" at bounding box center [573, 402] width 69 height 16
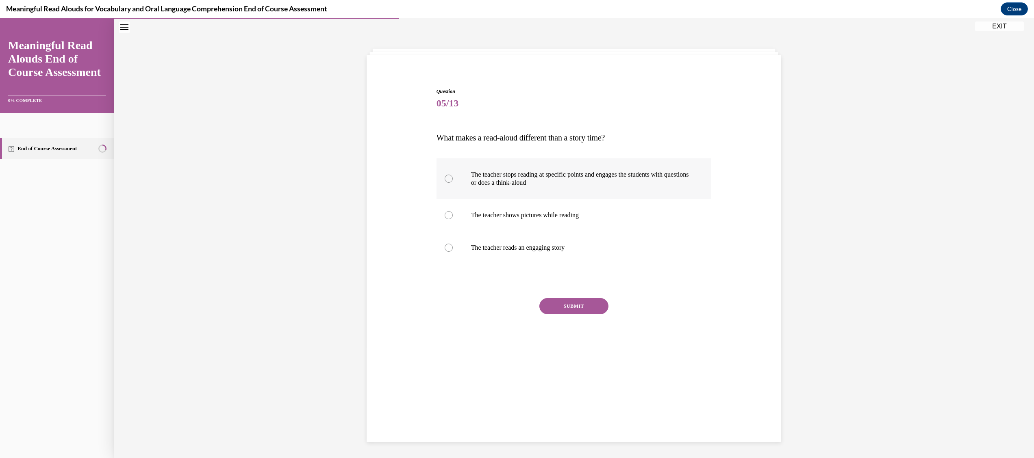
click at [454, 177] on label "The teacher stops reading at specific points and engages the students with ques…" at bounding box center [574, 179] width 275 height 41
click at [453, 177] on input "The teacher stops reading at specific points and engages the students with ques…" at bounding box center [449, 179] width 8 height 8
radio input "true"
click at [561, 306] on button "SUBMIT" at bounding box center [573, 306] width 69 height 16
click at [580, 409] on button "NEXT" at bounding box center [573, 410] width 69 height 16
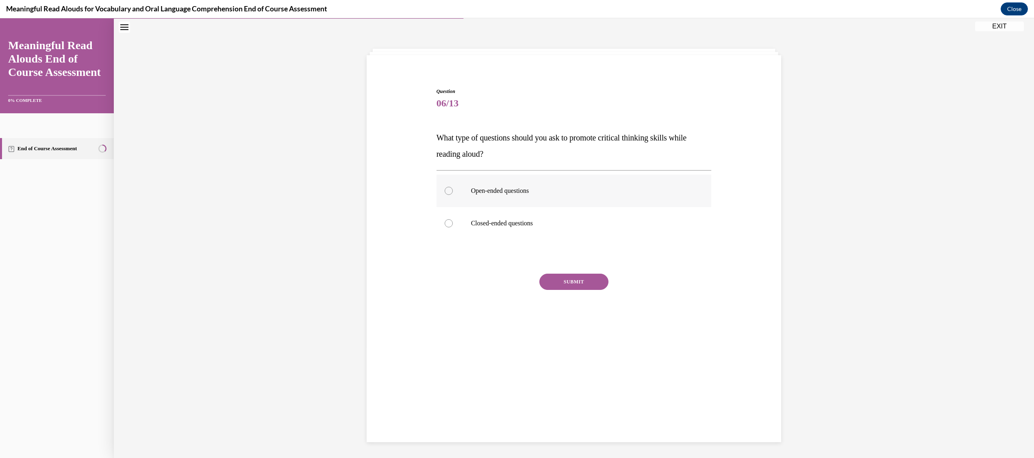
click at [516, 191] on p "Open-ended questions" at bounding box center [581, 191] width 220 height 8
click at [453, 191] on input "Open-ended questions" at bounding box center [449, 191] width 8 height 8
radio input "true"
click at [554, 288] on button "SUBMIT" at bounding box center [573, 282] width 69 height 16
click at [571, 382] on button "NEXT" at bounding box center [573, 386] width 69 height 16
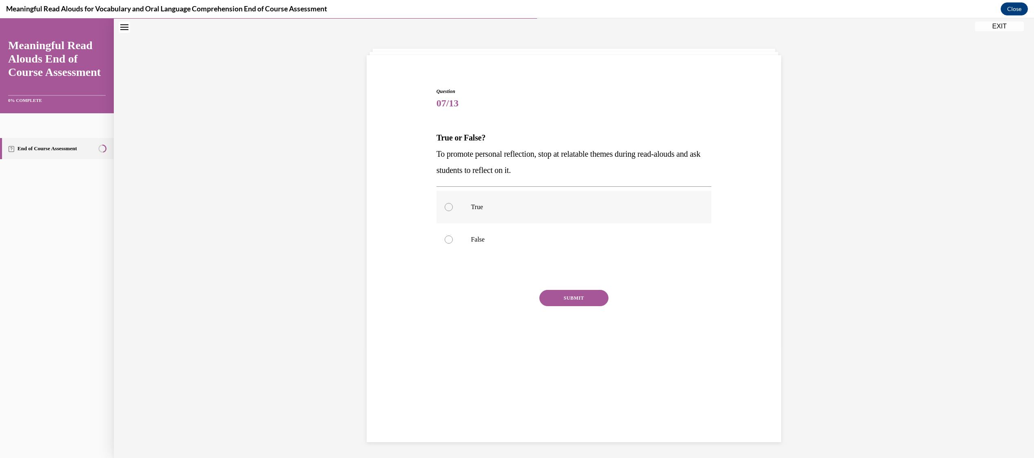
click at [449, 212] on label "True" at bounding box center [574, 207] width 275 height 33
click at [449, 211] on input "True" at bounding box center [449, 207] width 8 height 8
radio input "true"
click at [552, 293] on button "SUBMIT" at bounding box center [573, 298] width 69 height 16
click at [580, 400] on button "NEXT" at bounding box center [573, 402] width 69 height 16
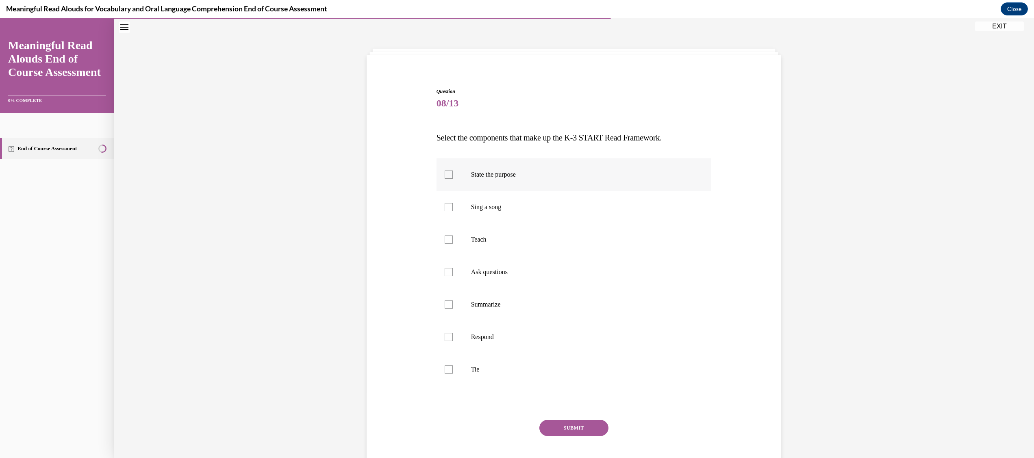
click at [545, 173] on p "State the purpose" at bounding box center [581, 175] width 220 height 8
click at [453, 173] on input "State the purpose" at bounding box center [449, 175] width 8 height 8
checkbox input "true"
click at [511, 233] on label "Teach" at bounding box center [574, 240] width 275 height 33
click at [453, 236] on input "Teach" at bounding box center [449, 240] width 8 height 8
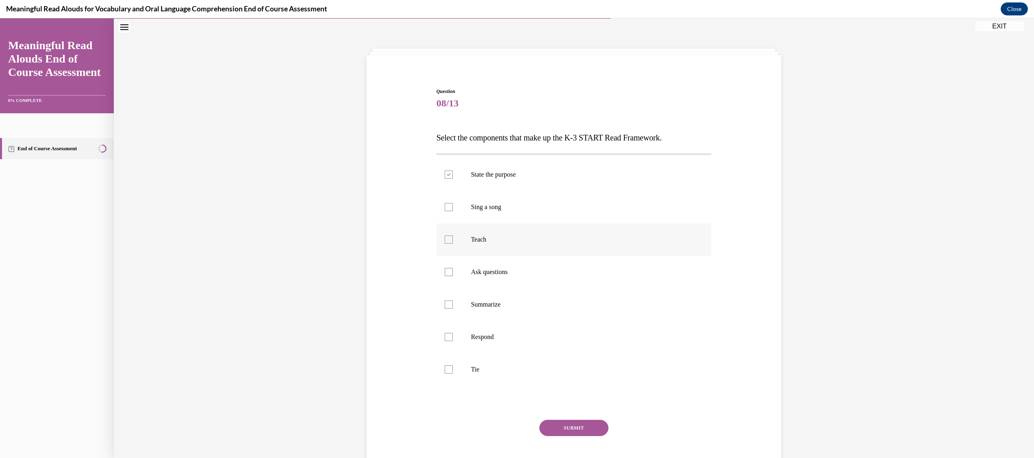
checkbox input "true"
click at [489, 369] on p "Tie" at bounding box center [581, 370] width 220 height 8
click at [453, 369] on input "Tie" at bounding box center [449, 370] width 8 height 8
checkbox input "true"
click at [521, 327] on label "Respond" at bounding box center [574, 337] width 275 height 33
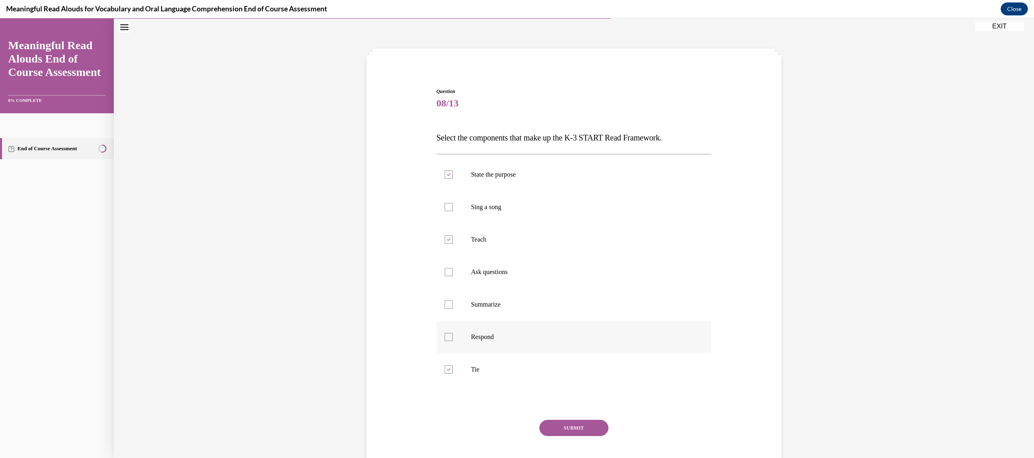
click at [453, 333] on input "Respond" at bounding box center [449, 337] width 8 height 8
checkbox input "true"
click at [519, 282] on label "Ask questions" at bounding box center [574, 272] width 275 height 33
click at [453, 276] on input "Ask questions" at bounding box center [449, 272] width 8 height 8
checkbox input "true"
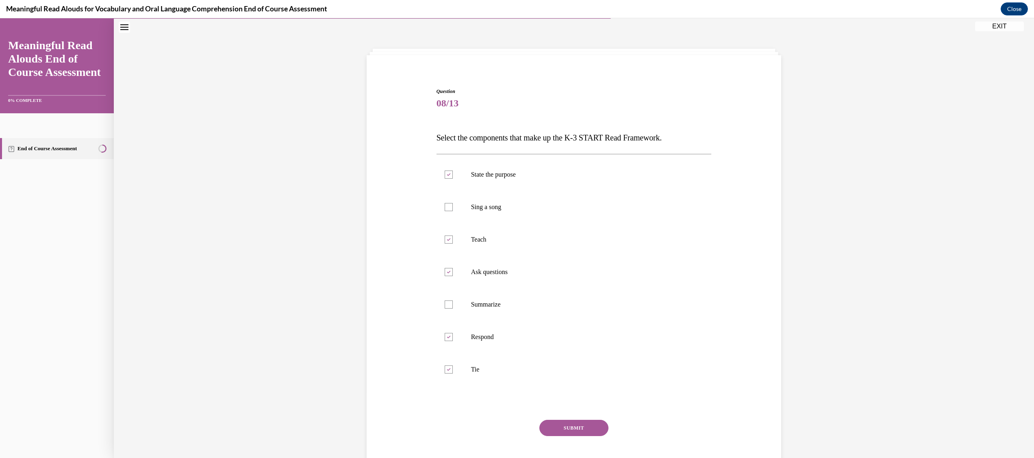
click at [542, 426] on button "SUBMIT" at bounding box center [573, 428] width 69 height 16
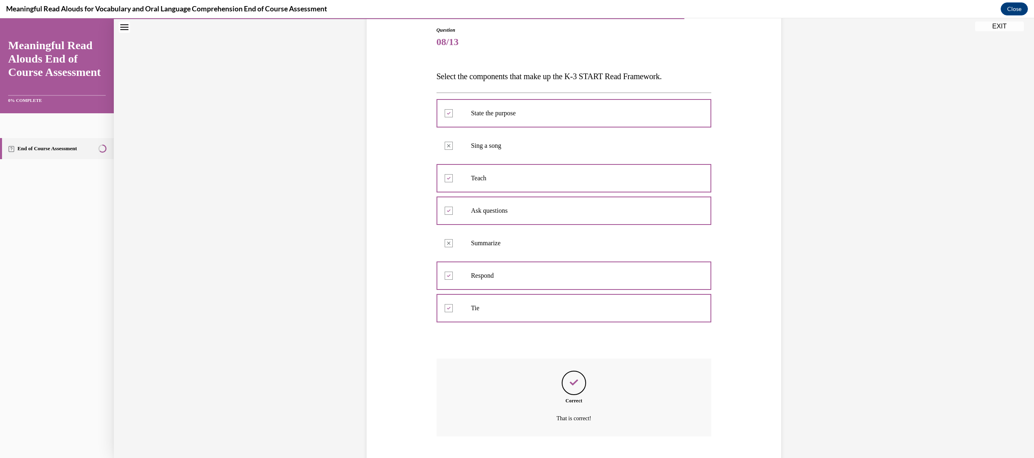
scroll to position [136, 0]
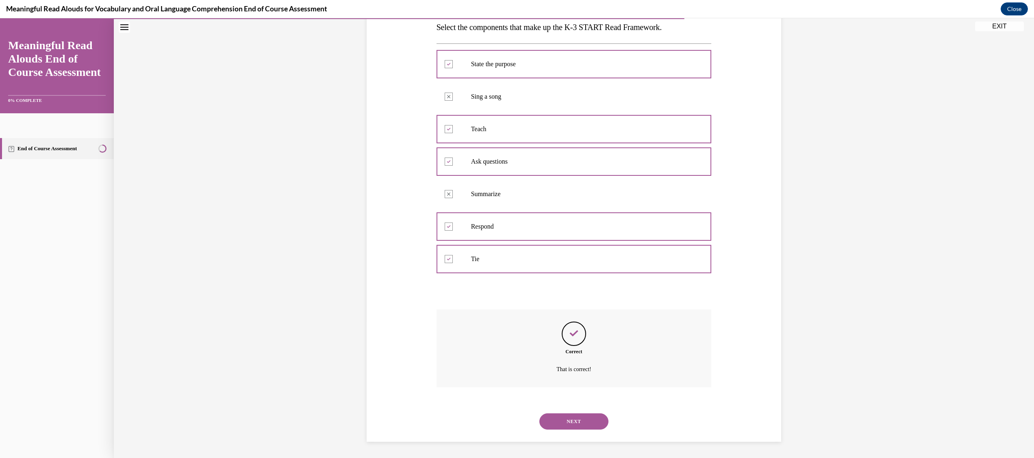
click at [561, 420] on button "NEXT" at bounding box center [573, 422] width 69 height 16
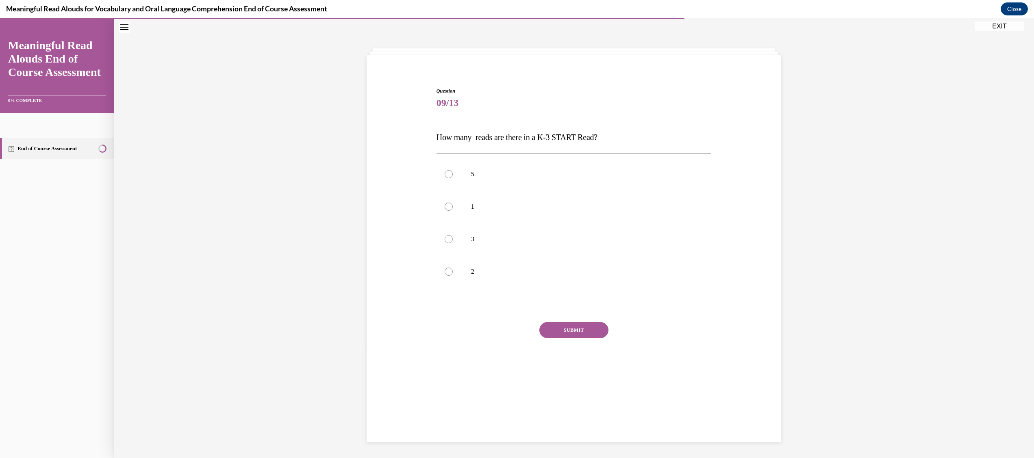
scroll to position [25, 0]
click at [445, 241] on div at bounding box center [449, 240] width 8 height 8
click at [445, 241] on input "3" at bounding box center [449, 240] width 8 height 8
radio input "true"
click at [580, 336] on button "SUBMIT" at bounding box center [573, 331] width 69 height 16
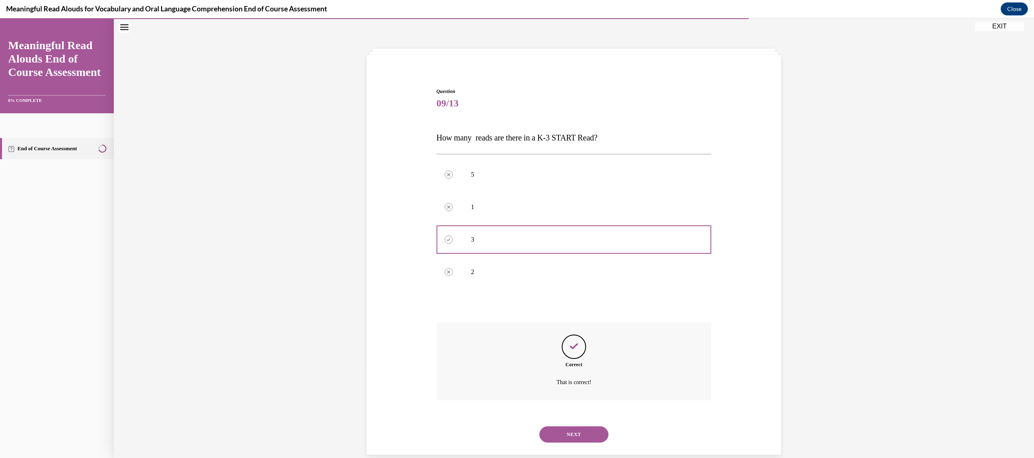
scroll to position [38, 0]
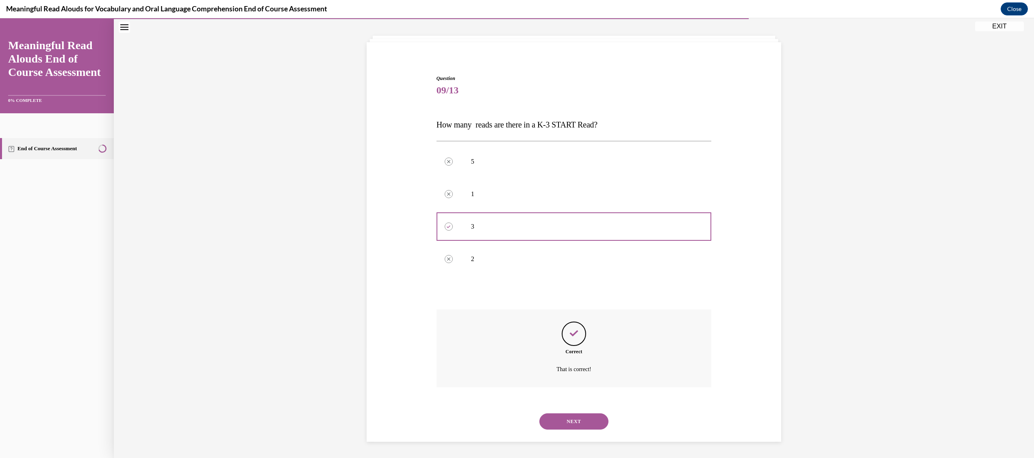
click at [581, 423] on button "NEXT" at bounding box center [573, 422] width 69 height 16
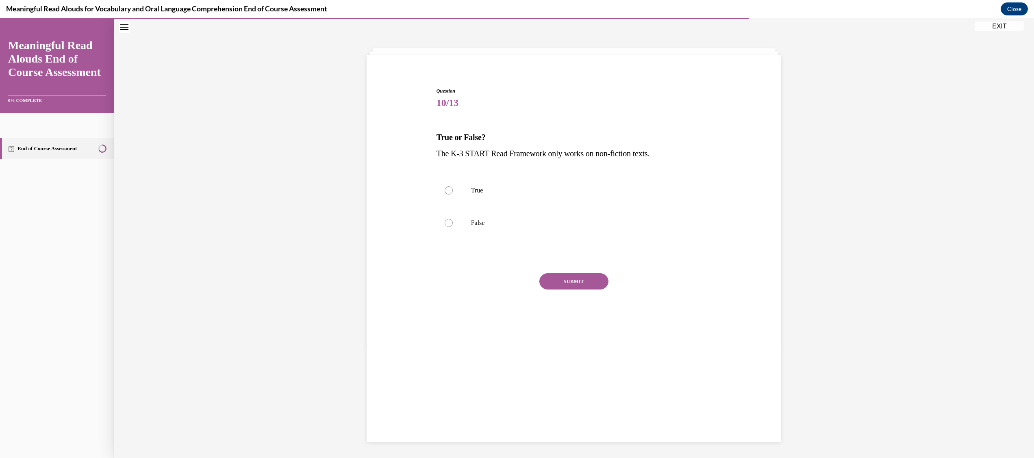
scroll to position [25, 0]
click at [453, 215] on label "False" at bounding box center [574, 223] width 275 height 33
click at [453, 219] on input "False" at bounding box center [449, 223] width 8 height 8
radio input "true"
click at [568, 280] on button "SUBMIT" at bounding box center [573, 282] width 69 height 16
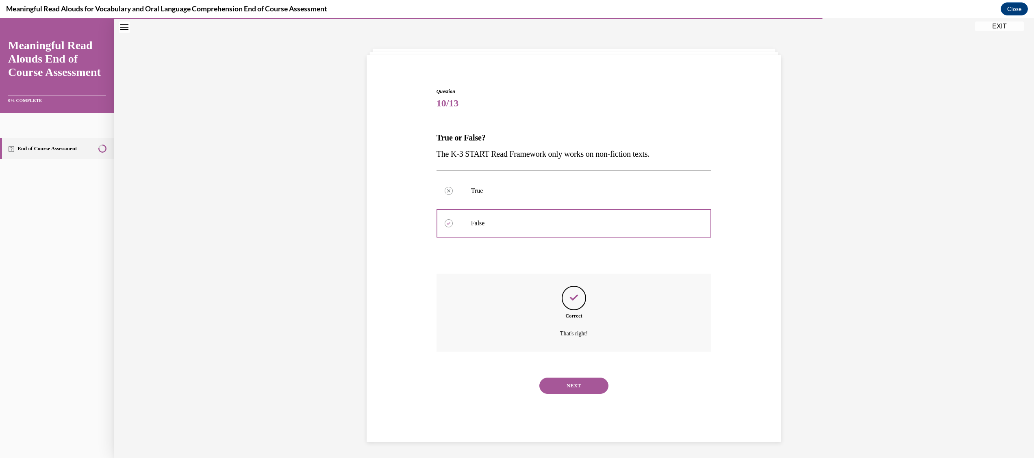
click at [568, 385] on button "NEXT" at bounding box center [573, 386] width 69 height 16
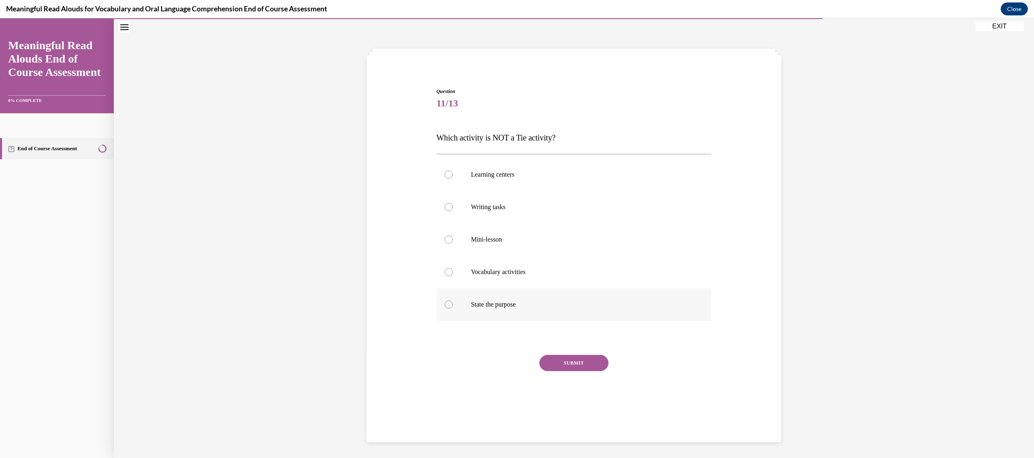
click at [448, 307] on label "State the purpose" at bounding box center [574, 305] width 275 height 33
click at [448, 307] on input "State the purpose" at bounding box center [449, 305] width 8 height 8
radio input "true"
click at [563, 366] on button "SUBMIT" at bounding box center [573, 363] width 69 height 16
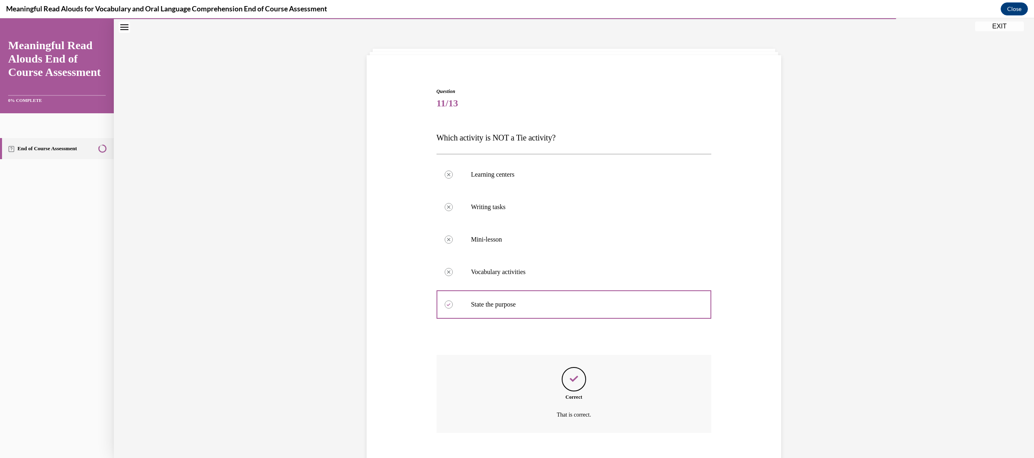
scroll to position [71, 0]
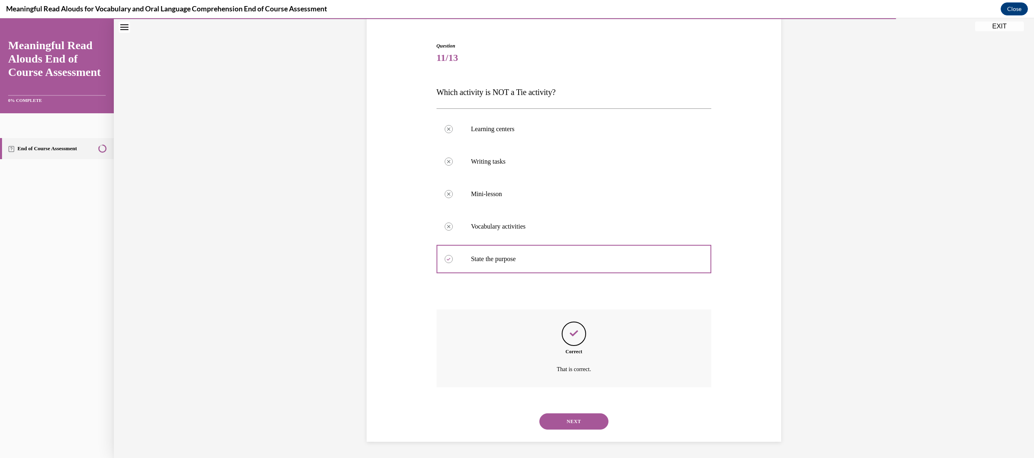
click at [581, 419] on button "NEXT" at bounding box center [573, 422] width 69 height 16
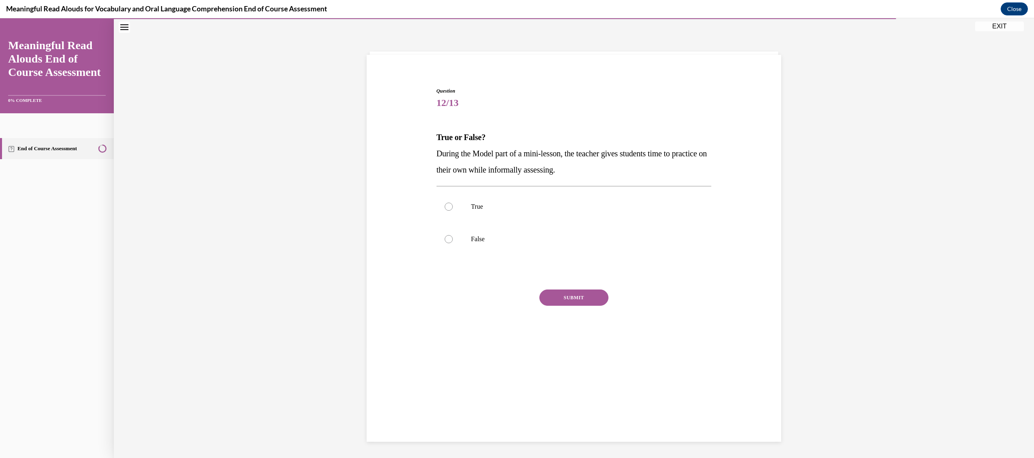
scroll to position [25, 0]
click at [456, 235] on label "False" at bounding box center [574, 240] width 275 height 33
click at [453, 236] on input "False" at bounding box center [449, 240] width 8 height 8
radio input "true"
click at [556, 301] on button "SUBMIT" at bounding box center [573, 298] width 69 height 16
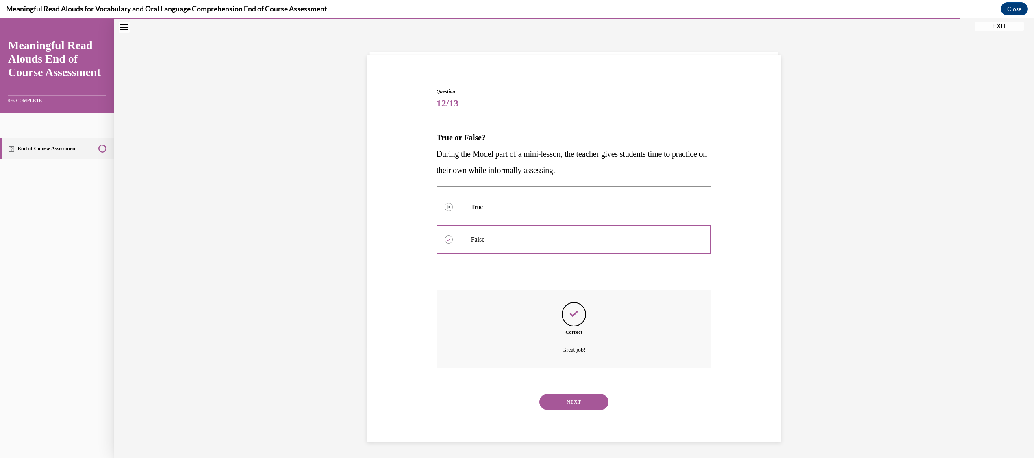
click at [578, 407] on button "NEXT" at bounding box center [573, 402] width 69 height 16
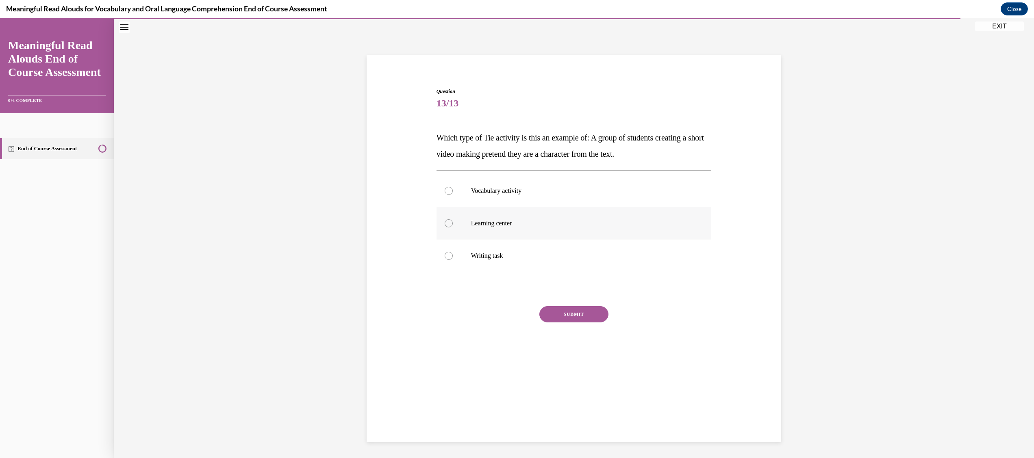
click at [504, 225] on p "Learning center" at bounding box center [581, 223] width 220 height 8
click at [453, 225] on input "Learning center" at bounding box center [449, 223] width 8 height 8
radio input "true"
click at [550, 319] on button "SUBMIT" at bounding box center [573, 314] width 69 height 16
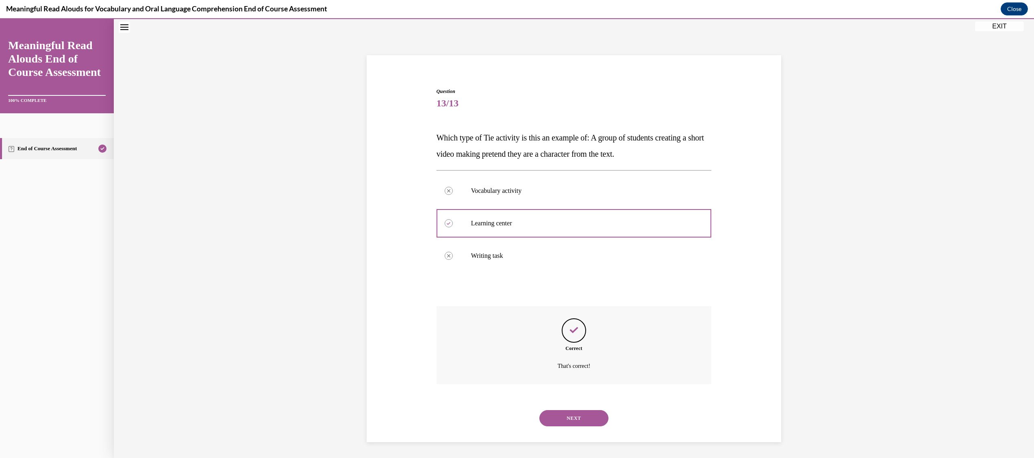
click at [584, 417] on button "NEXT" at bounding box center [573, 419] width 69 height 16
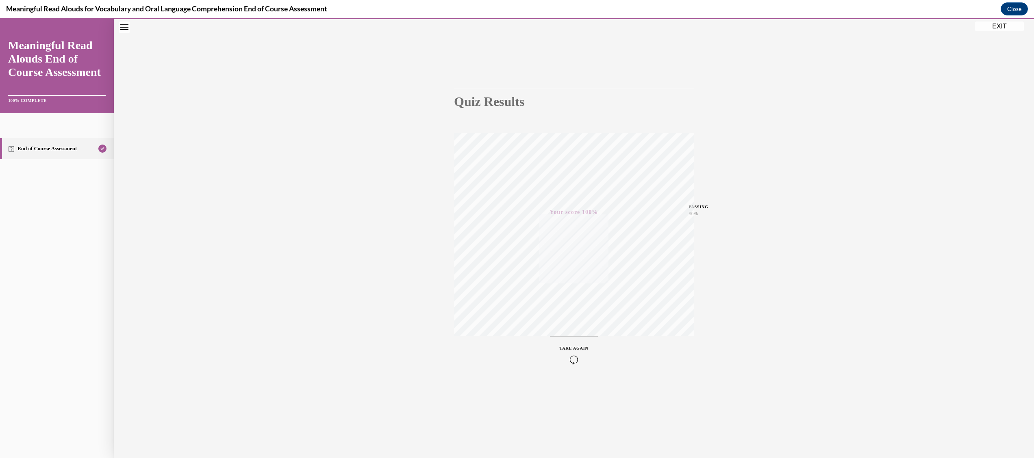
click at [999, 28] on button "EXIT" at bounding box center [999, 27] width 49 height 10
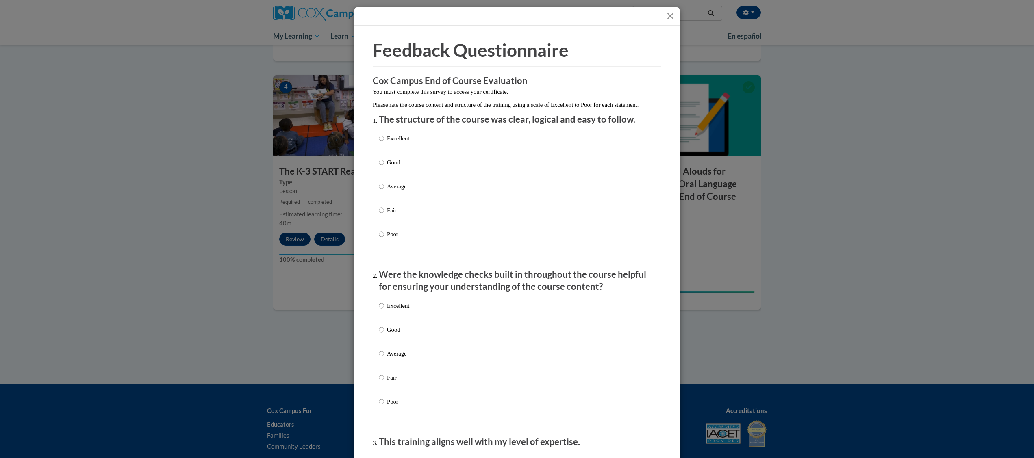
click at [387, 143] on p "Excellent" at bounding box center [398, 138] width 22 height 9
click at [381, 143] on input "Excellent" at bounding box center [381, 138] width 5 height 9
radio input "true"
click at [393, 311] on p "Excellent" at bounding box center [398, 306] width 22 height 9
click at [384, 311] on input "Excellent" at bounding box center [381, 306] width 5 height 9
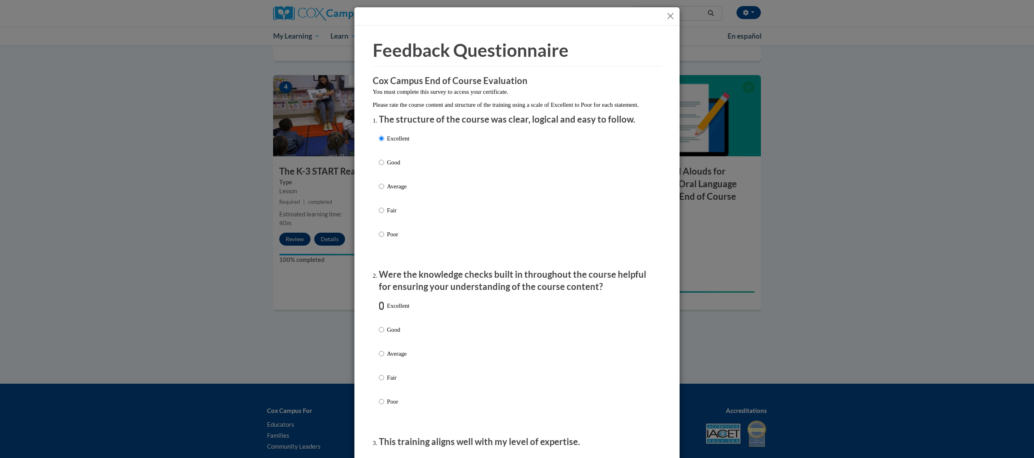
radio input "true"
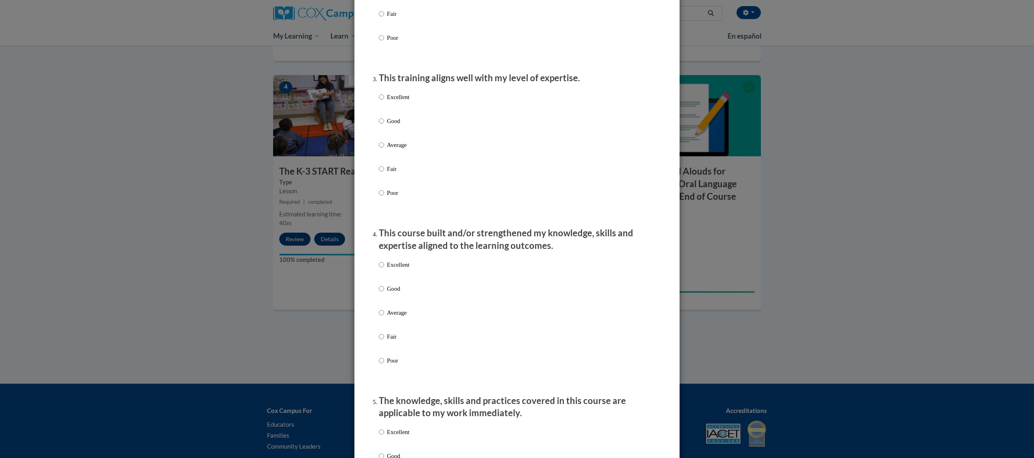
scroll to position [366, 0]
click at [412, 108] on div "Excellent Good Average Fair Poor" at bounding box center [517, 153] width 276 height 133
click at [389, 100] on p "Excellent" at bounding box center [398, 95] width 22 height 9
click at [384, 100] on input "Excellent" at bounding box center [381, 95] width 5 height 9
radio input "true"
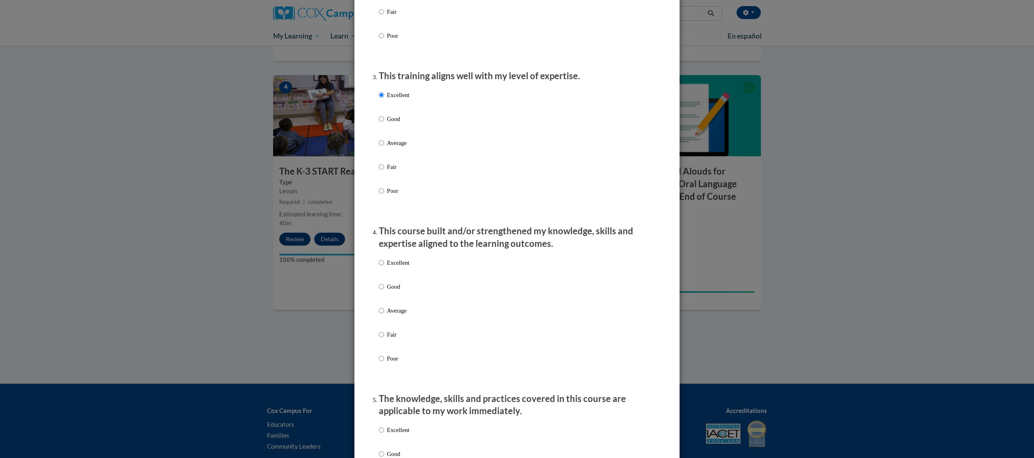
click at [399, 267] on p "Excellent" at bounding box center [398, 263] width 22 height 9
click at [384, 267] on input "Excellent" at bounding box center [381, 263] width 5 height 9
radio input "true"
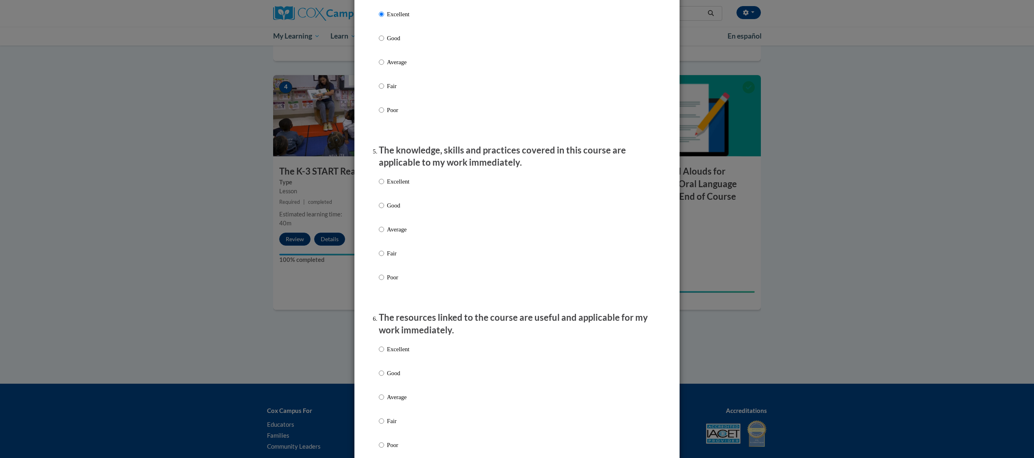
scroll to position [700, 0]
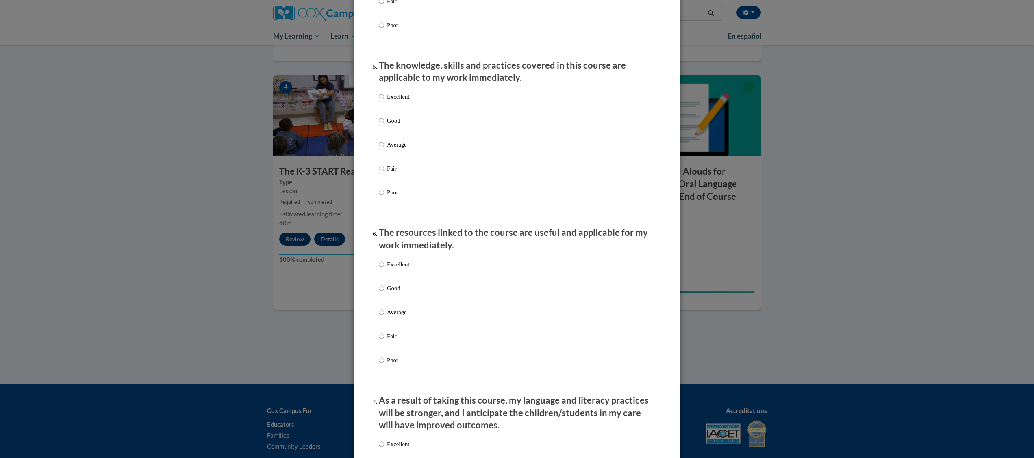
click at [396, 101] on p "Excellent" at bounding box center [398, 96] width 22 height 9
click at [384, 101] on input "Excellent" at bounding box center [381, 96] width 5 height 9
radio input "true"
click at [389, 269] on p "Excellent" at bounding box center [398, 264] width 22 height 9
click at [384, 269] on input "Excellent" at bounding box center [381, 264] width 5 height 9
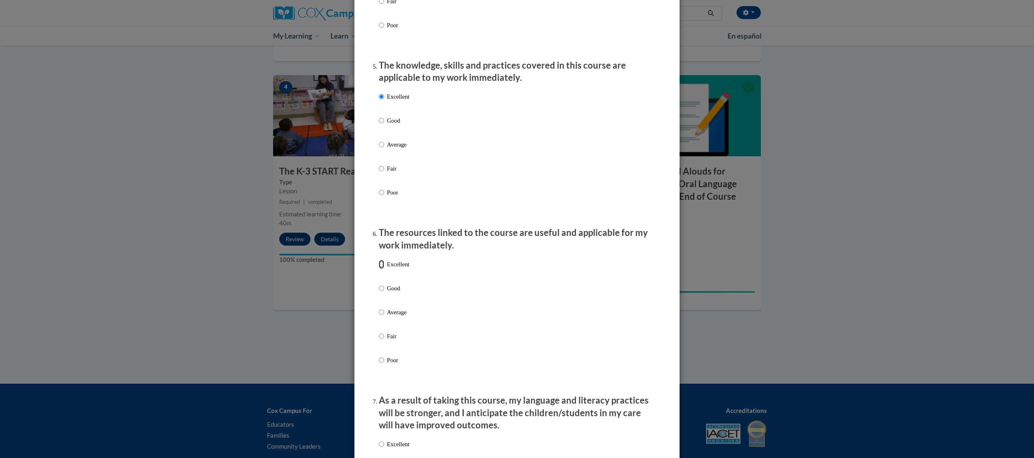
radio input "true"
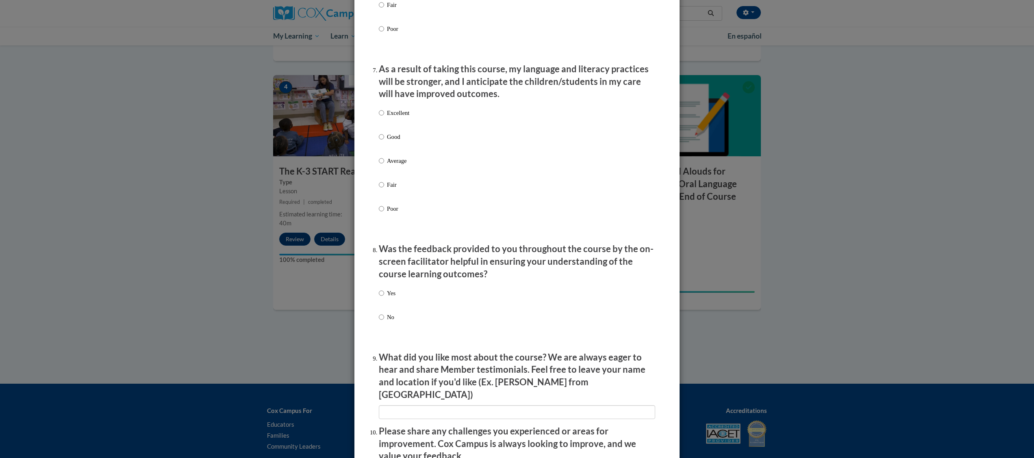
scroll to position [1043, 0]
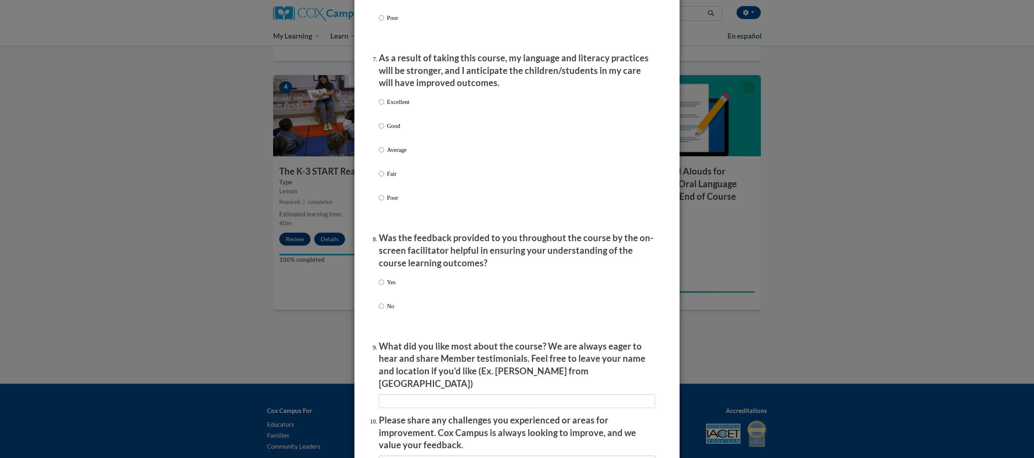
click at [391, 106] on p "Excellent" at bounding box center [398, 102] width 22 height 9
click at [384, 106] on input "Excellent" at bounding box center [381, 102] width 5 height 9
radio input "true"
click at [387, 287] on p "Yes" at bounding box center [391, 282] width 9 height 9
click at [384, 287] on input "Yes" at bounding box center [381, 282] width 5 height 9
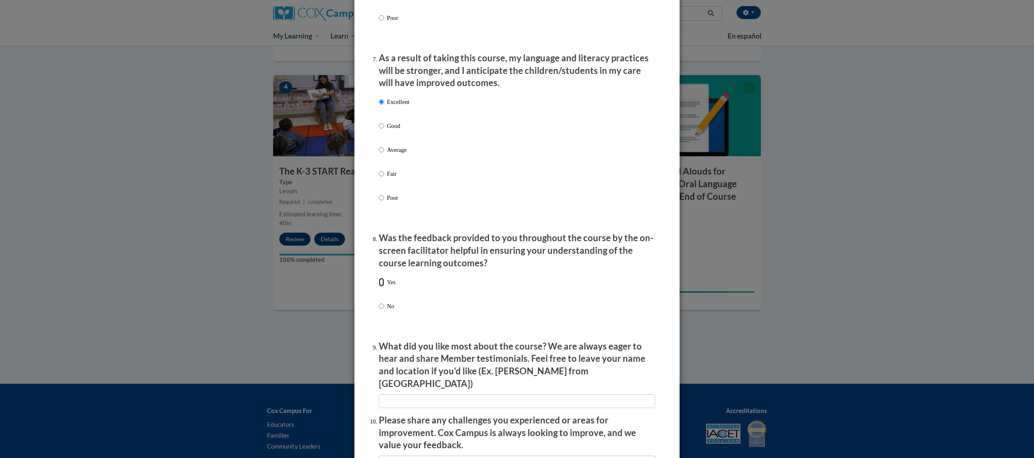
radio input "true"
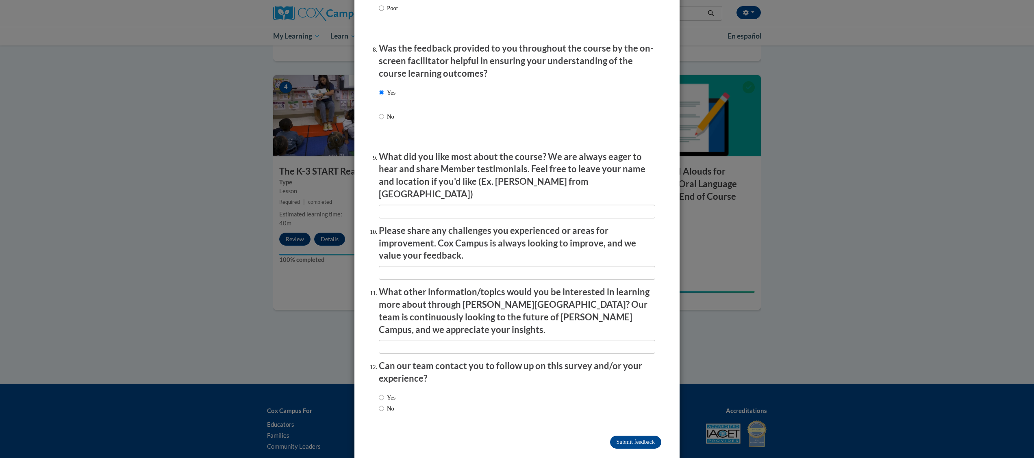
scroll to position [1234, 0]
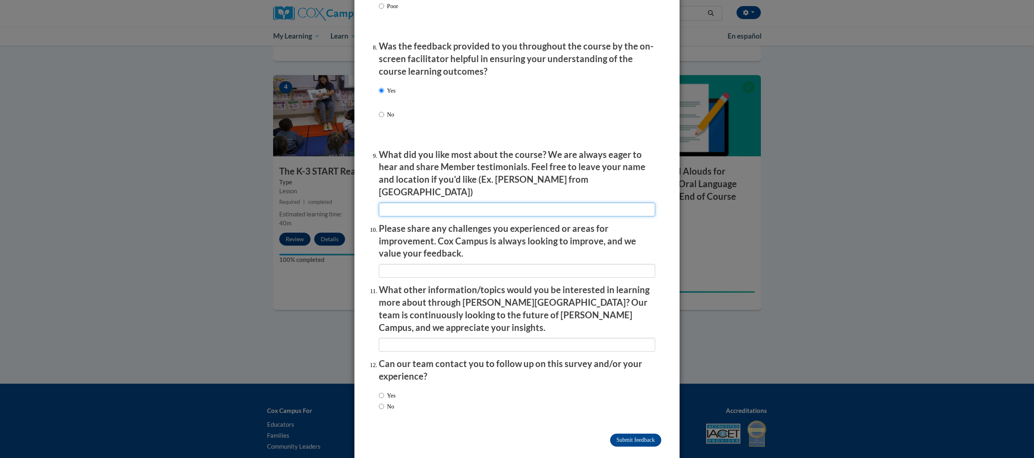
click at [582, 203] on input "textbox" at bounding box center [517, 210] width 276 height 14
type input "Being given tools to help me in the classroom."
click at [381, 391] on label "Yes" at bounding box center [387, 395] width 17 height 9
click at [381, 391] on input "Yes" at bounding box center [381, 395] width 5 height 9
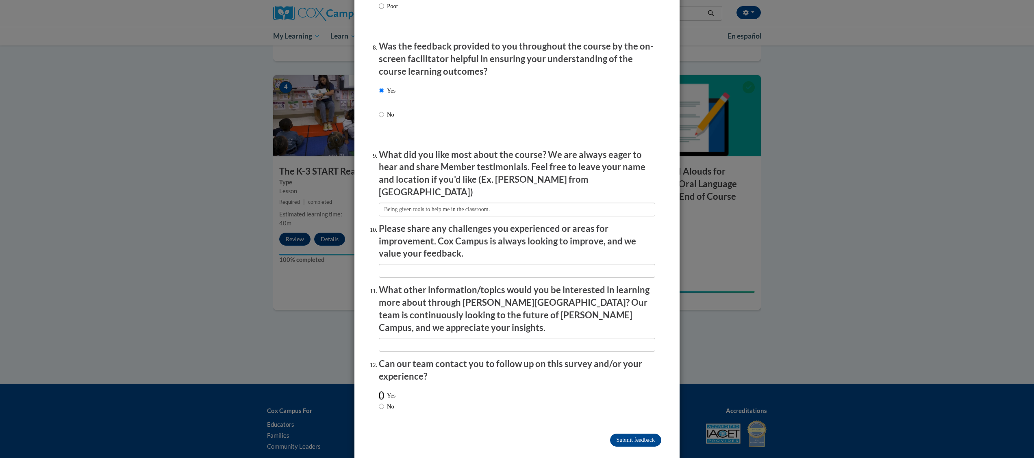
radio input "true"
click at [633, 434] on input "Submit feedback" at bounding box center [635, 440] width 51 height 13
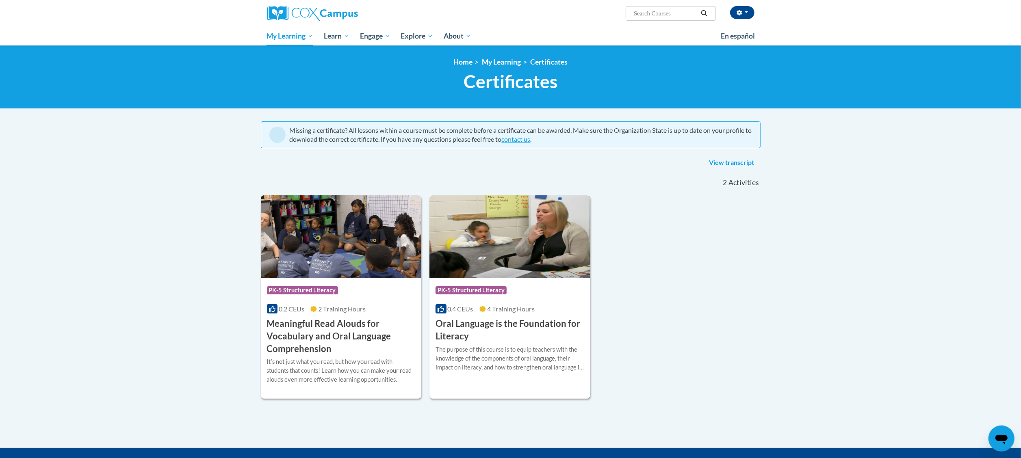
click at [482, 342] on h3 "Oral Language is the Foundation for Literacy" at bounding box center [510, 330] width 149 height 25
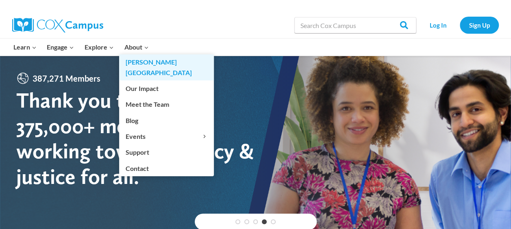
click at [138, 58] on link "[PERSON_NAME][GEOGRAPHIC_DATA]" at bounding box center [166, 67] width 95 height 26
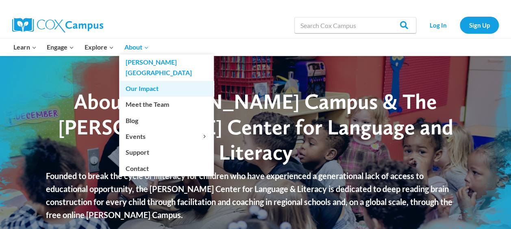
click at [144, 81] on link "Our Impact" at bounding box center [166, 88] width 95 height 15
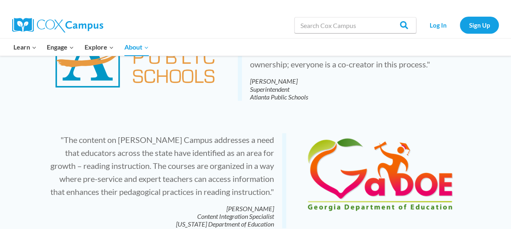
scroll to position [1797, 0]
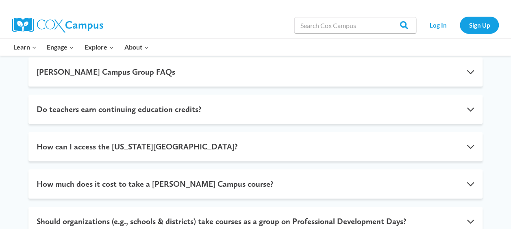
scroll to position [304, 0]
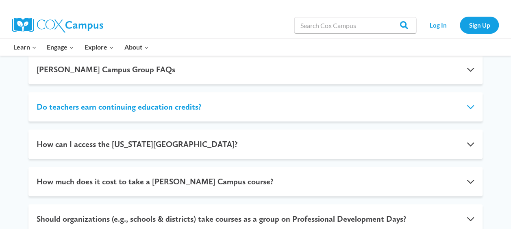
click at [466, 107] on button "Do teachers earn continuing education credits?" at bounding box center [255, 106] width 454 height 29
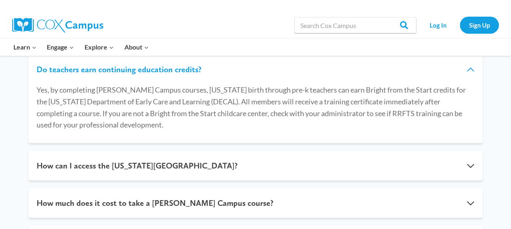
scroll to position [272, 0]
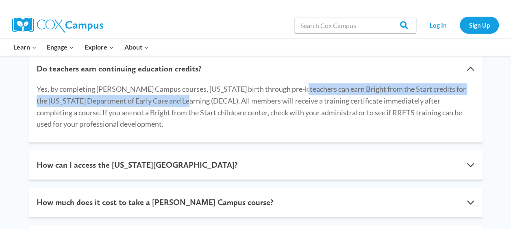
drag, startPoint x: 296, startPoint y: 89, endPoint x: 193, endPoint y: 100, distance: 103.9
click at [193, 100] on p "Yes, by completing [PERSON_NAME] Campus courses, [US_STATE] birth through pre-k…" at bounding box center [256, 106] width 438 height 47
drag, startPoint x: 193, startPoint y: 100, endPoint x: 184, endPoint y: 100, distance: 8.5
copy p "earn Bright from the Start credits for the [US_STATE] Department of Early Care …"
